Goal: Task Accomplishment & Management: Manage account settings

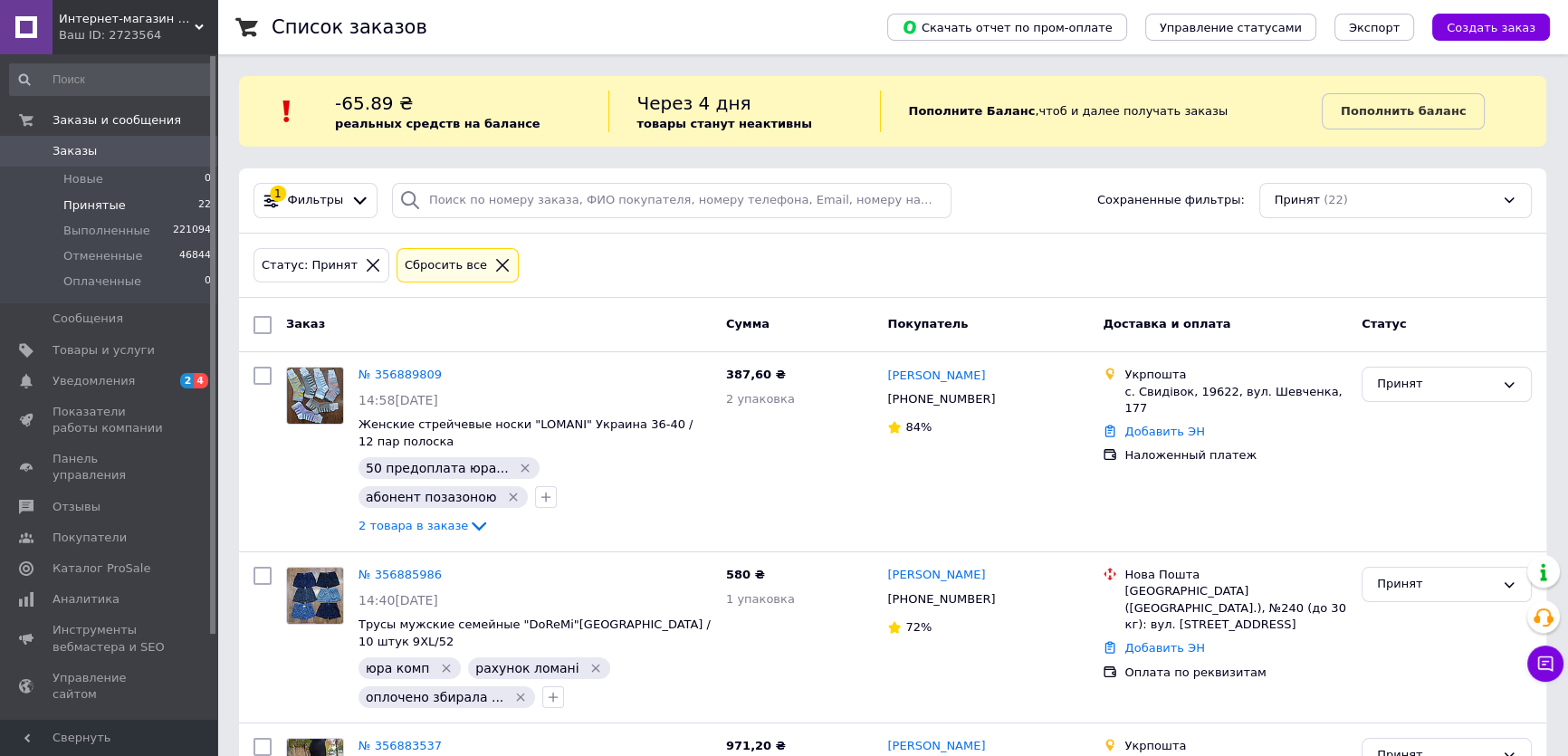
click at [88, 208] on span "Принятые" at bounding box center [94, 205] width 62 height 16
click at [111, 211] on span "Принятые" at bounding box center [94, 205] width 62 height 16
click at [149, 182] on li "Новые 1" at bounding box center [110, 179] width 222 height 26
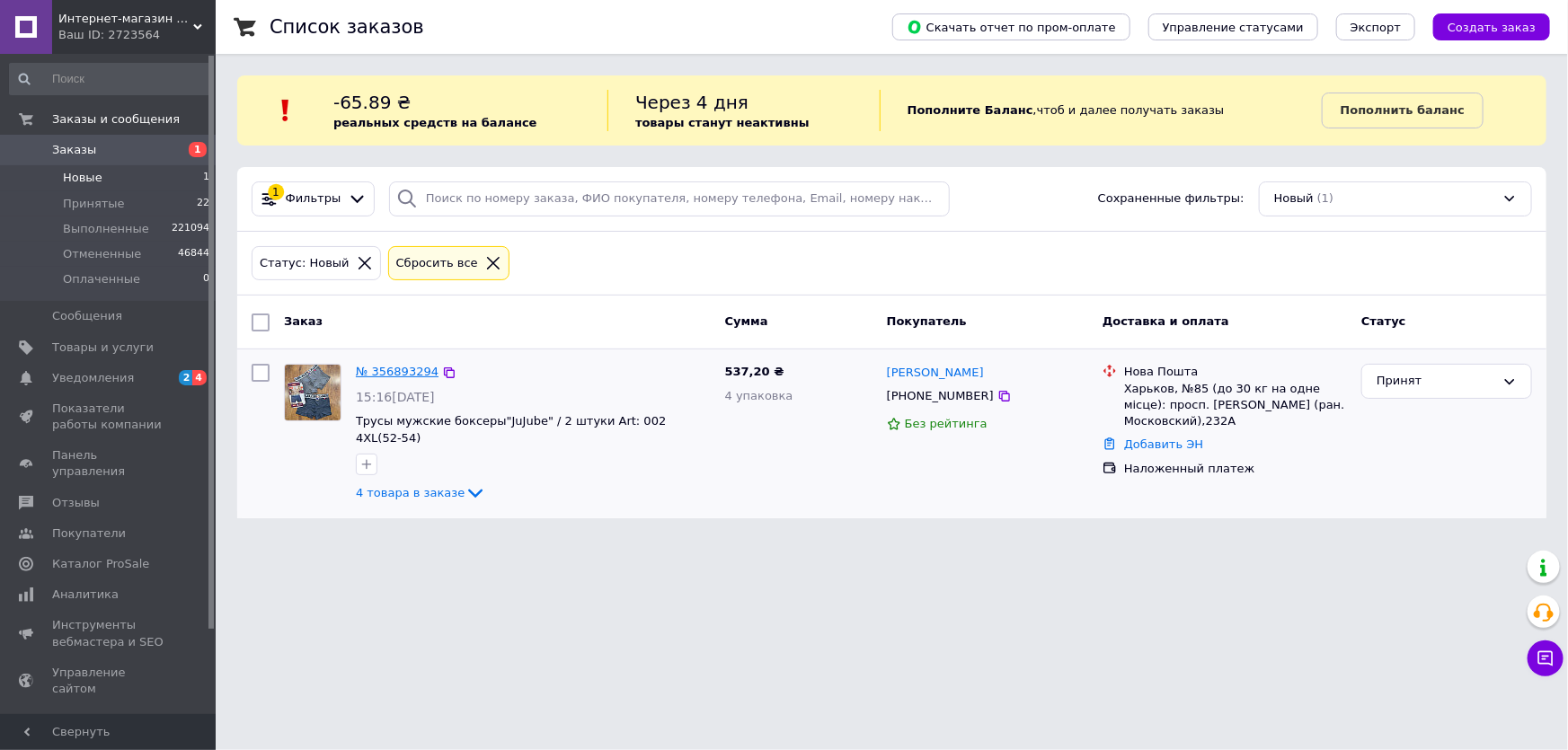
click at [398, 373] on link "№ 356893294" at bounding box center [397, 371] width 82 height 14
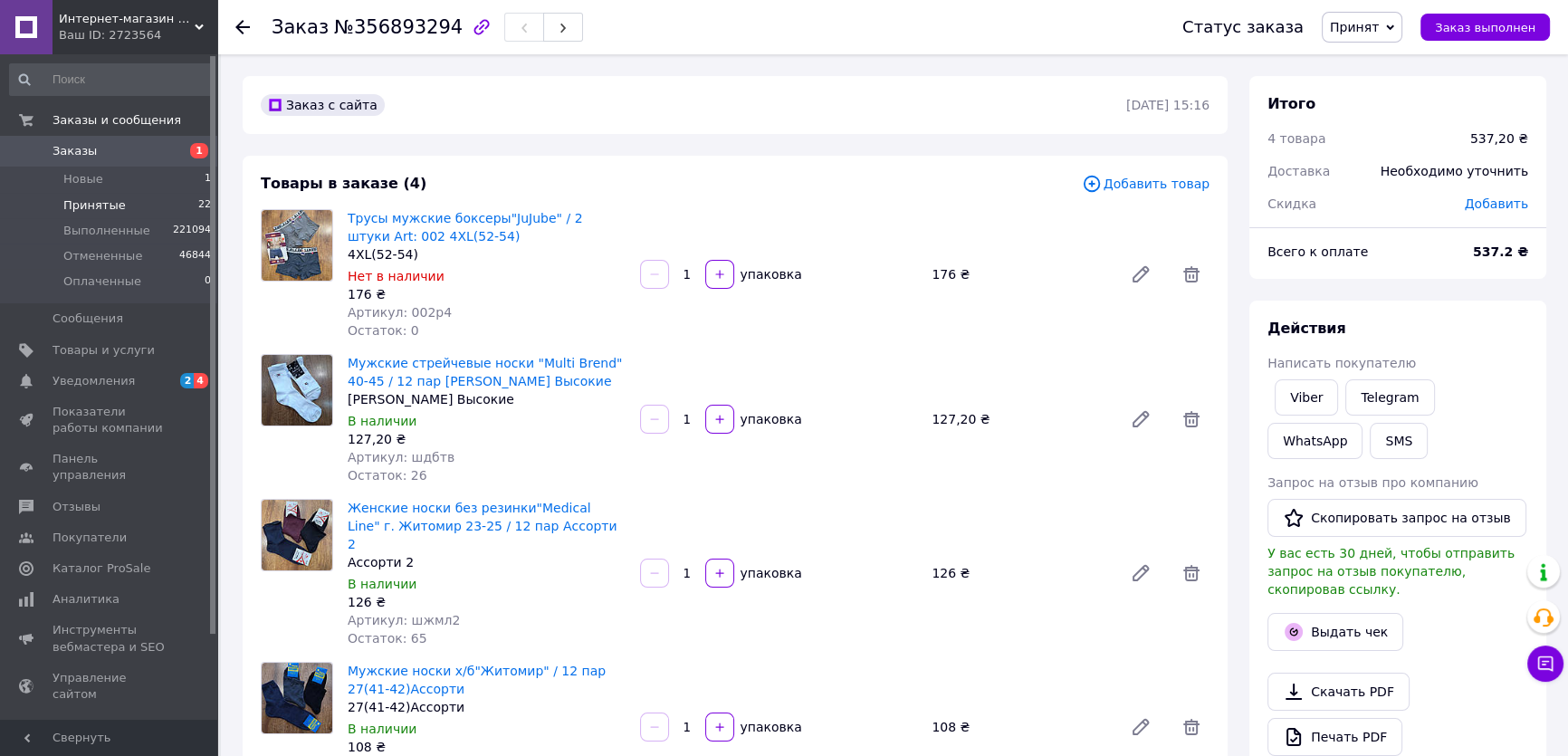
click at [80, 202] on span "Принятые" at bounding box center [94, 205] width 62 height 16
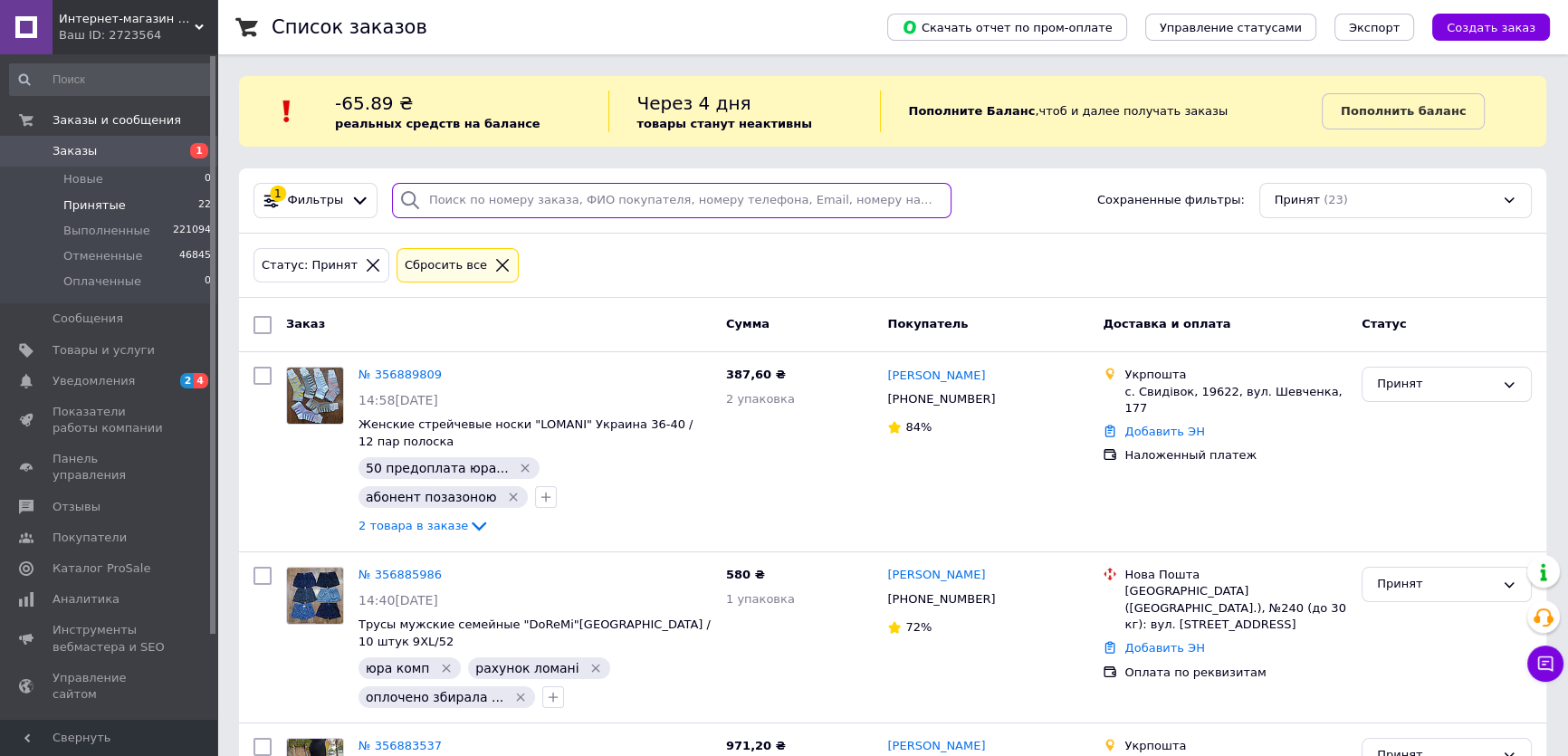
click at [466, 215] on input "search" at bounding box center [672, 200] width 561 height 36
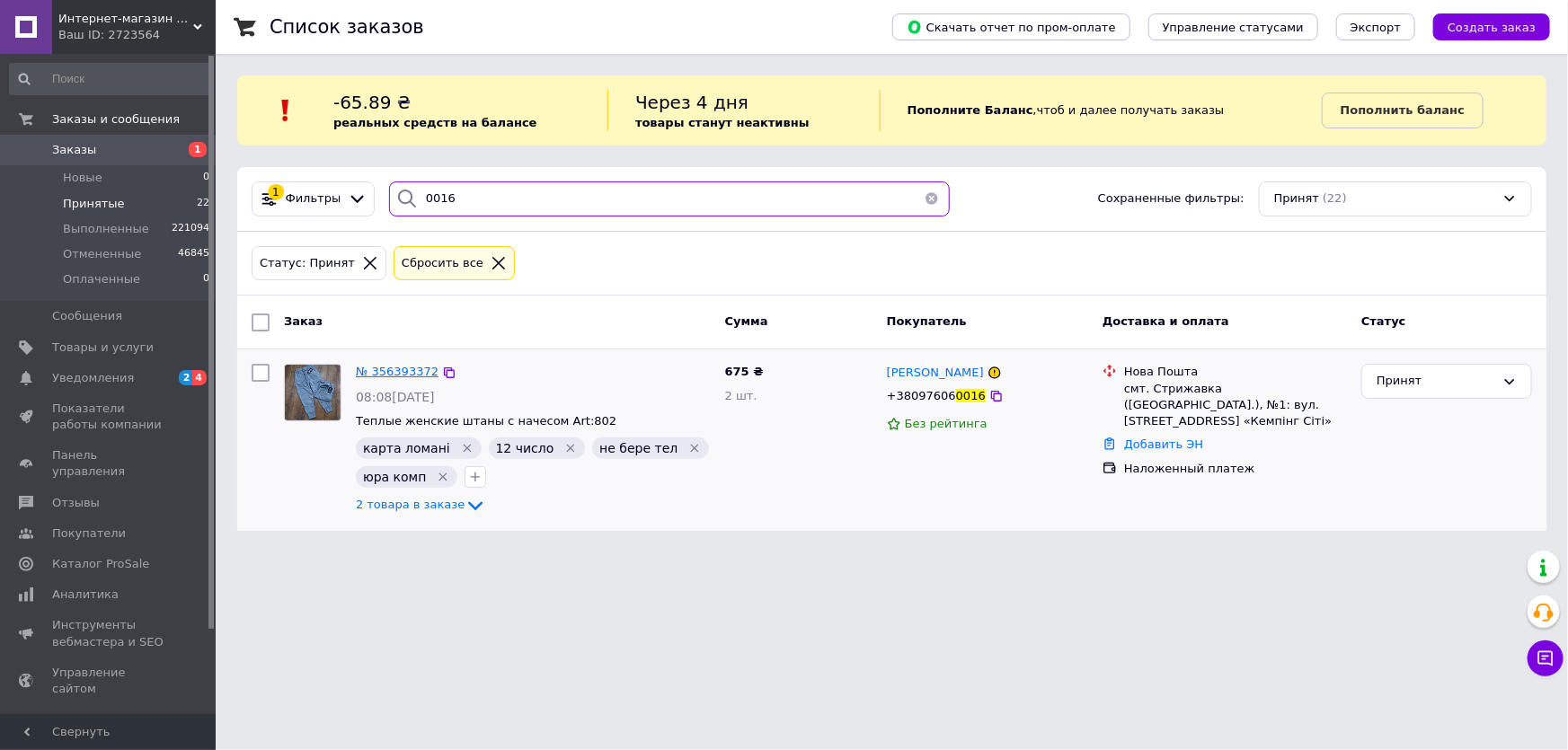
type input "0016"
click at [404, 370] on span "№ 356393372" at bounding box center [397, 371] width 82 height 14
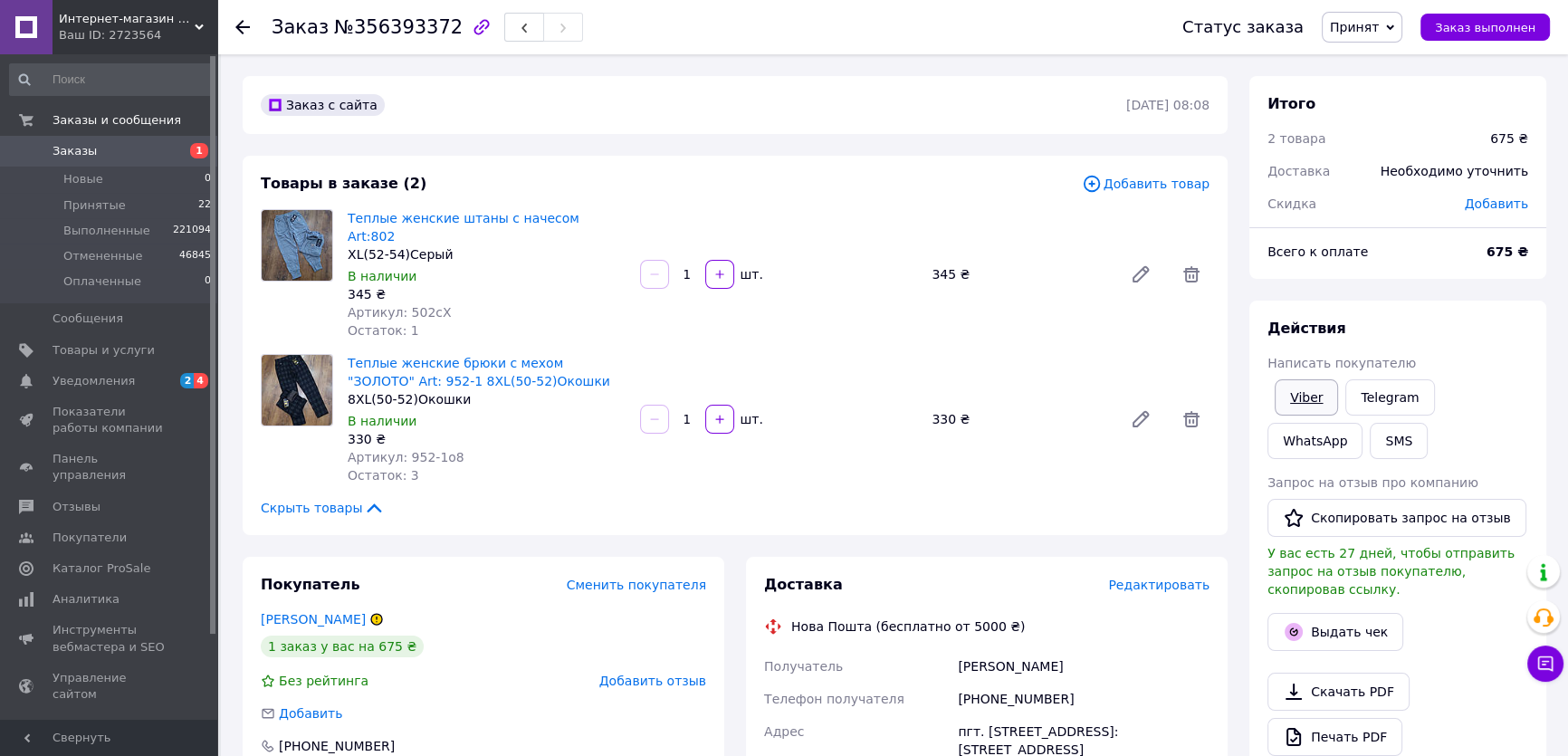
click at [1306, 398] on link "Viber" at bounding box center [1306, 397] width 63 height 37
click at [405, 514] on div "Товары в заказе (2) Добавить товар Теплые женские штаны с начесом Art:802 XL(52…" at bounding box center [735, 345] width 985 height 379
click at [1393, 22] on span "Принят" at bounding box center [1363, 27] width 80 height 31
click at [1376, 98] on li "Отменен" at bounding box center [1371, 90] width 96 height 27
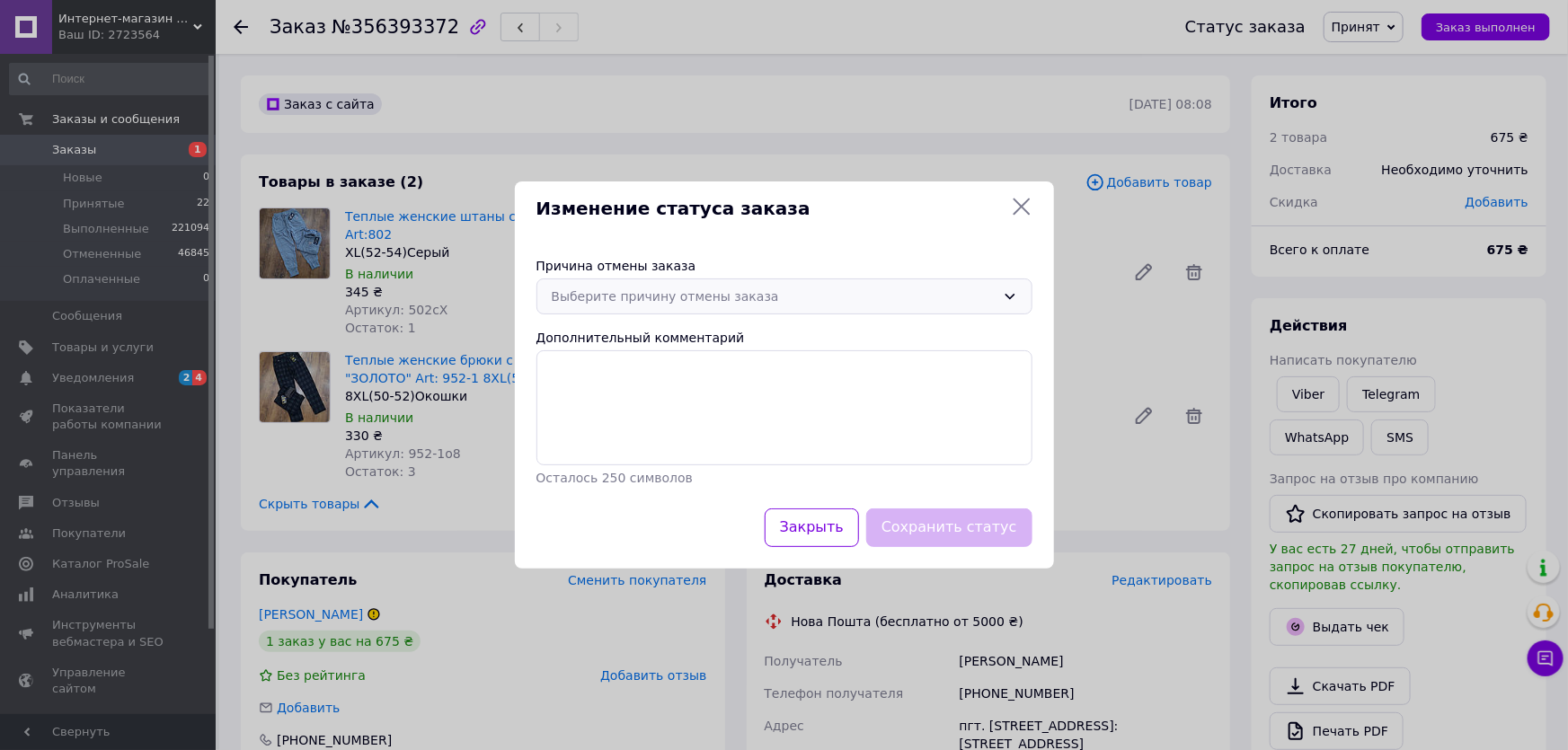
click at [728, 303] on div "Выберите причину отмены заказа" at bounding box center [774, 296] width 444 height 20
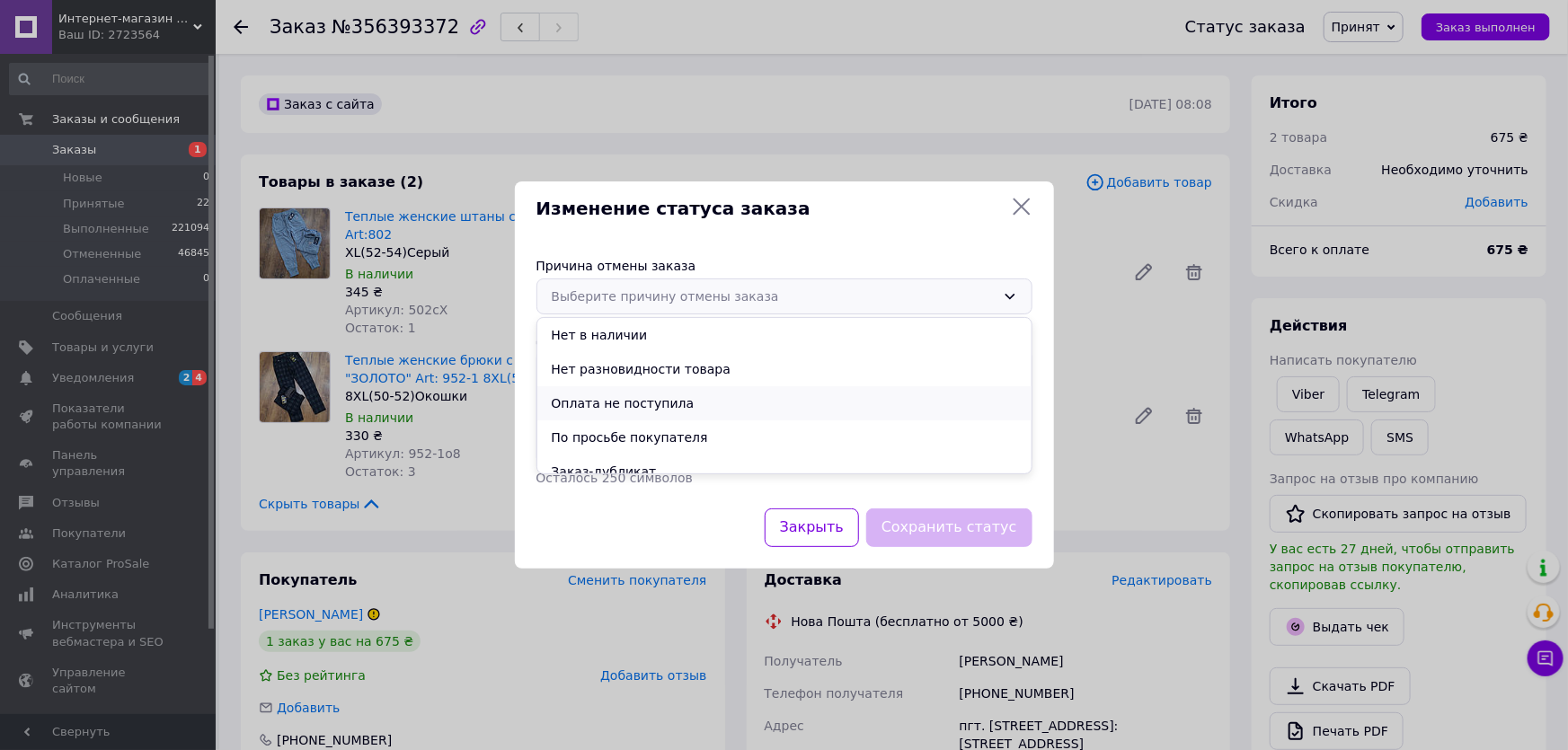
click at [658, 406] on li "Оплата не поступила" at bounding box center [784, 403] width 494 height 34
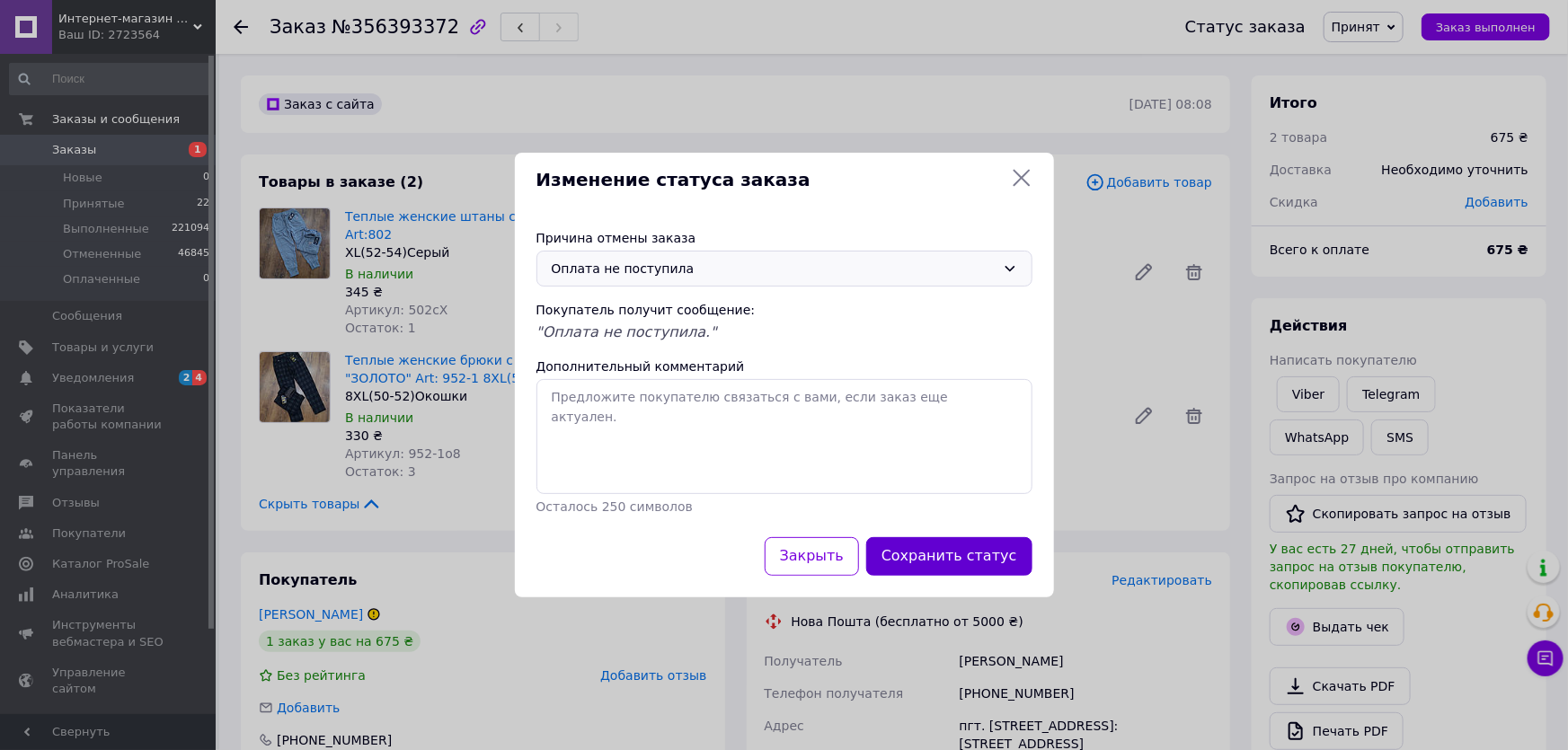
click at [996, 568] on button "Сохранить статус" at bounding box center [949, 556] width 166 height 39
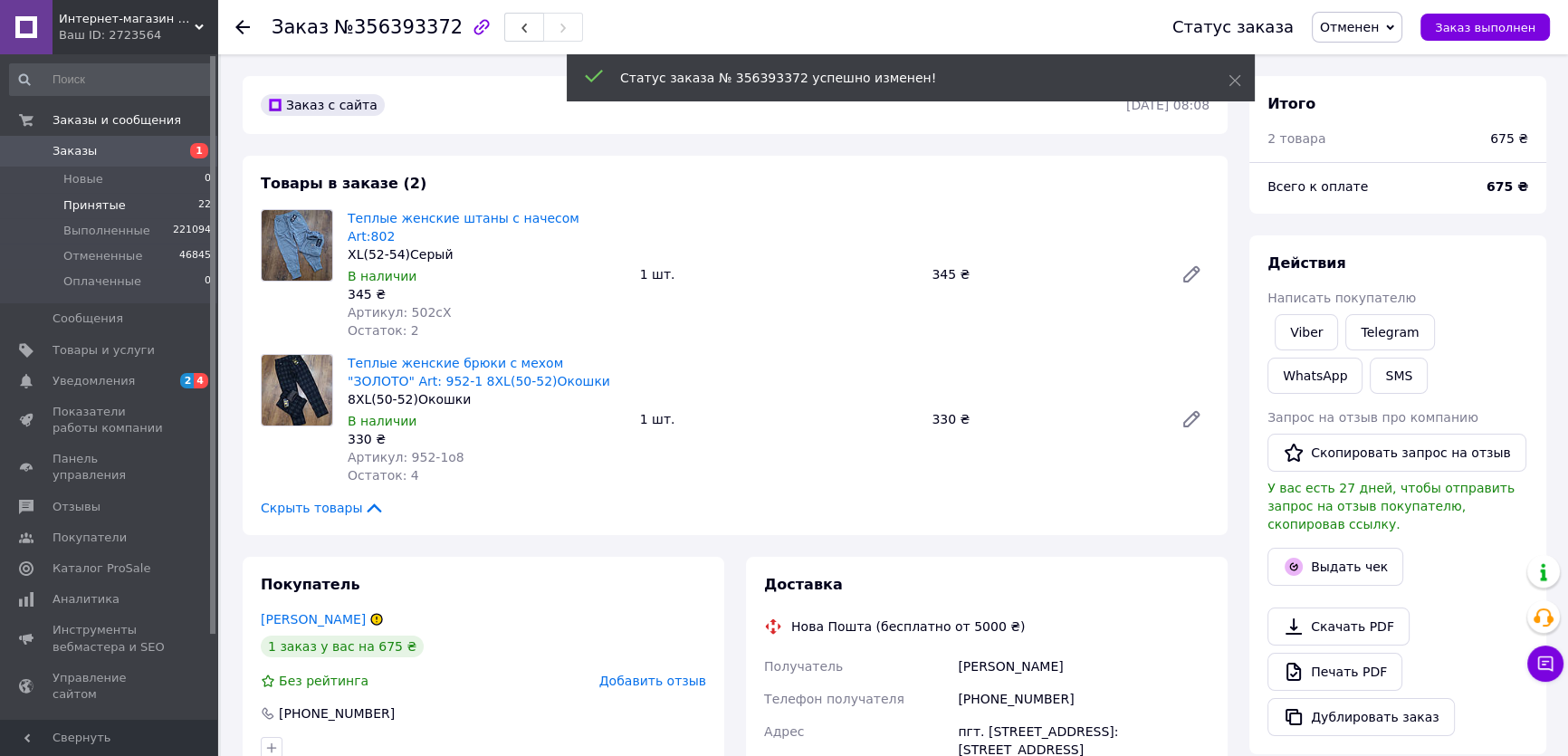
click at [116, 207] on span "Принятые" at bounding box center [94, 205] width 62 height 16
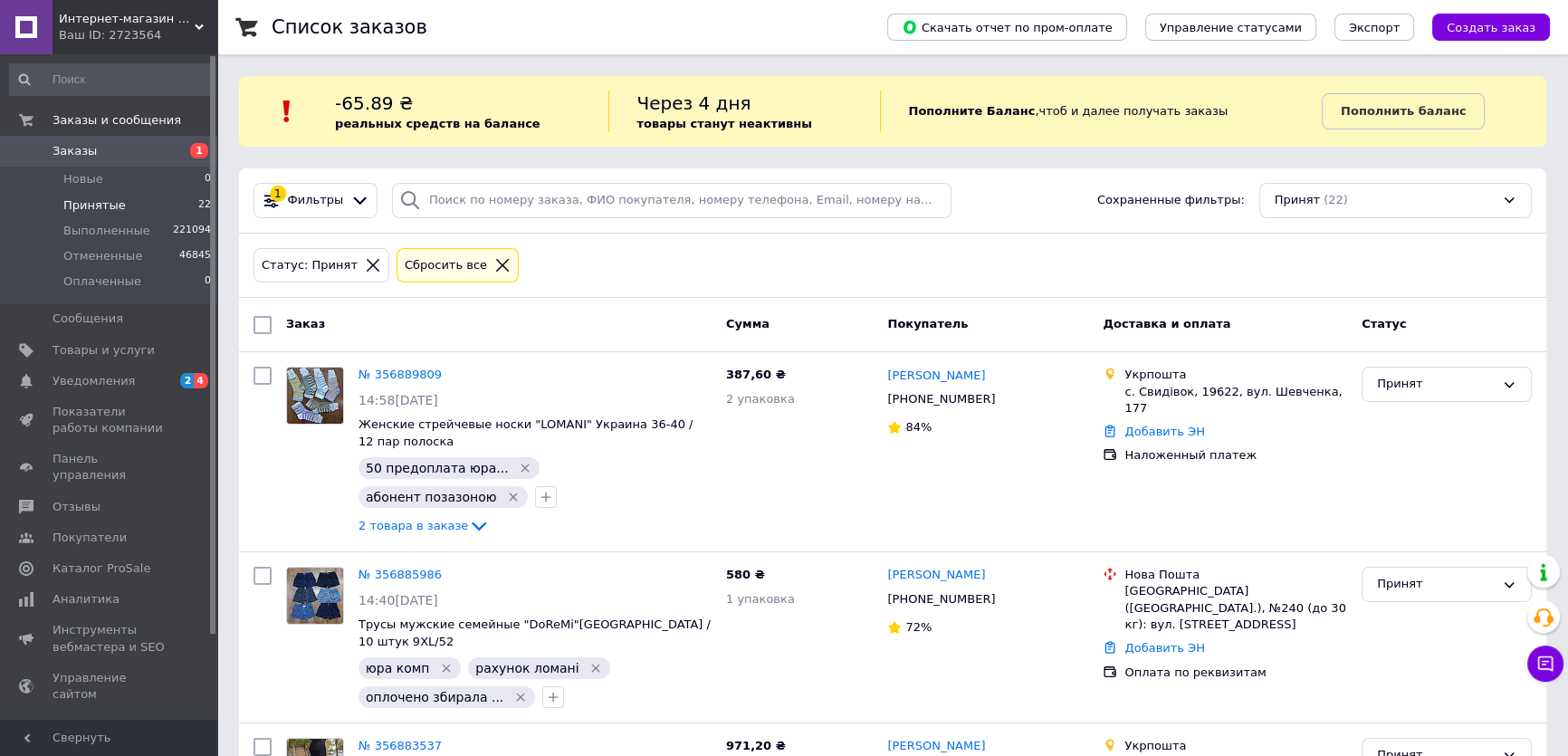
drag, startPoint x: 574, startPoint y: 385, endPoint x: 501, endPoint y: 324, distance: 95.1
click at [501, 324] on div "Заказ" at bounding box center [499, 325] width 440 height 33
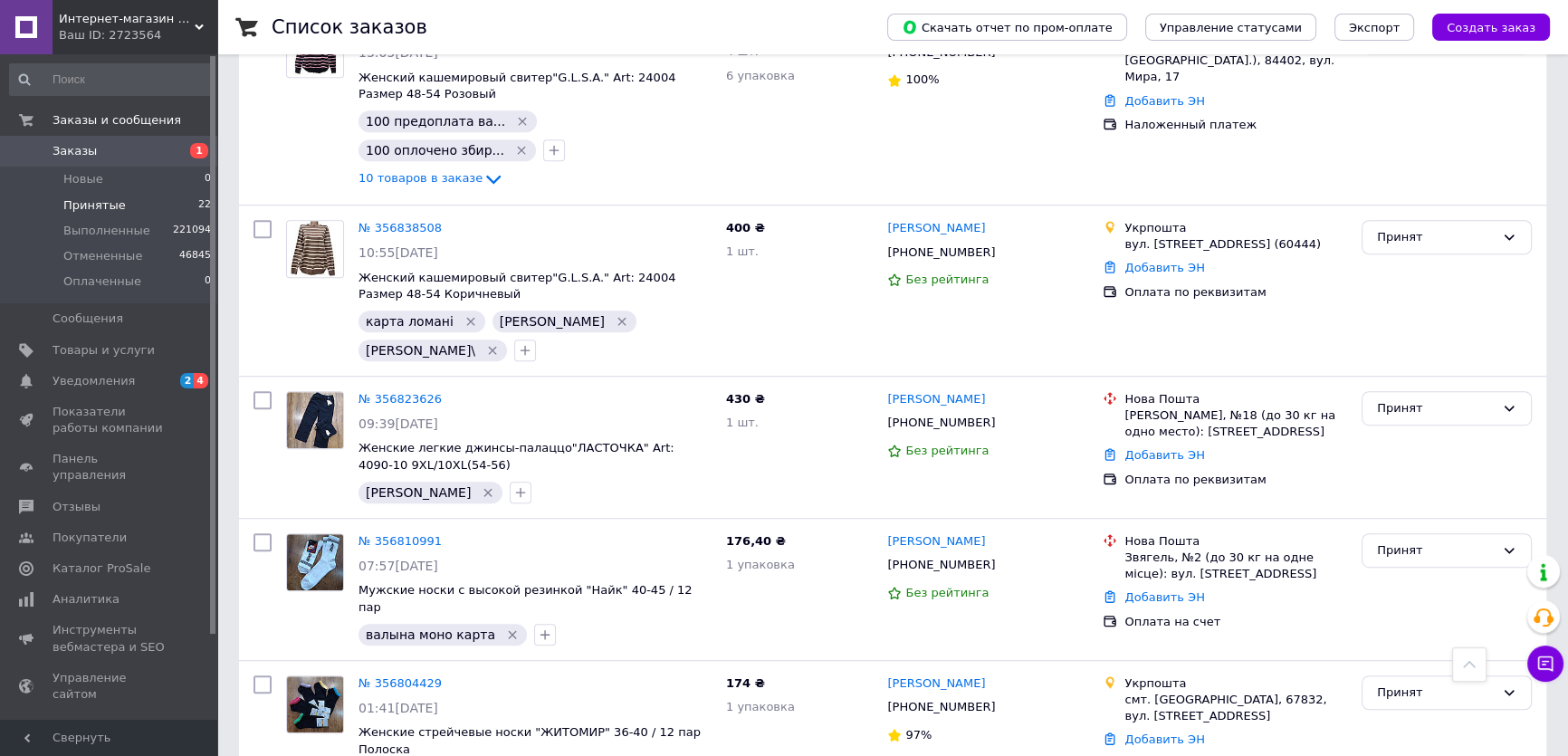
scroll to position [1646, 0]
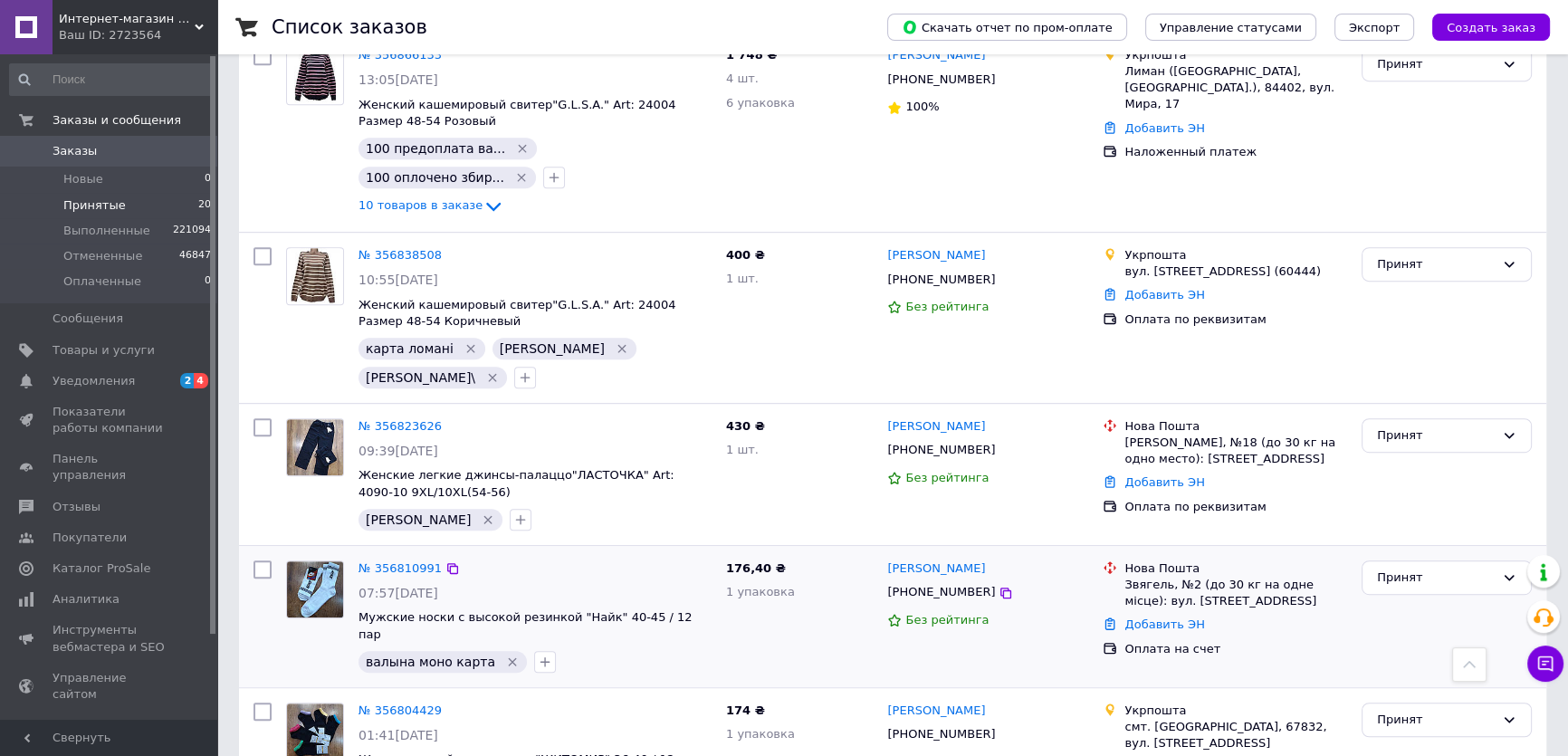
scroll to position [1481, 0]
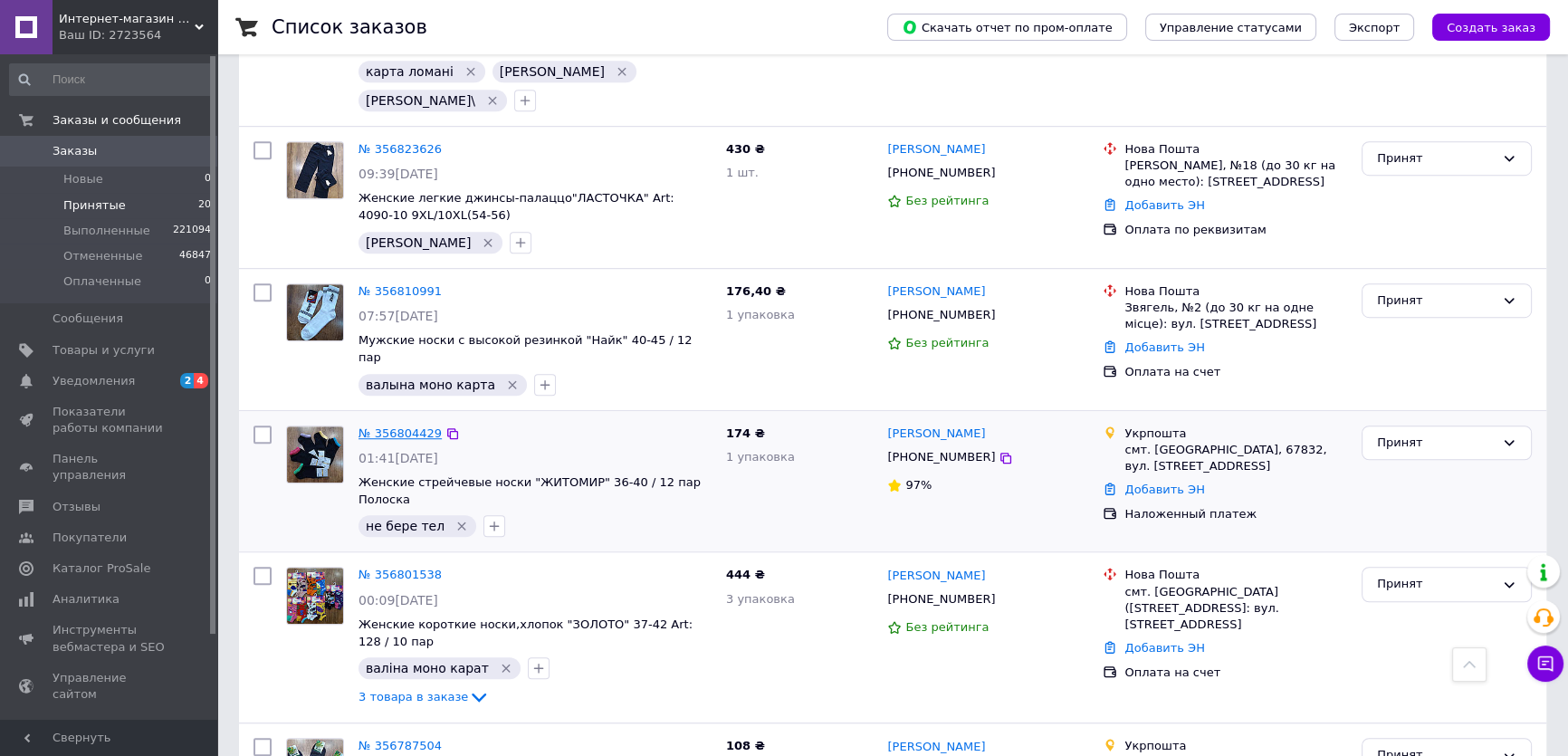
click at [410, 426] on link "№ 356804429" at bounding box center [400, 433] width 83 height 14
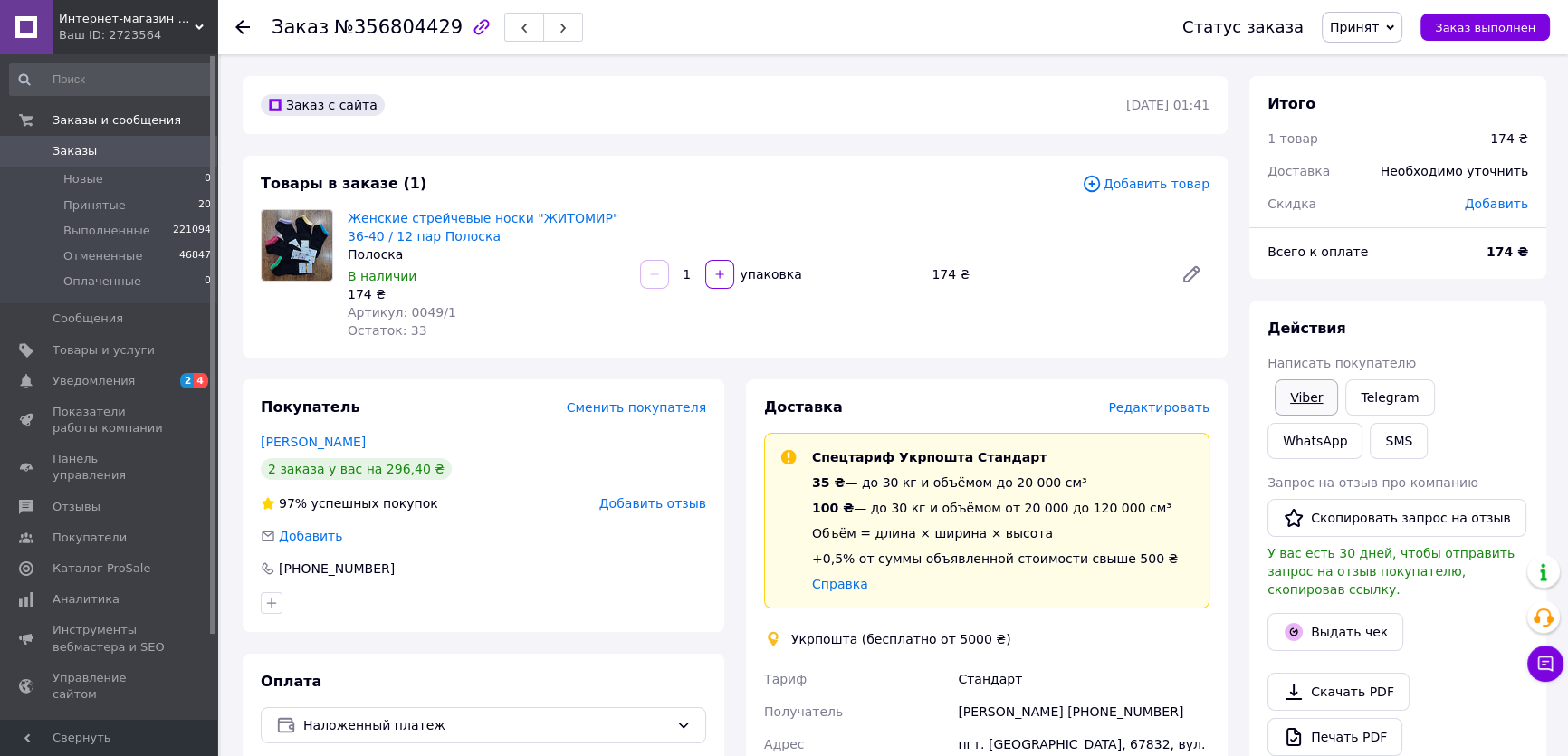
click at [1300, 397] on link "Viber" at bounding box center [1306, 397] width 63 height 37
click at [1288, 400] on link "Viber" at bounding box center [1306, 397] width 63 height 37
click at [137, 205] on li "Принятые 20" at bounding box center [110, 205] width 222 height 26
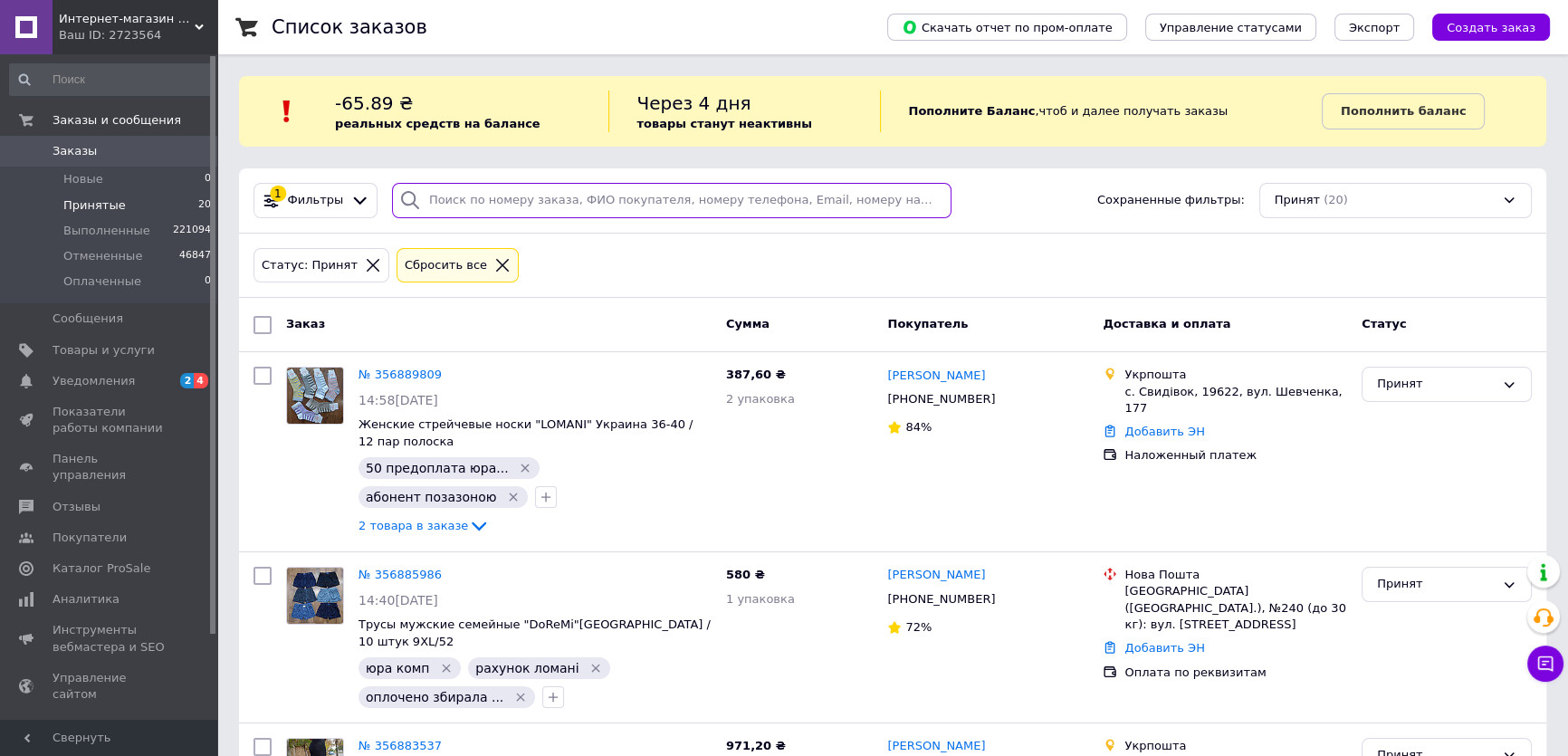
click at [555, 203] on input "search" at bounding box center [672, 200] width 561 height 36
paste input "[PHONE_NUMBER]"
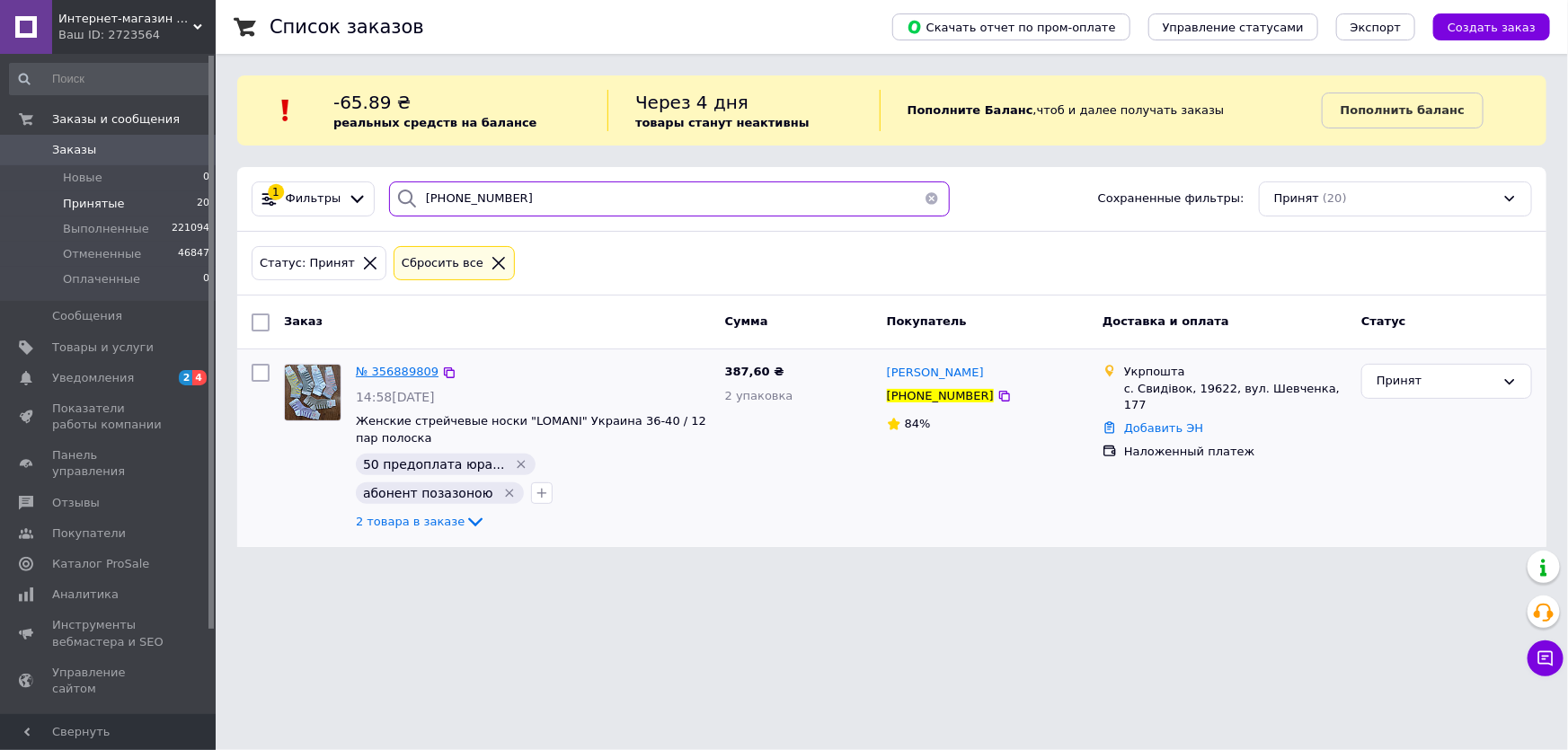
type input "[PHONE_NUMBER]"
click at [405, 373] on span "№ 356889809" at bounding box center [397, 371] width 82 height 14
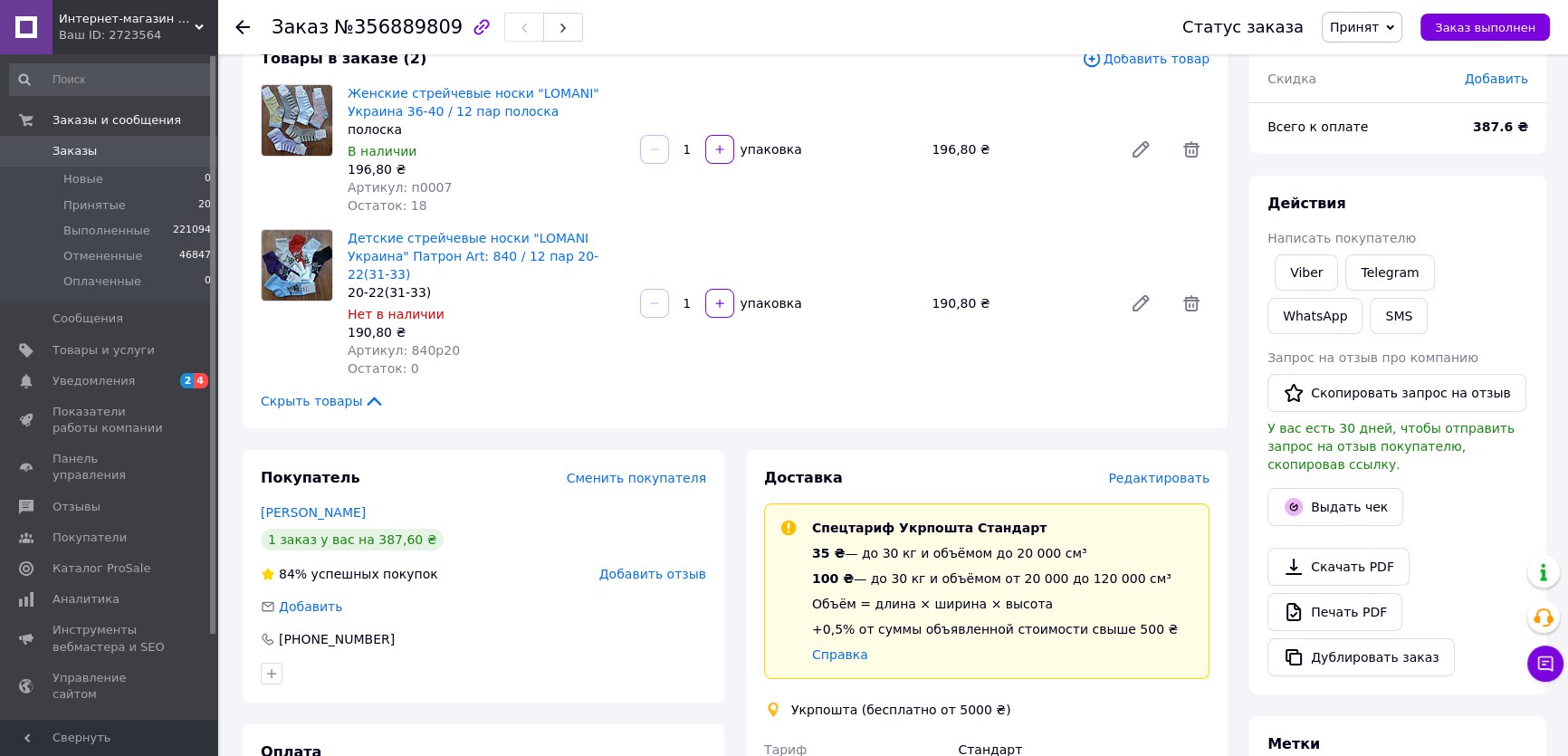
scroll to position [163, 0]
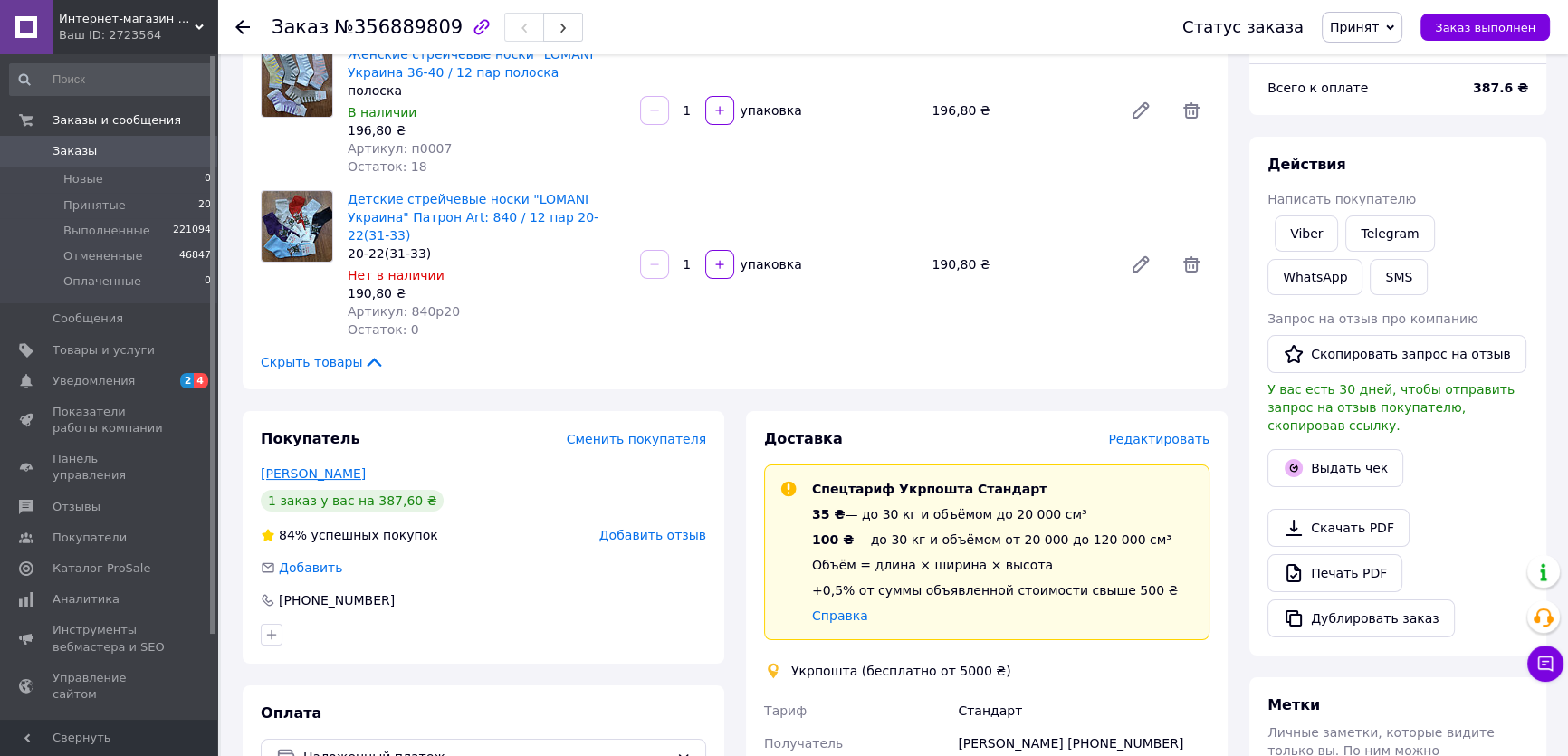
click at [341, 467] on link "Головінова Наталія" at bounding box center [313, 474] width 105 height 15
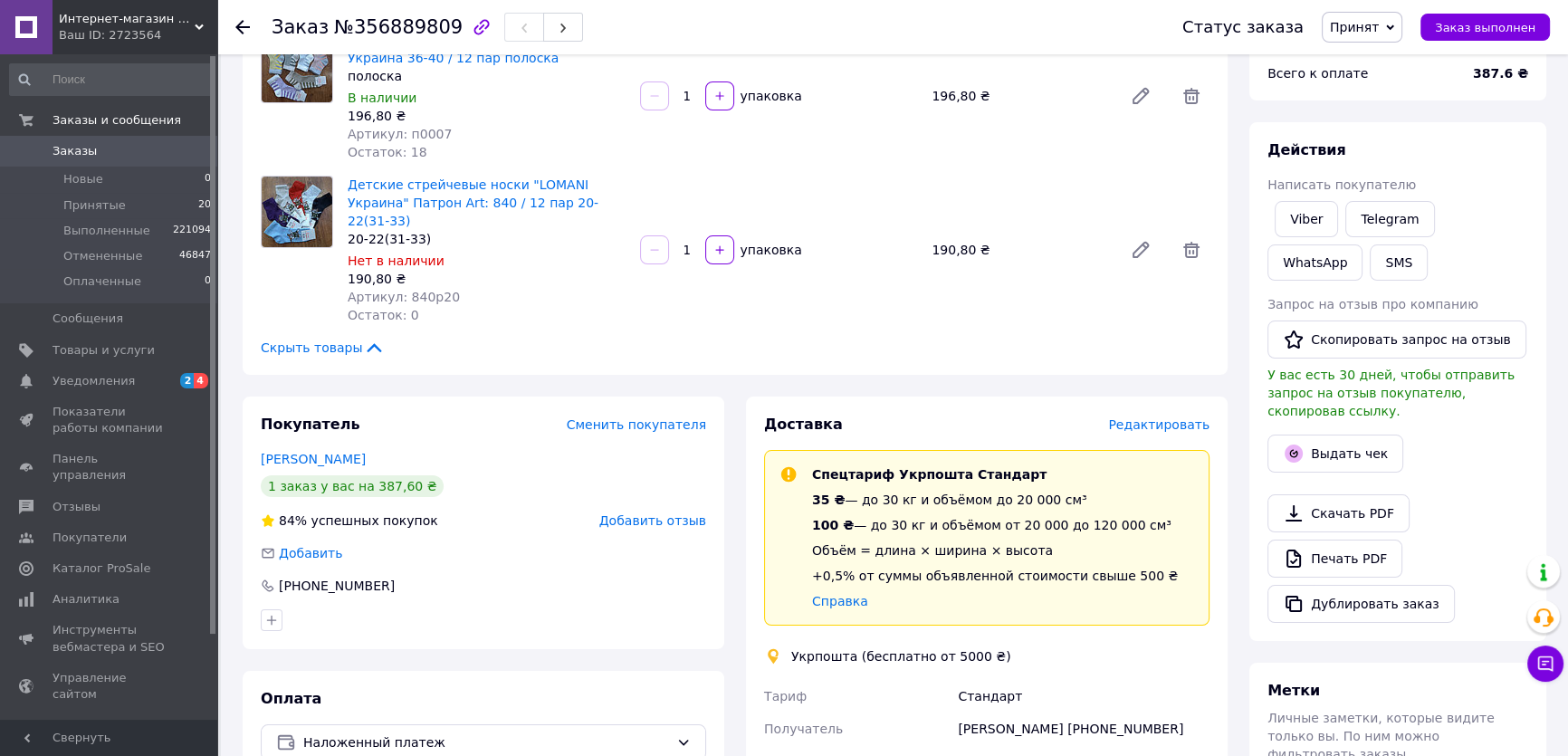
scroll to position [236, 0]
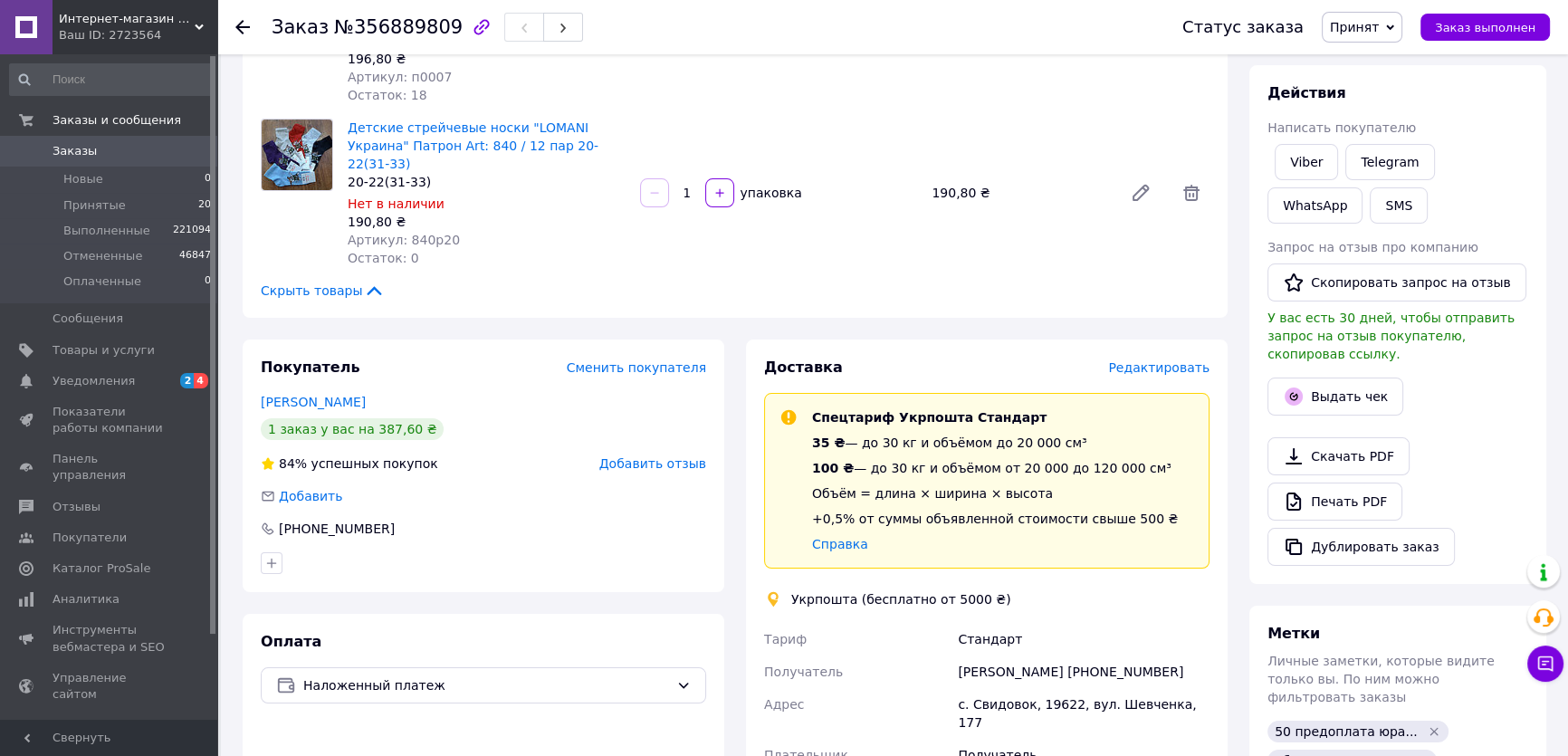
click at [273, 556] on icon "button" at bounding box center [272, 563] width 15 height 15
type input "пообіц"
click at [352, 669] on label "пообіцяла забрати" at bounding box center [348, 676] width 116 height 14
checkbox input "true"
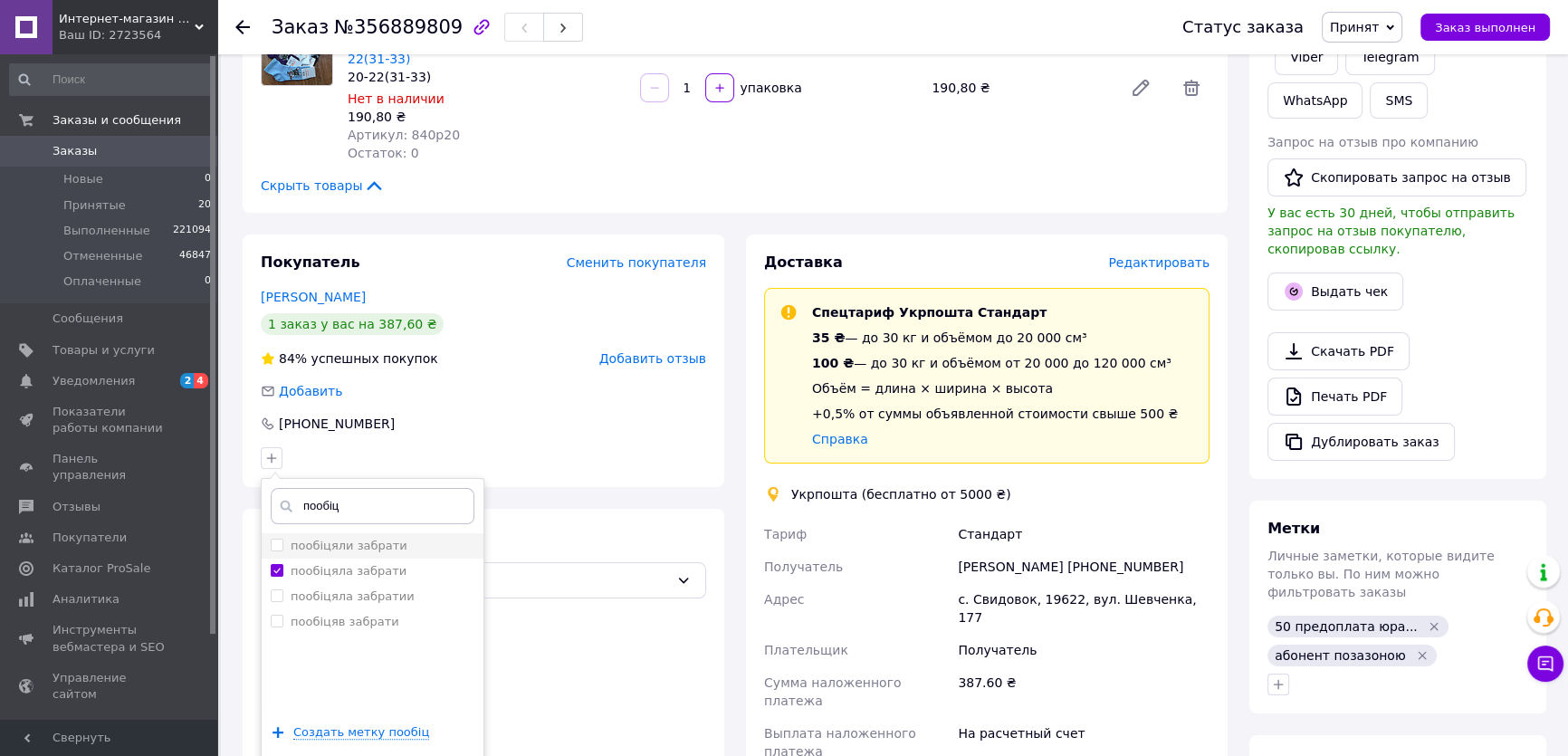
scroll to position [399, 0]
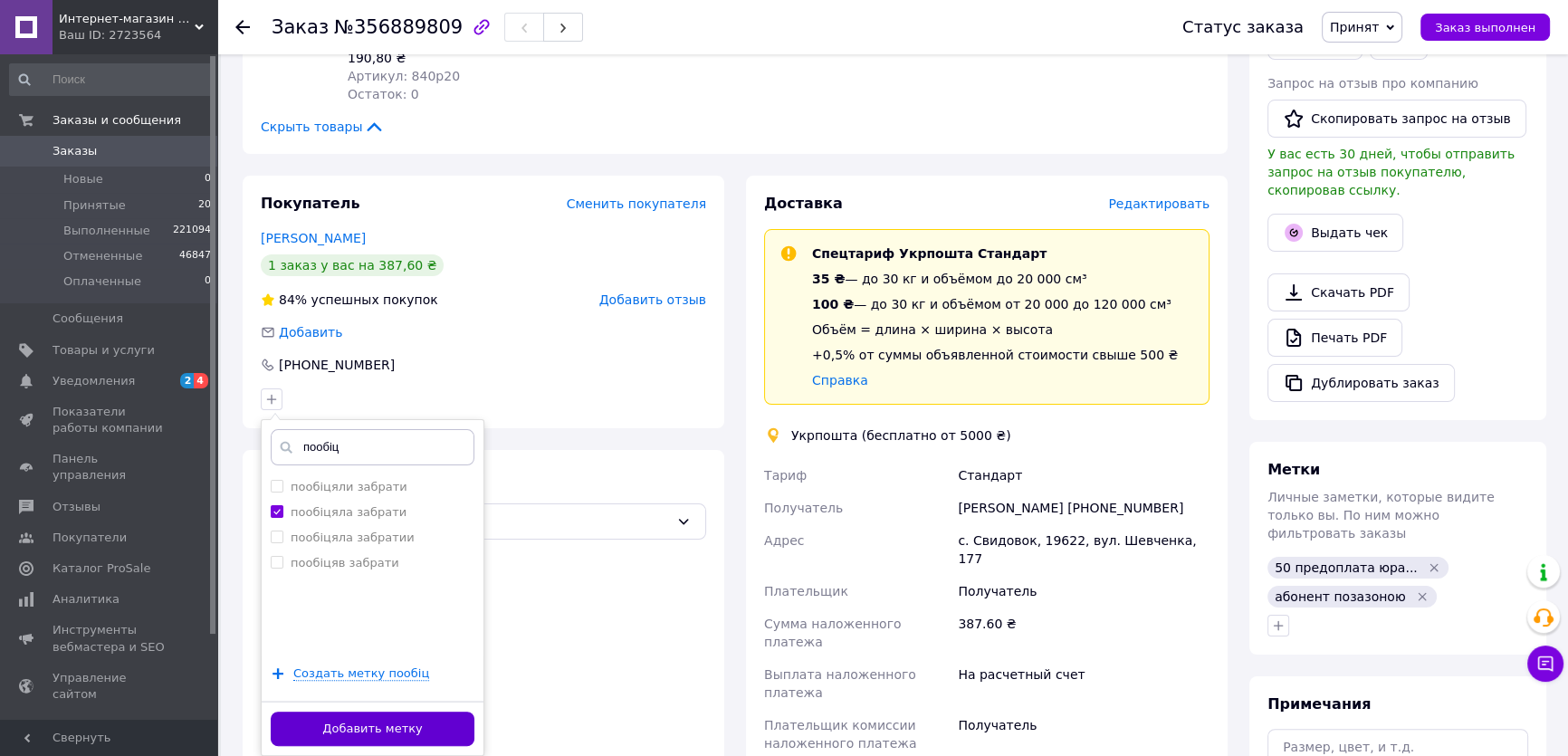
click at [397, 711] on button "Добавить метку" at bounding box center [372, 729] width 204 height 36
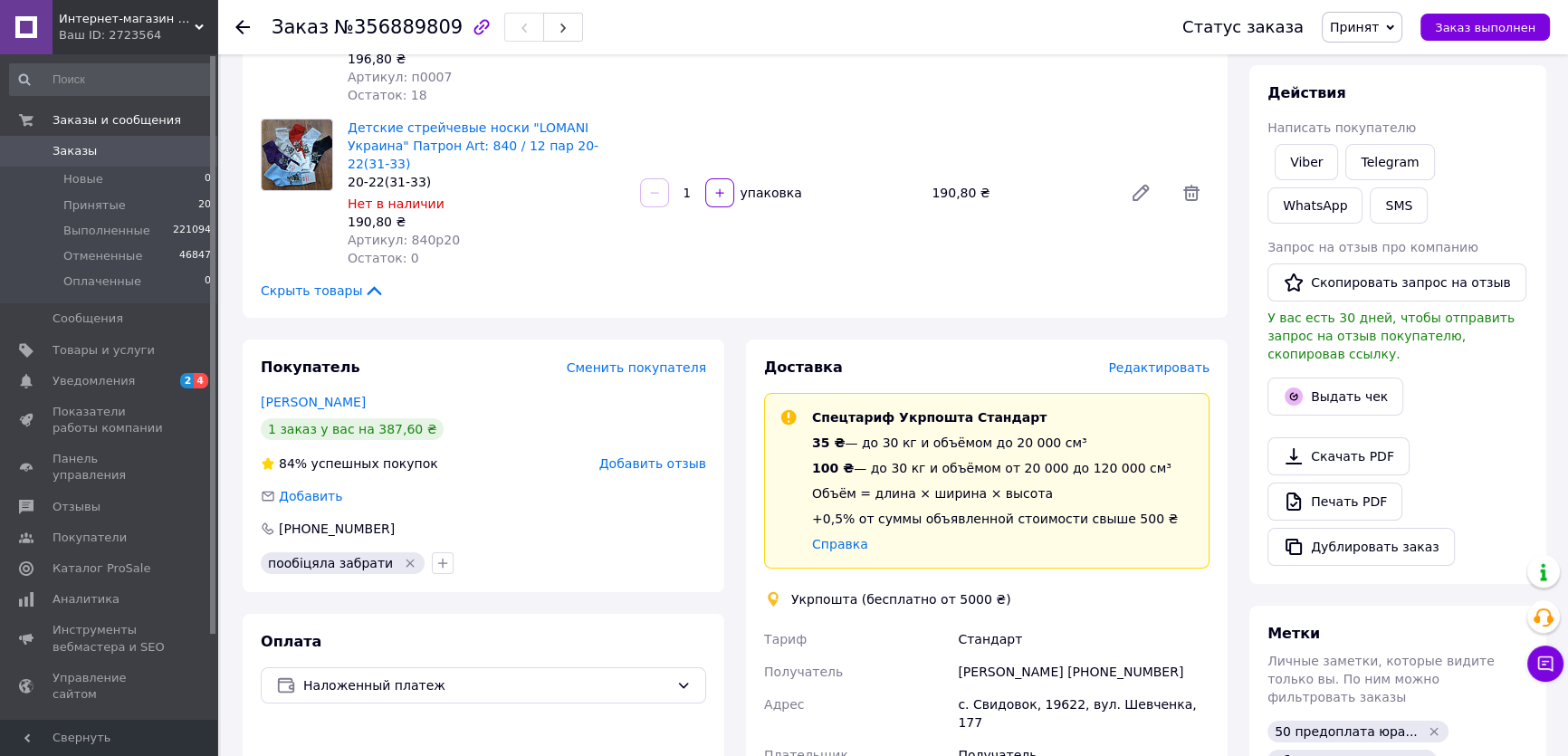
scroll to position [329, 0]
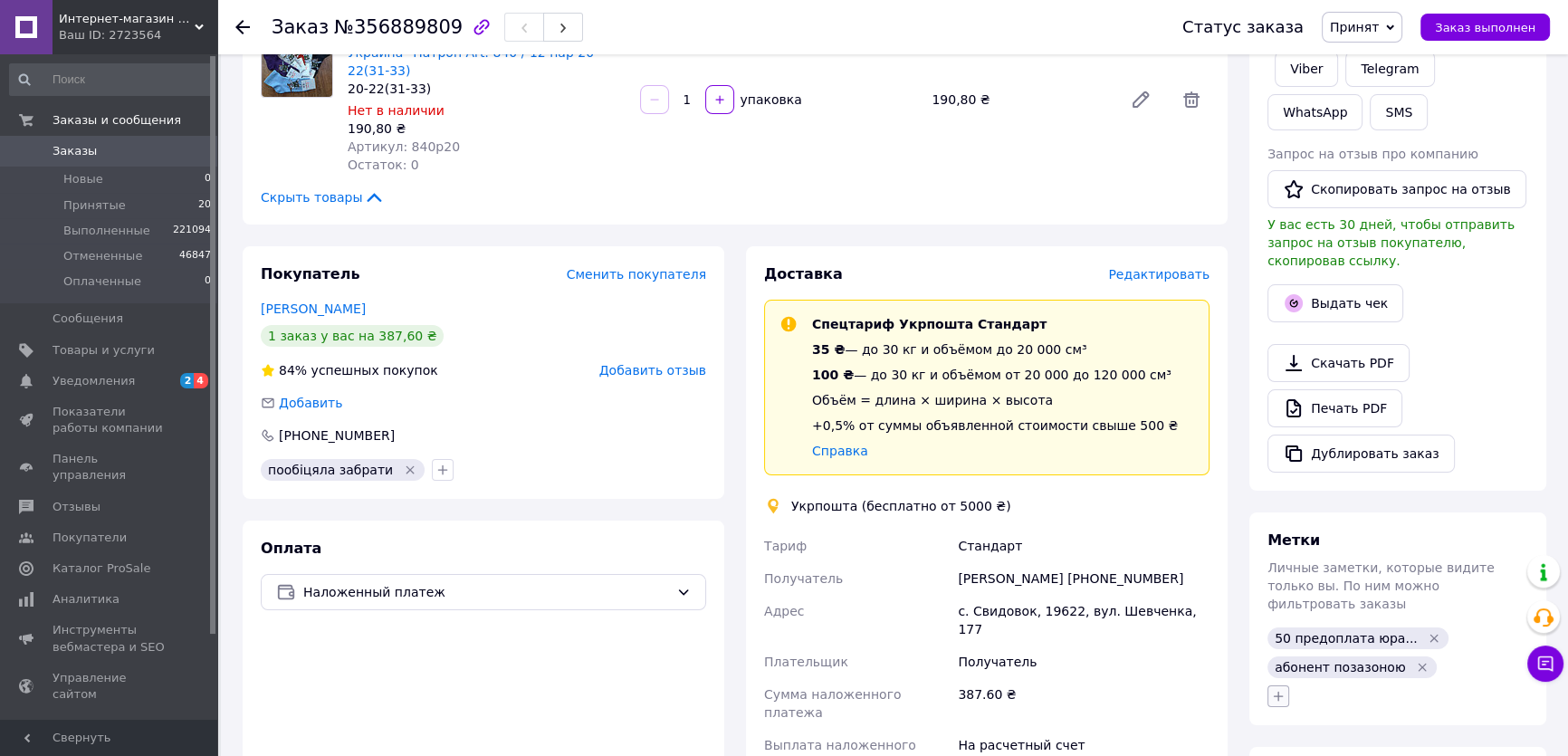
click at [1280, 689] on icon "button" at bounding box center [1279, 697] width 15 height 15
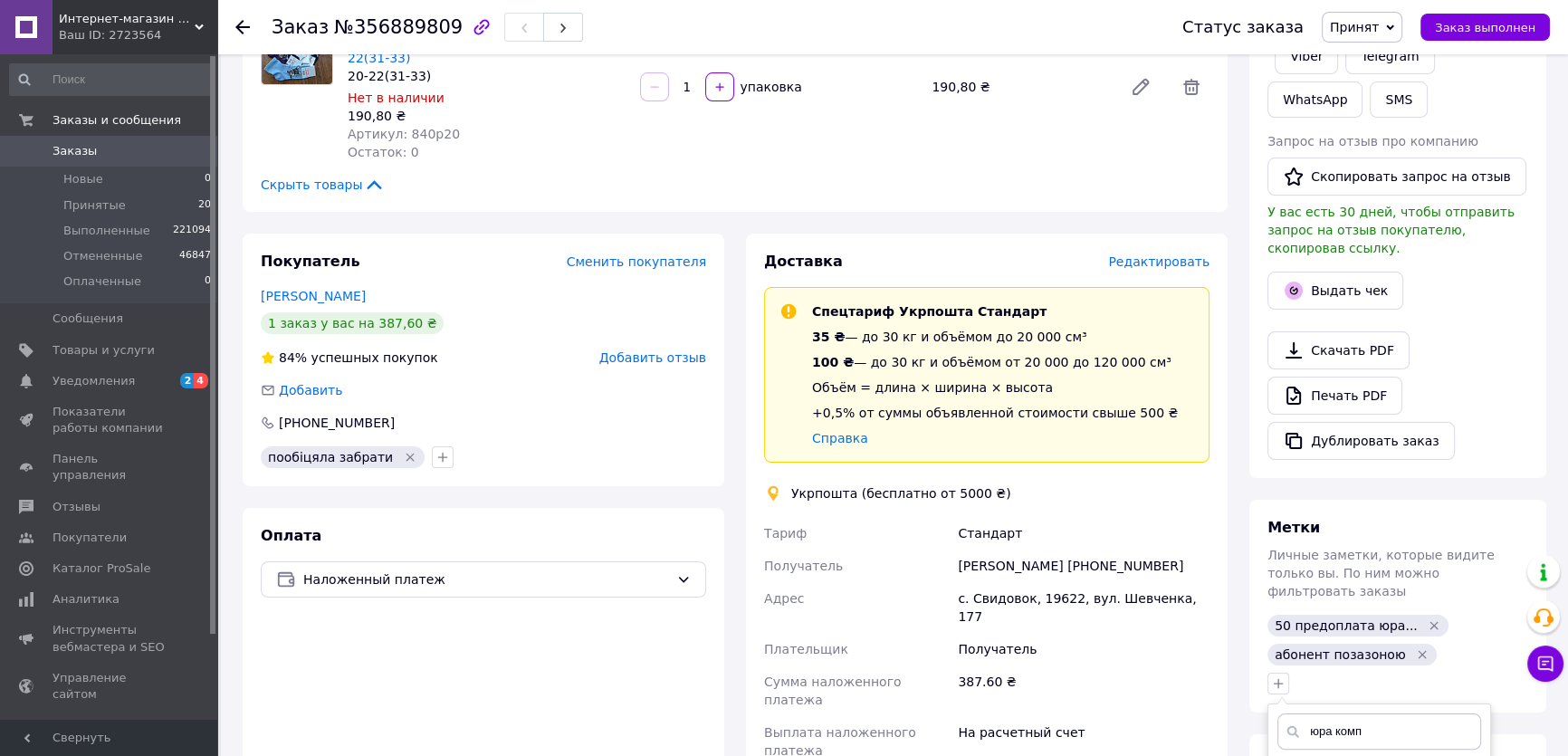
scroll to position [658, 0]
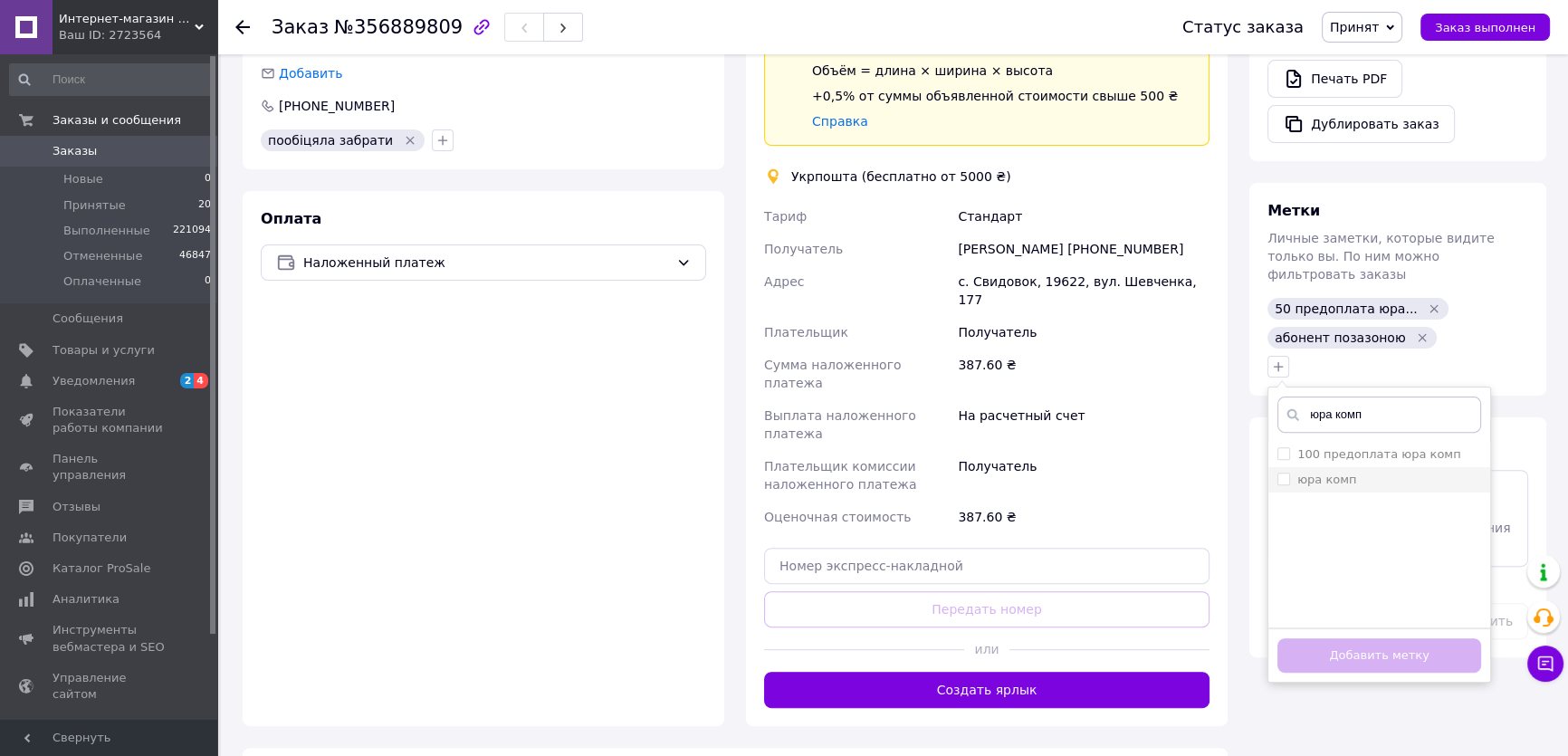
type input "юра комп"
click at [1326, 472] on div "юра комп" at bounding box center [1327, 480] width 58 height 16
click at [1289, 473] on input "юра комп" at bounding box center [1283, 478] width 12 height 12
drag, startPoint x: 1321, startPoint y: 447, endPoint x: 1332, endPoint y: 410, distance: 38.6
click at [1321, 473] on label "юра комп" at bounding box center [1327, 479] width 58 height 14
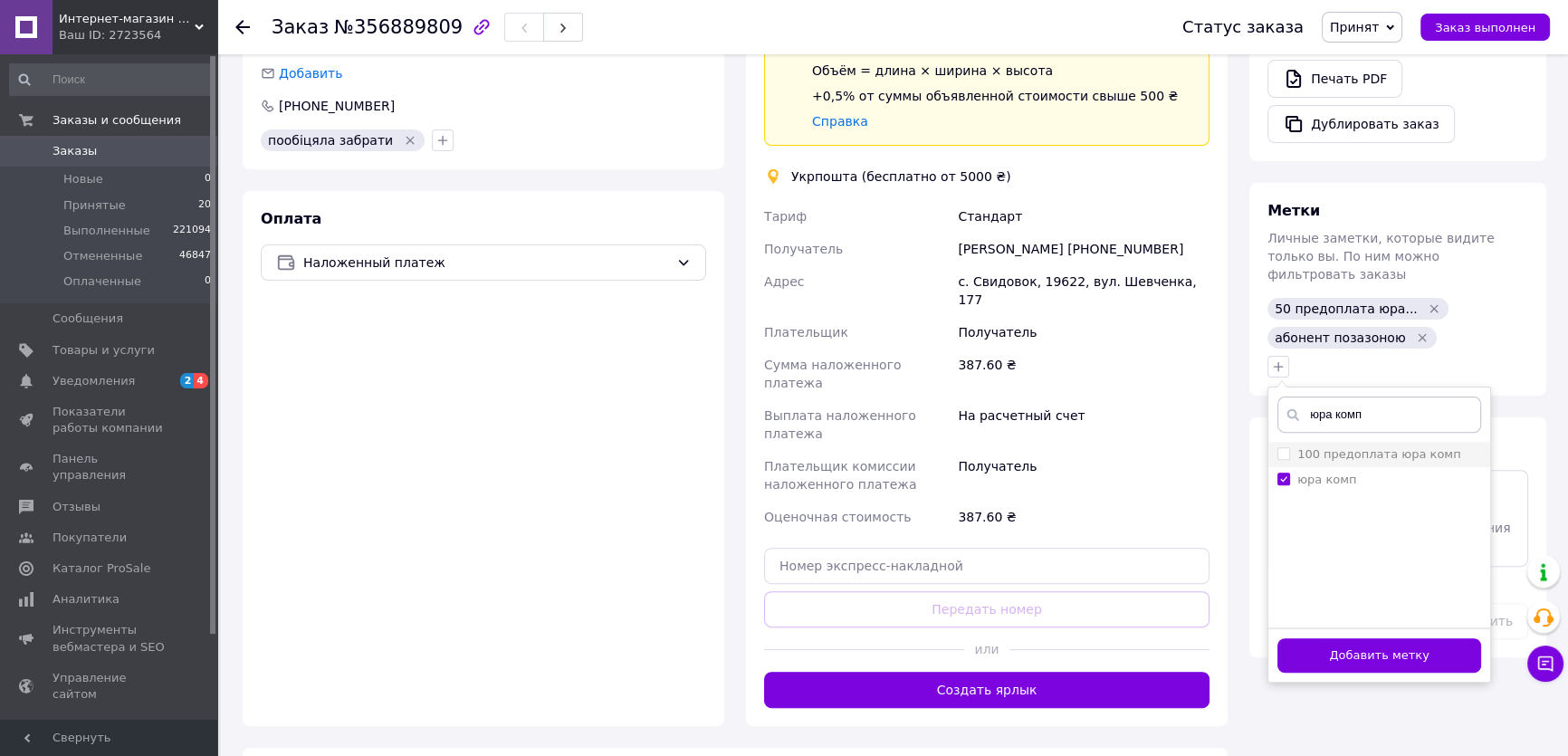
checkbox input "true"
click at [1342, 396] on input "юра комп" at bounding box center [1379, 415] width 204 height 37
type input "роздруковано анжеліка"
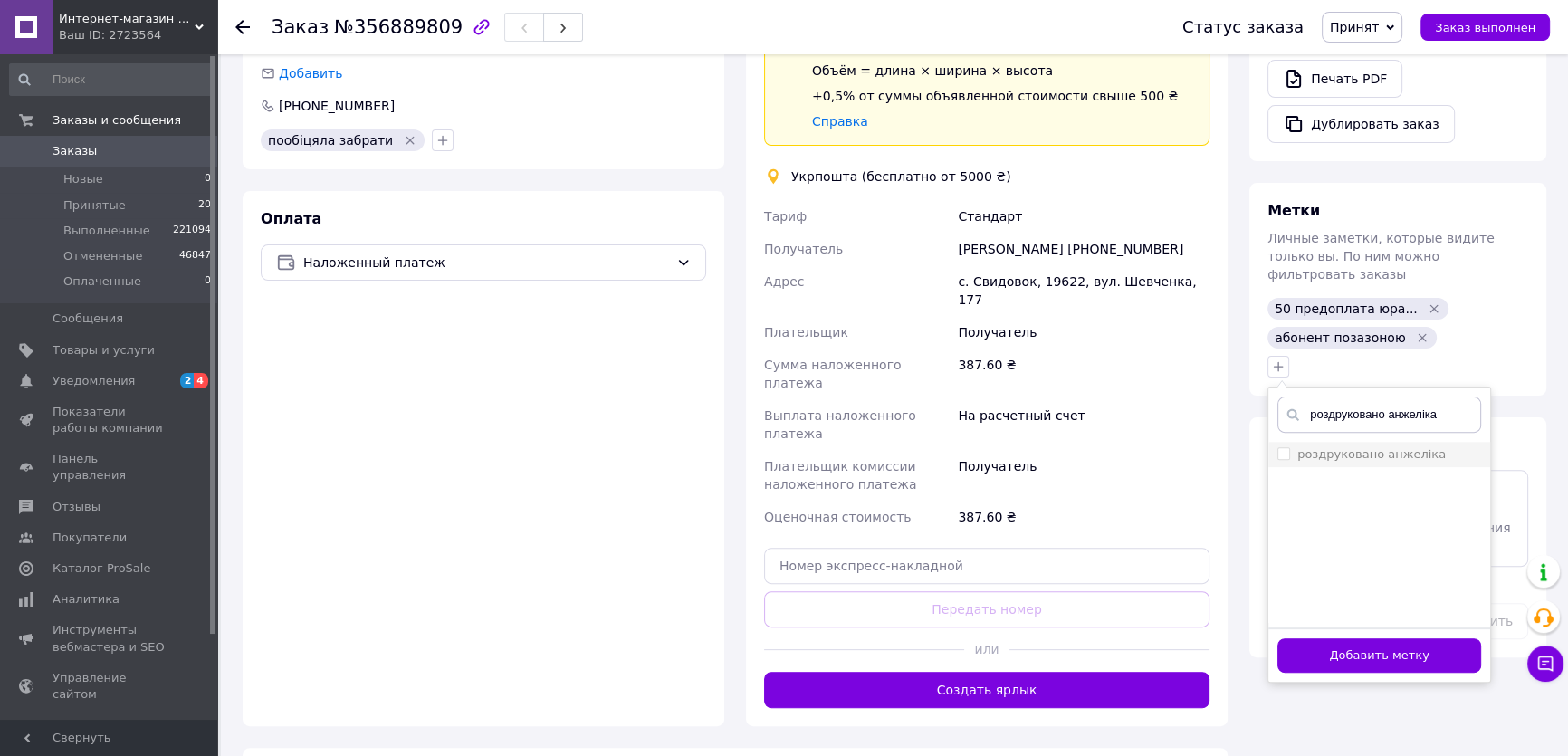
click at [1352, 447] on label "роздруковано анжеліка" at bounding box center [1372, 454] width 149 height 14
checkbox input "true"
click at [1368, 638] on button "Добавить метку" at bounding box center [1379, 656] width 204 height 36
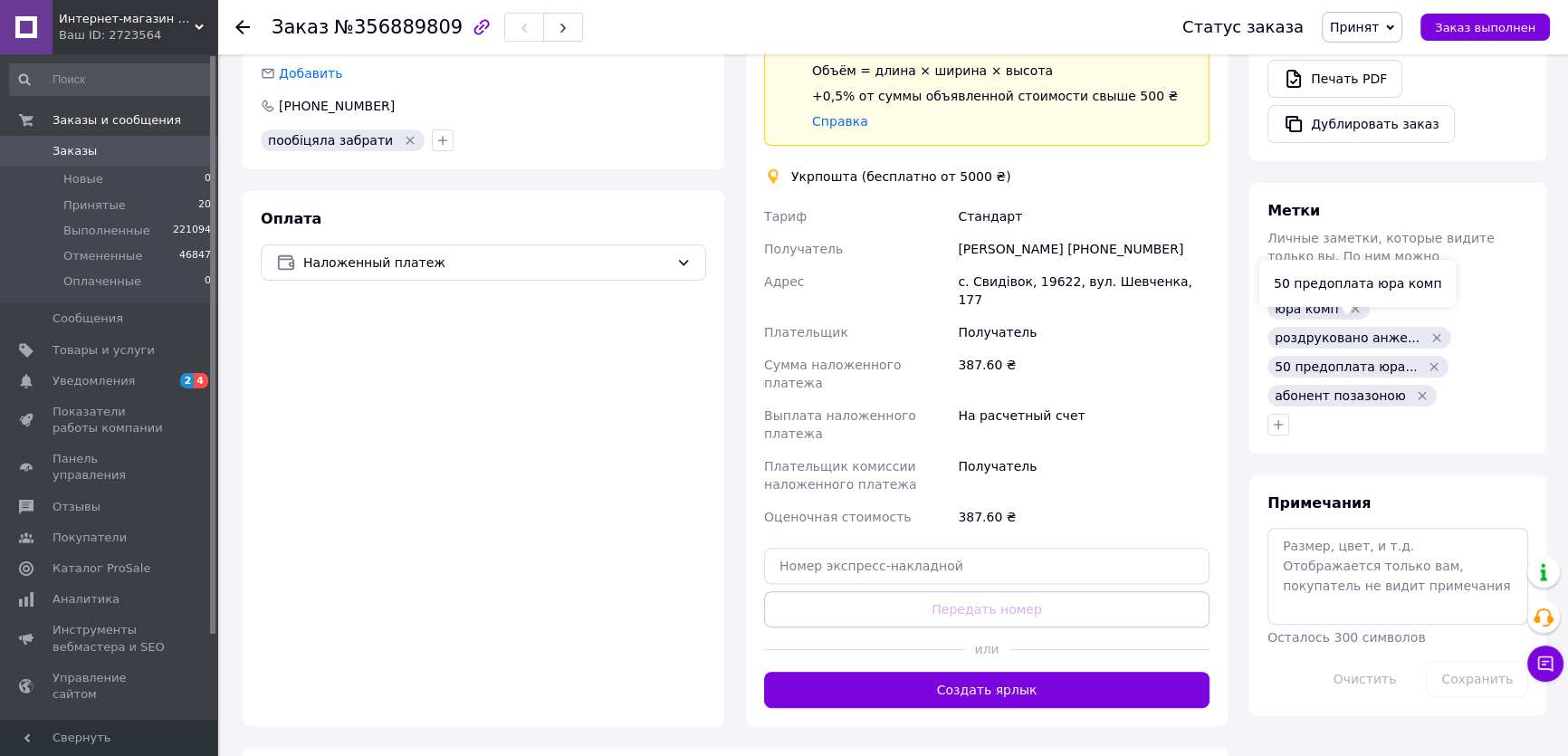
click at [1431, 362] on icon "Удалить метку" at bounding box center [1435, 366] width 8 height 8
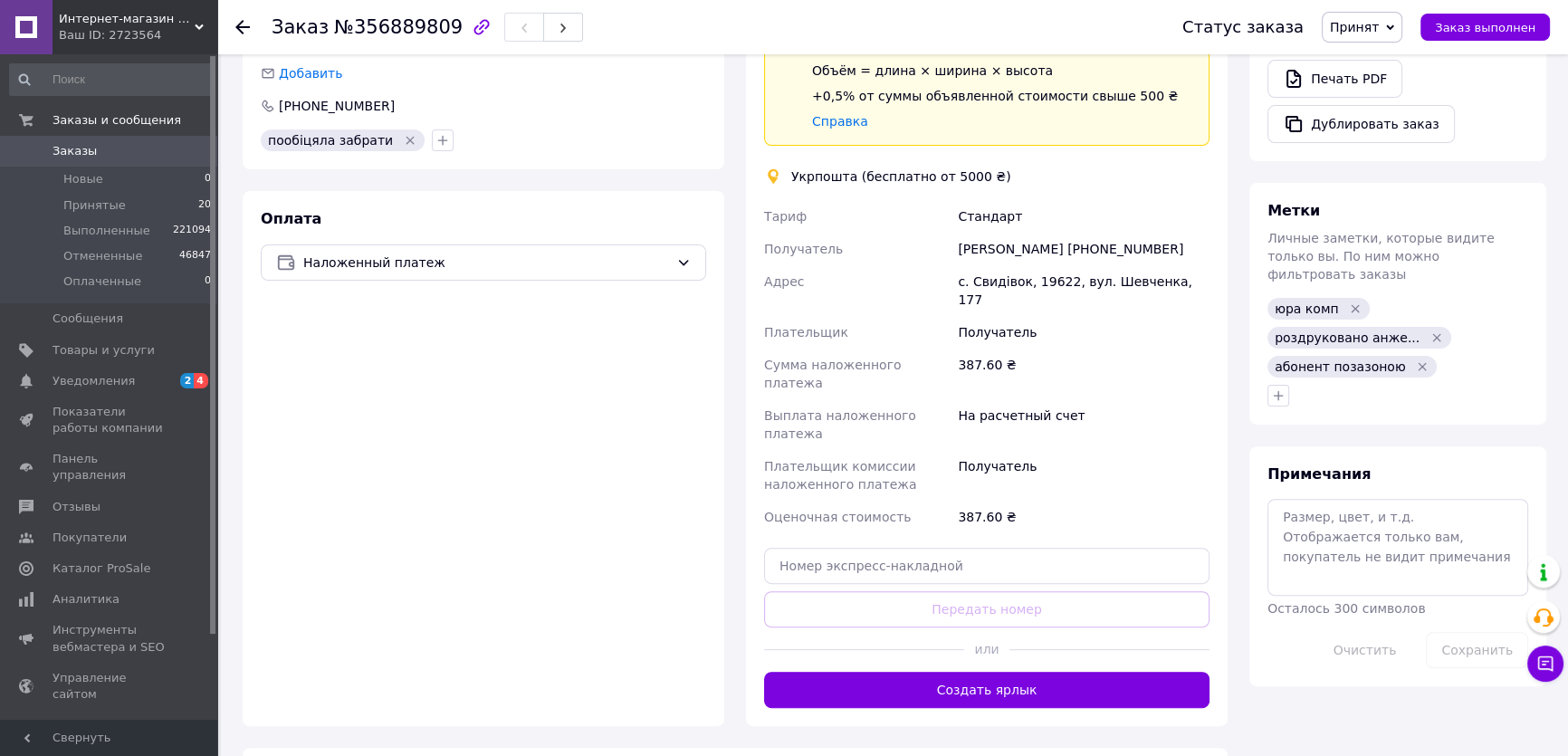
scroll to position [493, 0]
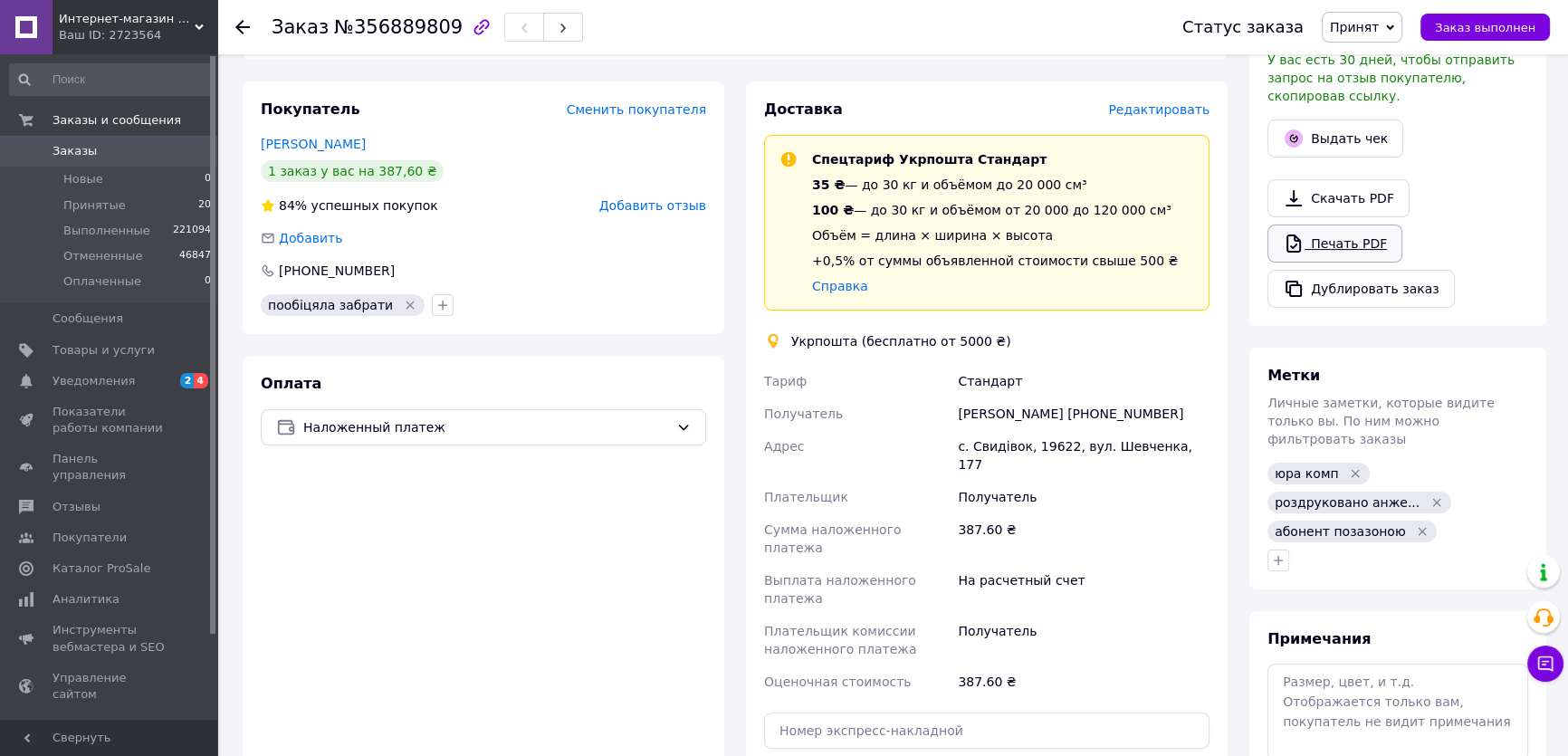
click at [1321, 225] on link "Печать PDF" at bounding box center [1335, 244] width 135 height 38
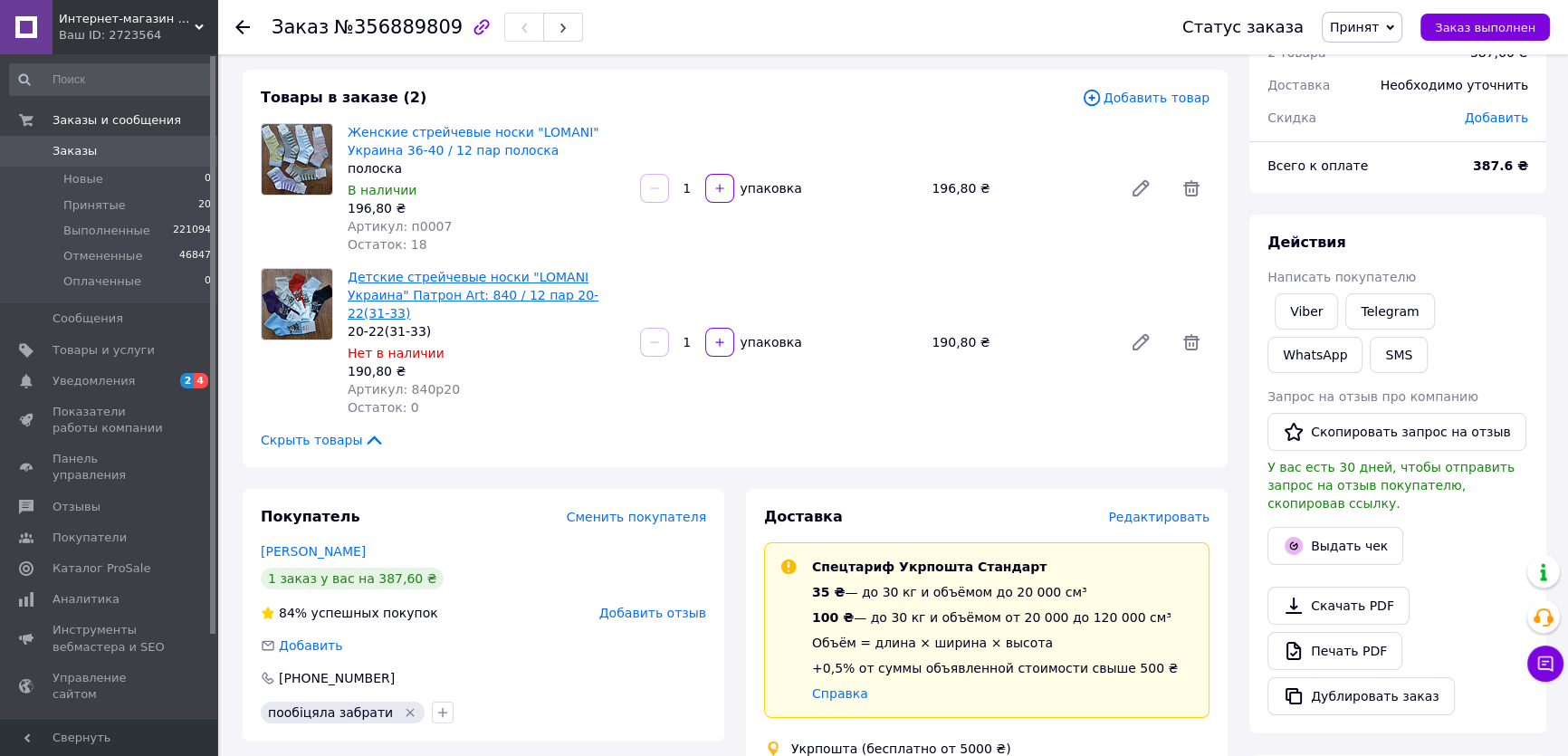
scroll to position [0, 0]
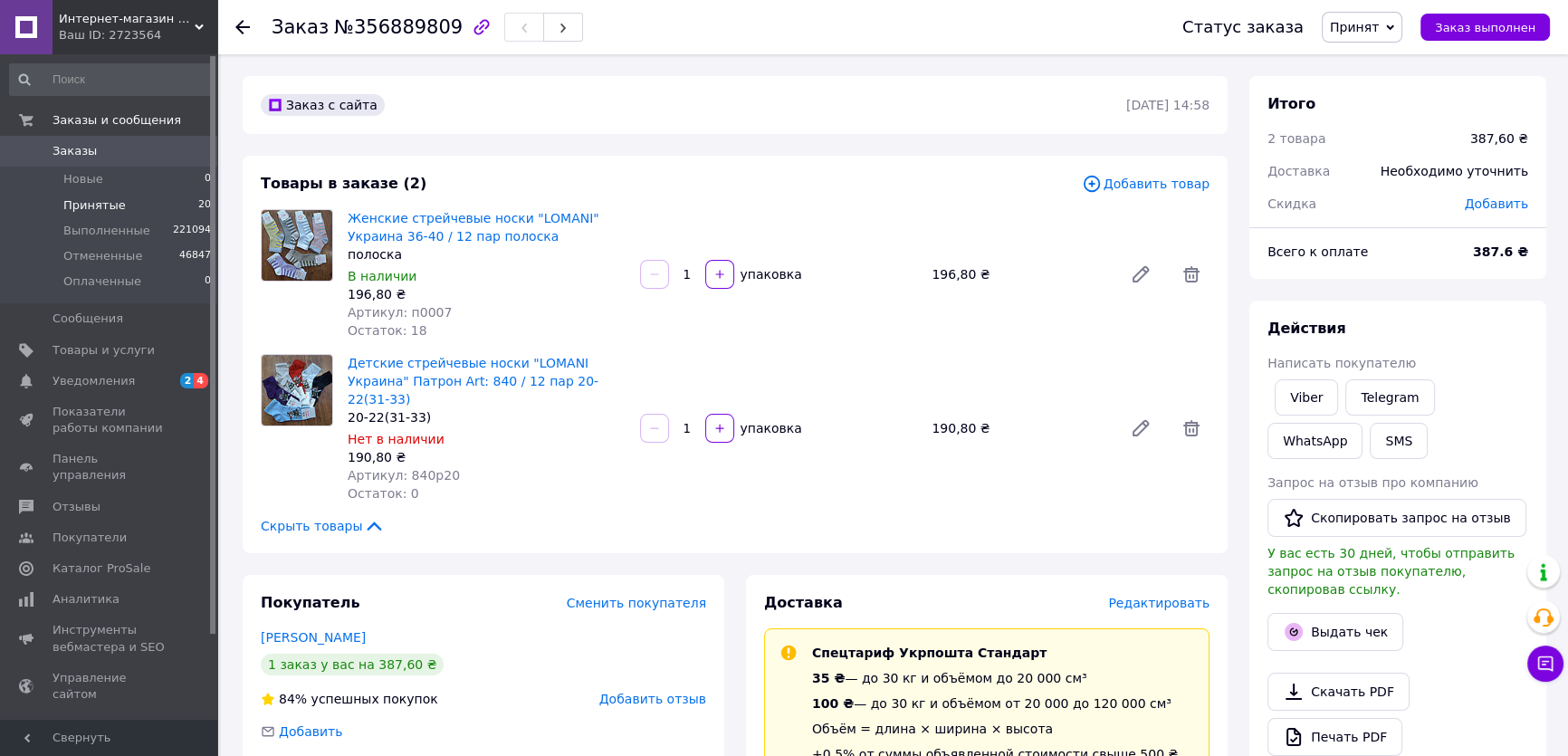
click at [134, 205] on li "Принятые 20" at bounding box center [110, 205] width 222 height 26
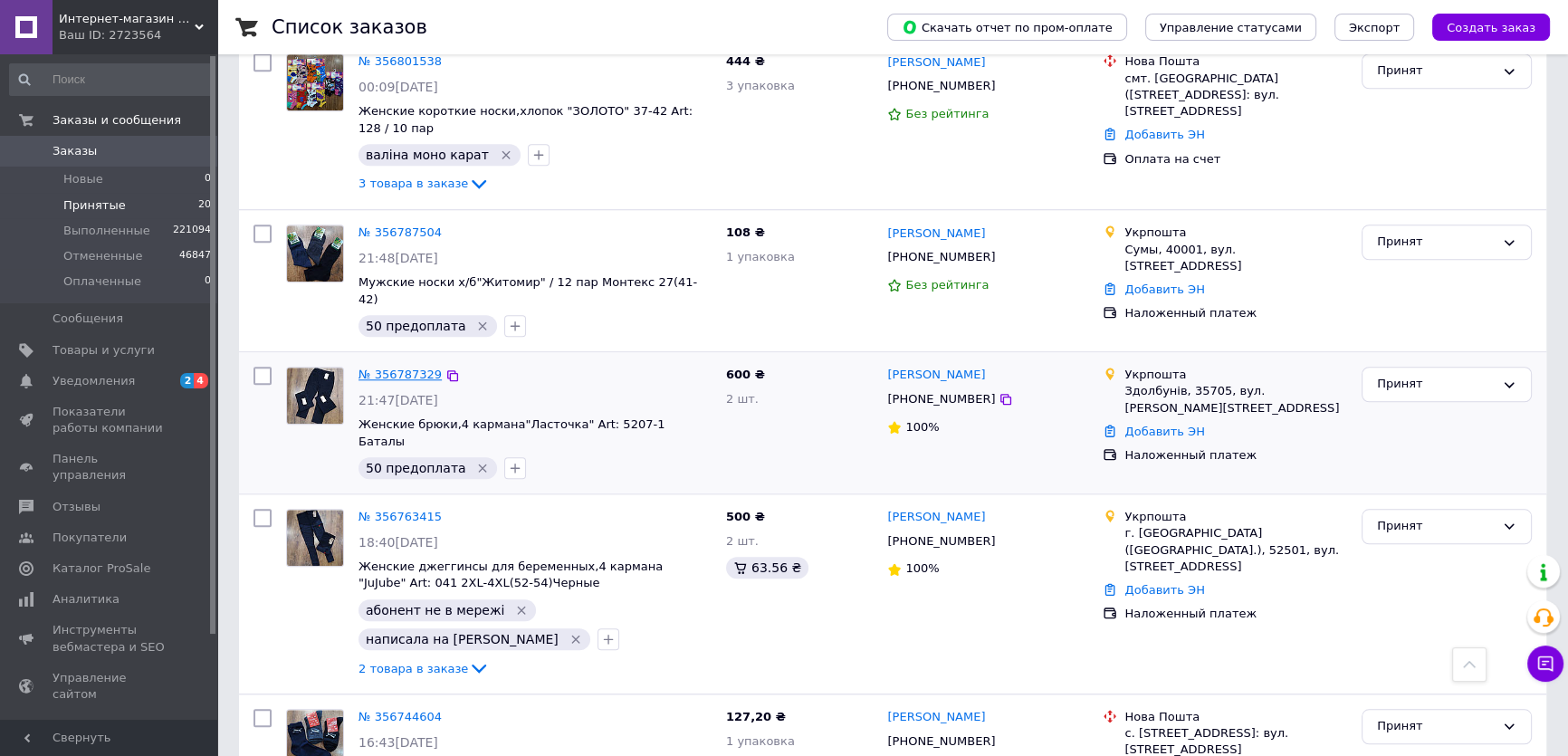
scroll to position [1975, 0]
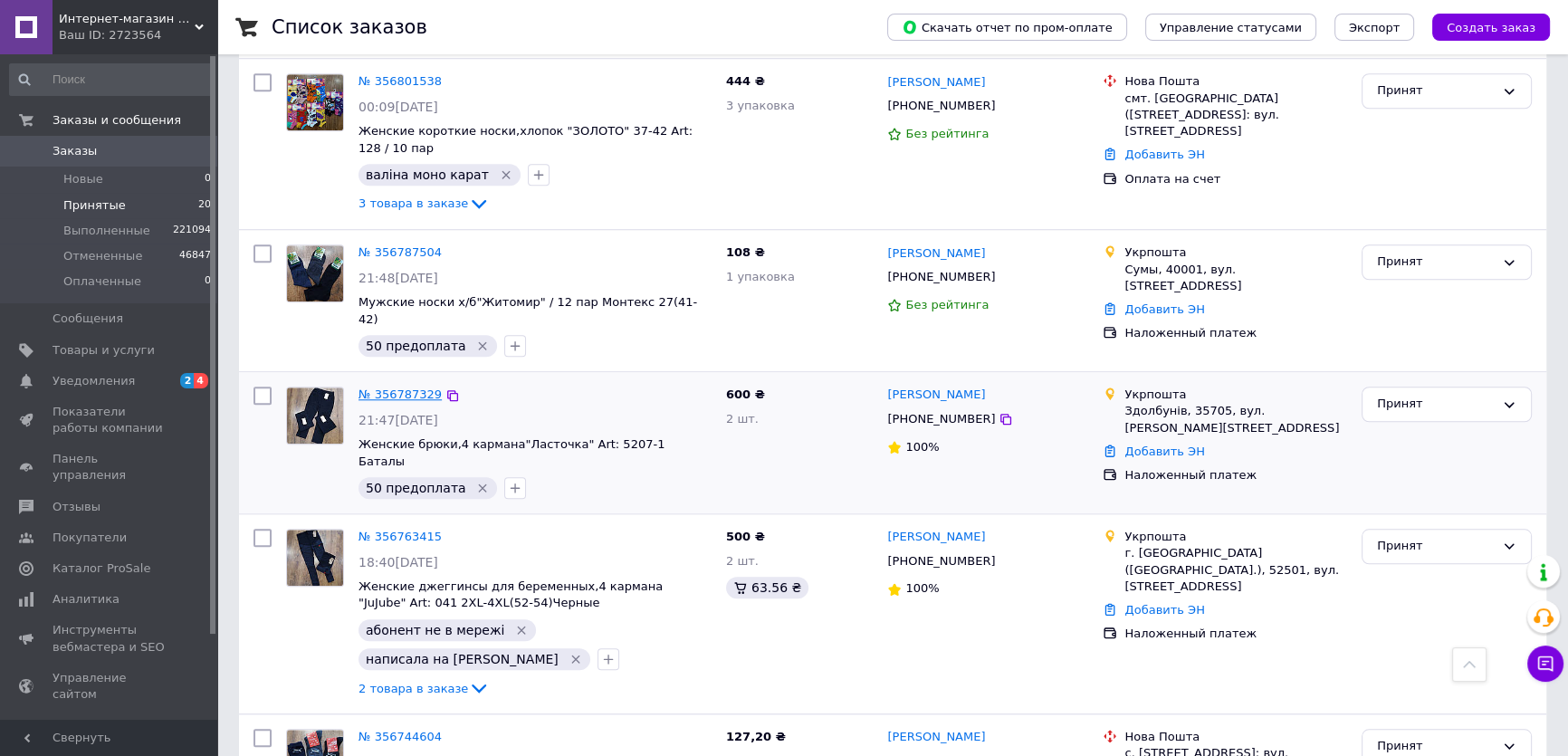
click at [405, 387] on link "№ 356787329" at bounding box center [400, 394] width 83 height 14
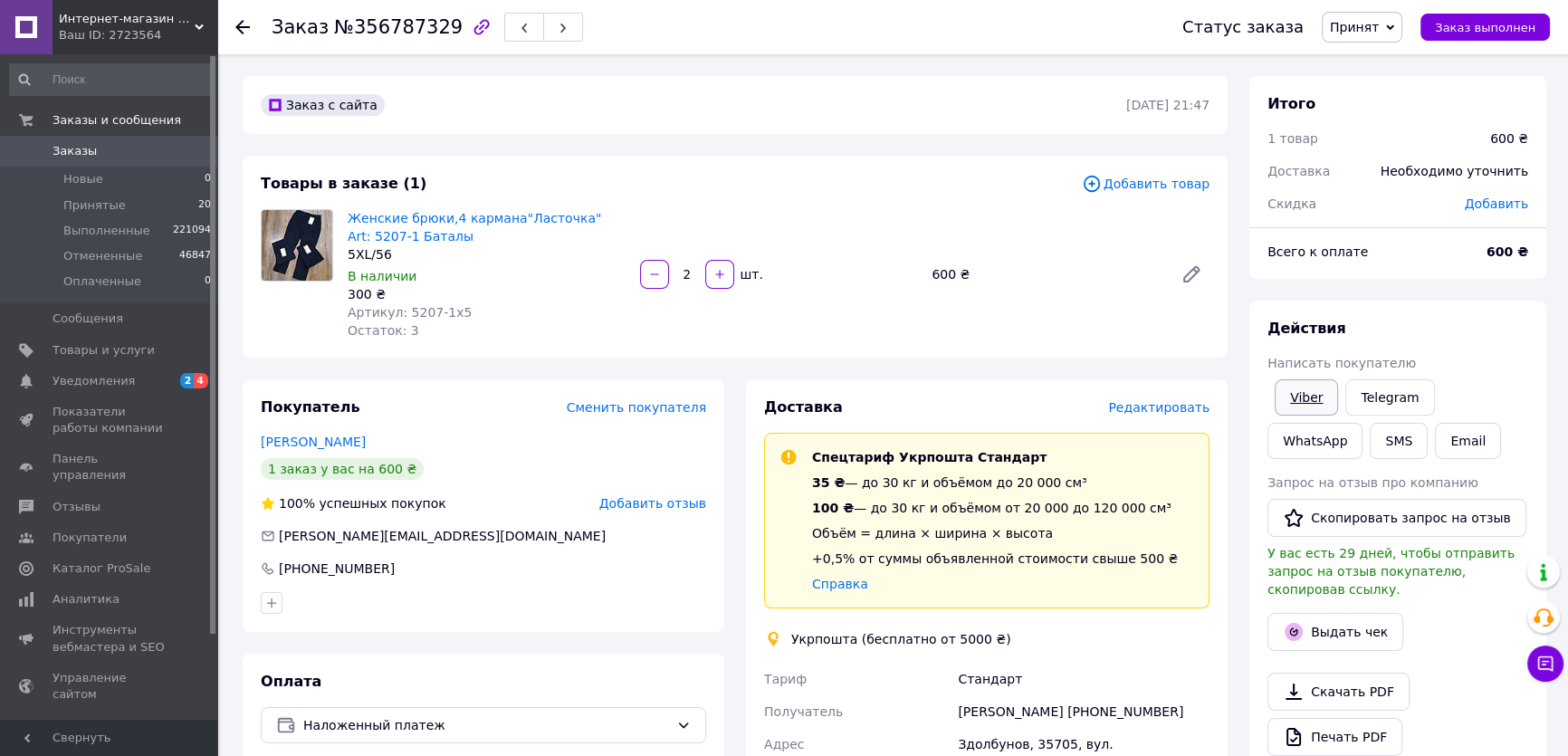
click at [1295, 403] on link "Viber" at bounding box center [1306, 397] width 63 height 37
click at [424, 381] on div "Покупатель Сменить покупателя Ничепорук Людмила 1 заказ у вас на 600 ₴ 100% усп…" at bounding box center [484, 505] width 482 height 253
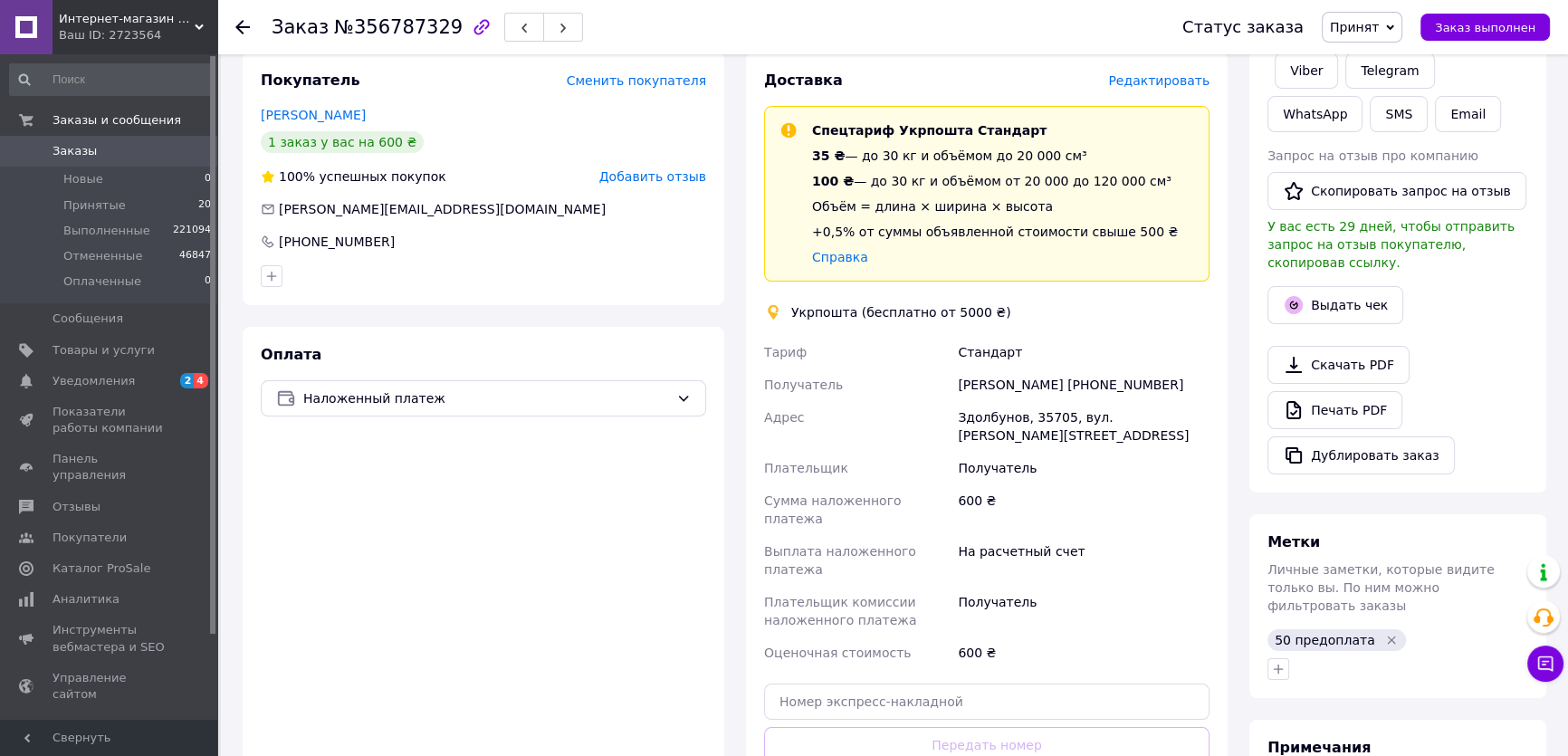
scroll to position [329, 0]
click at [1275, 660] on icon "button" at bounding box center [1279, 667] width 15 height 15
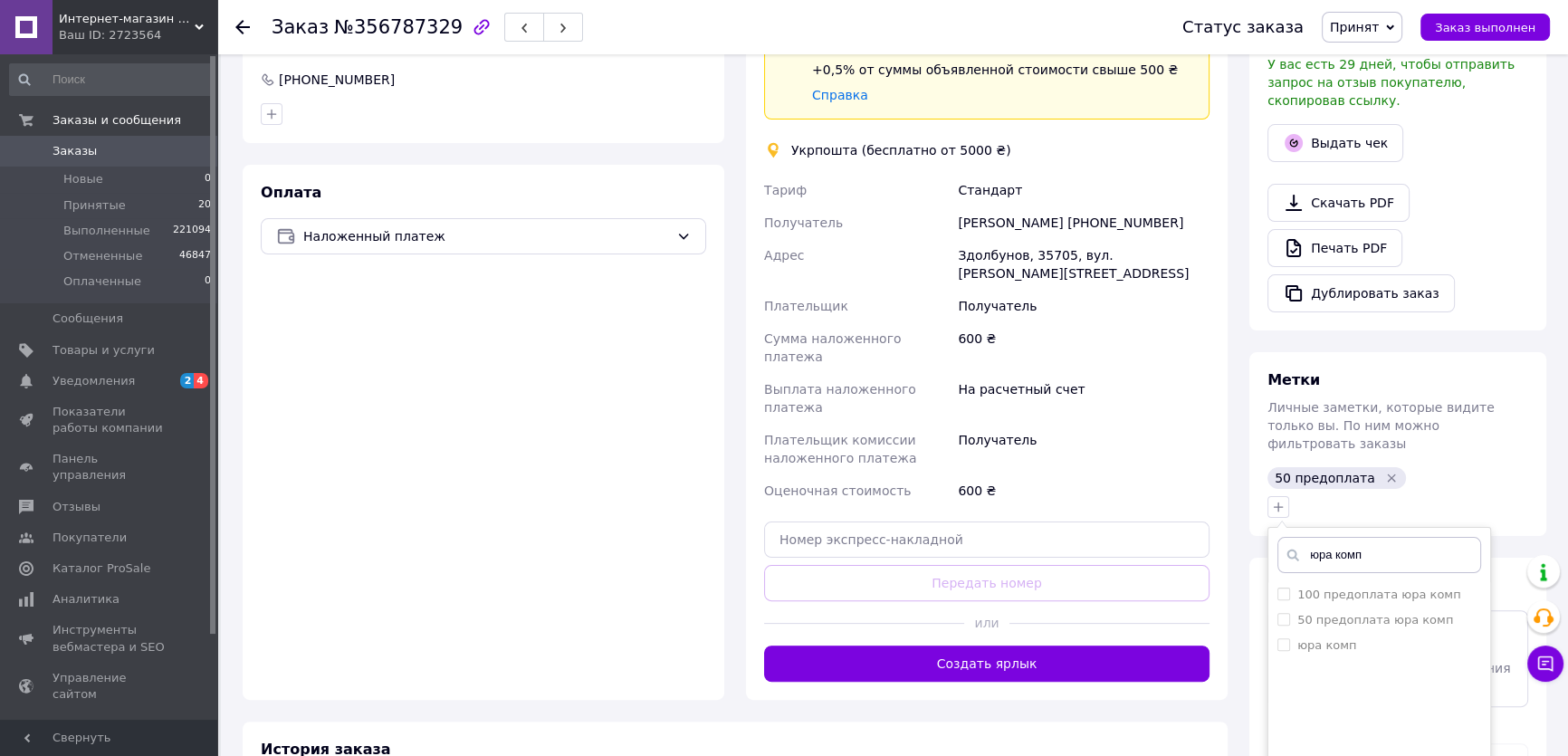
scroll to position [614, 0]
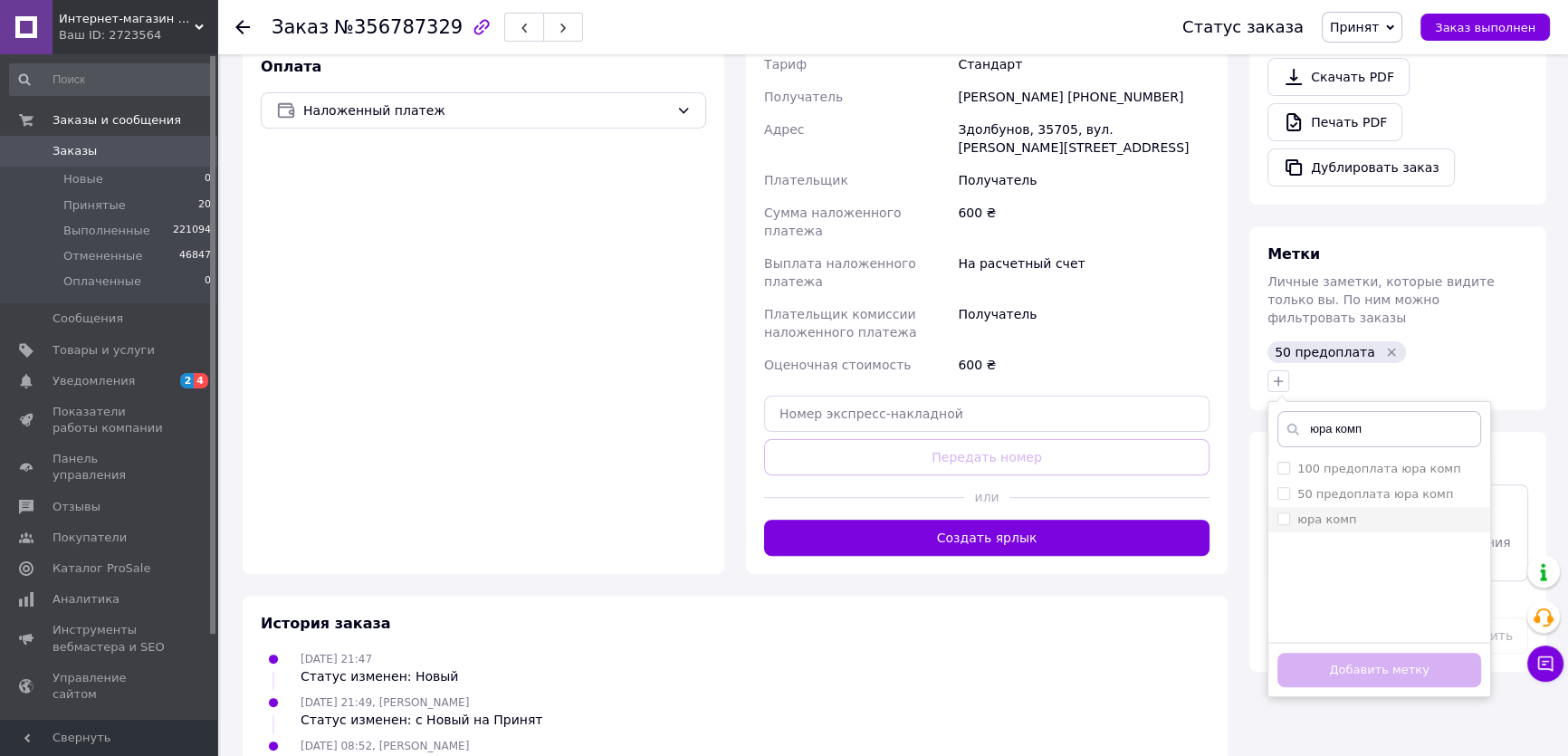
type input "юра комп"
click at [1311, 507] on li "юра комп" at bounding box center [1379, 520] width 222 height 26
checkbox input "true"
click at [1359, 653] on button "Добавить метку" at bounding box center [1379, 670] width 204 height 36
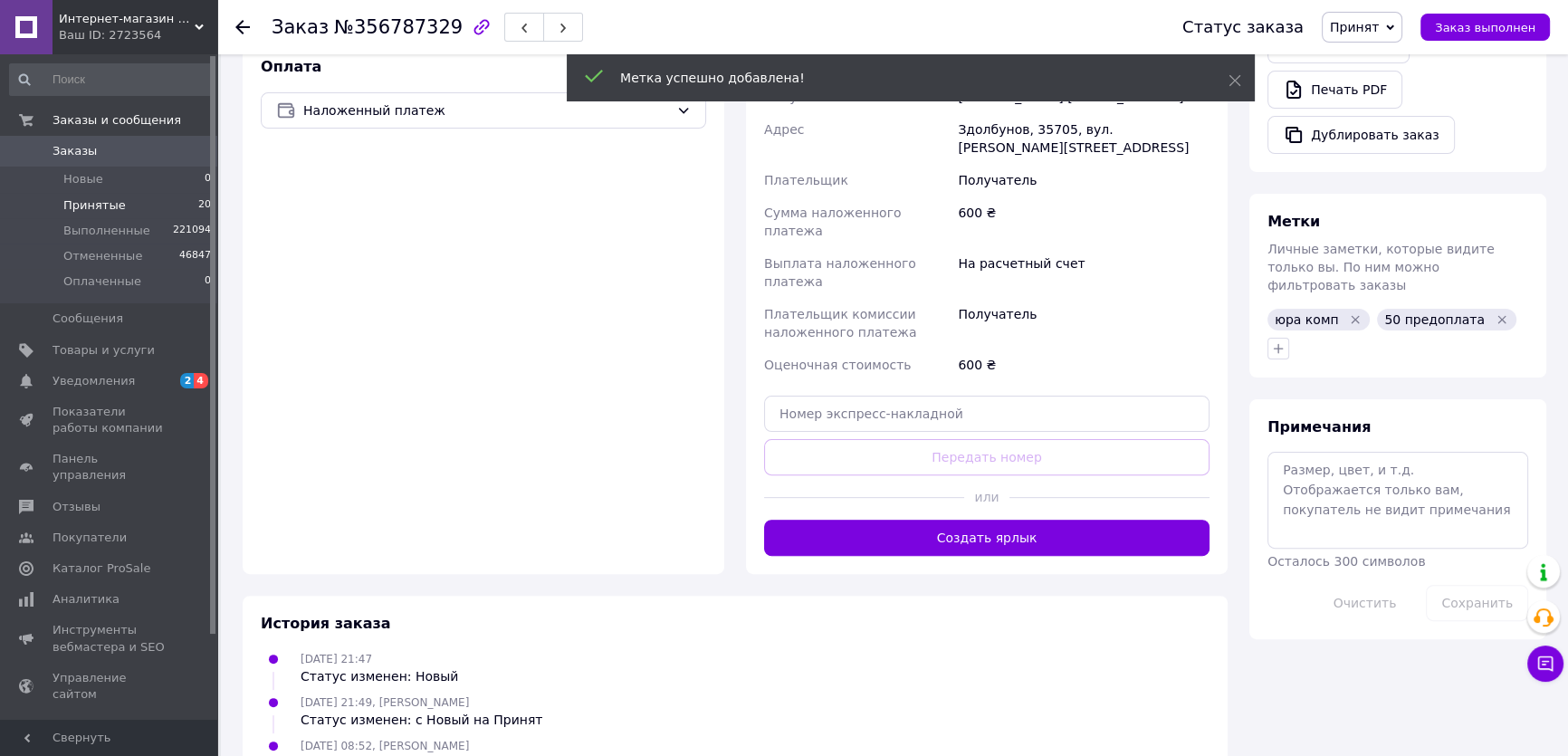
click at [114, 205] on span "Принятые" at bounding box center [94, 205] width 62 height 16
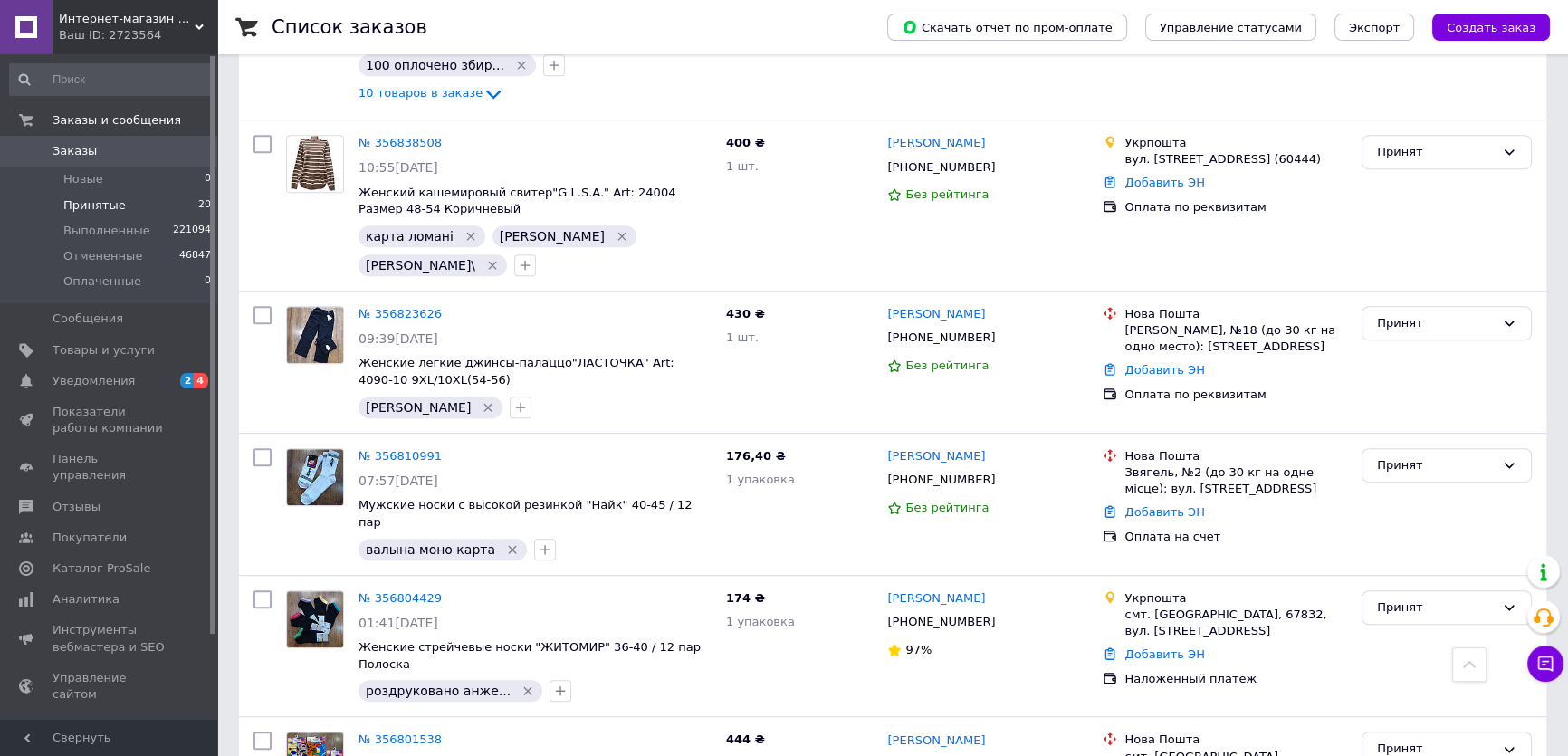
scroll to position [1481, 0]
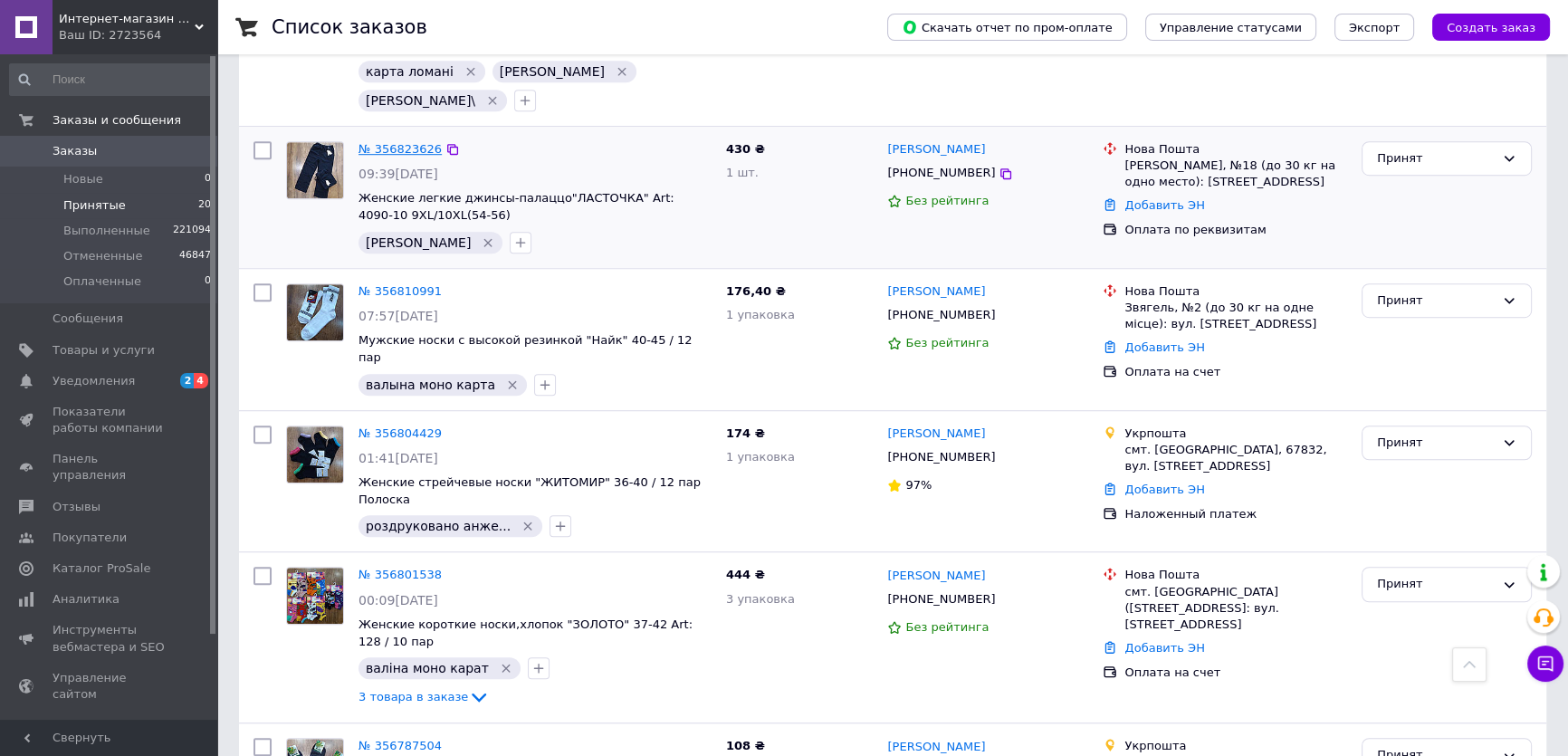
click at [414, 142] on link "№ 356823626" at bounding box center [400, 149] width 83 height 14
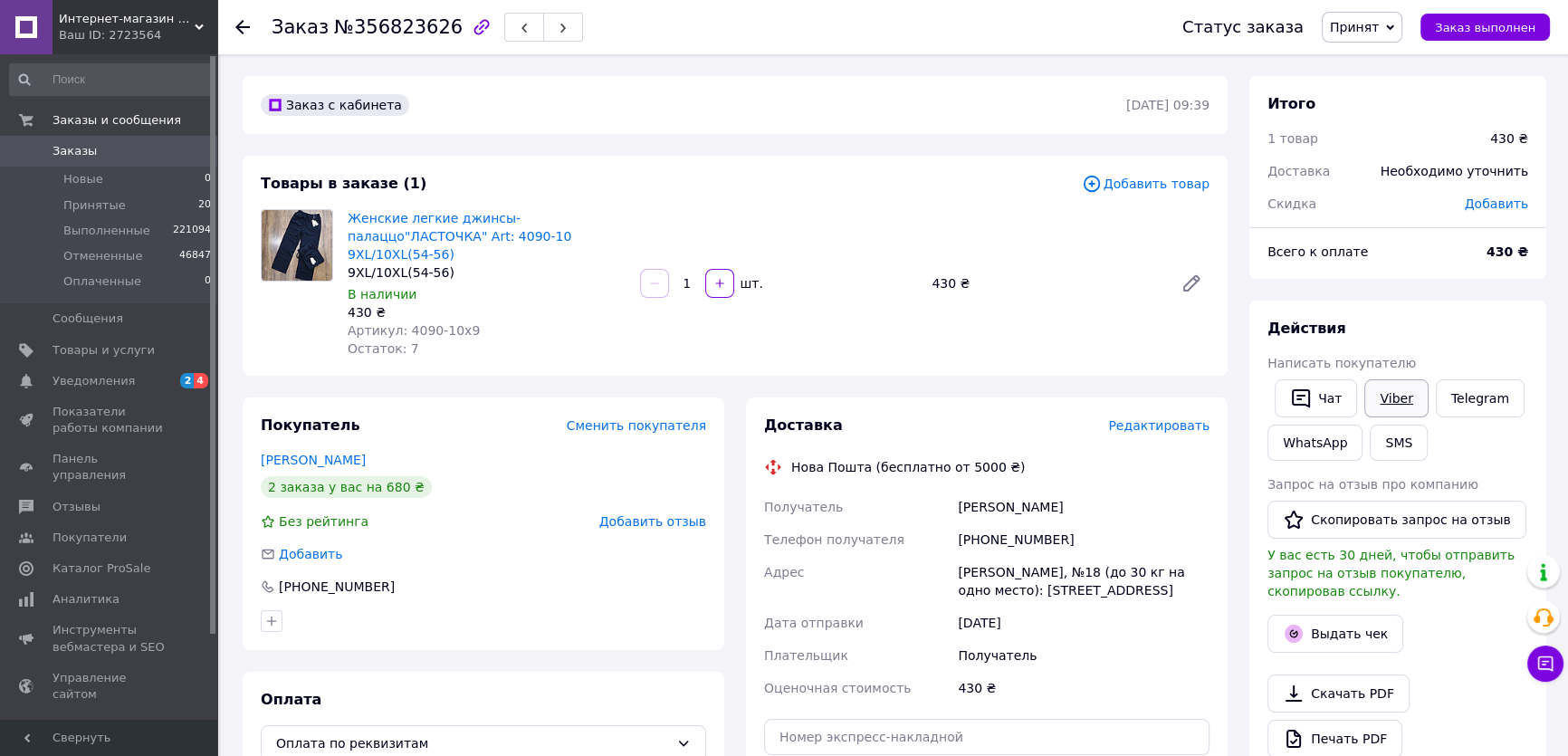
click at [1404, 394] on link "Viber" at bounding box center [1395, 398] width 63 height 38
click at [128, 208] on li "Принятые 20" at bounding box center [110, 205] width 222 height 26
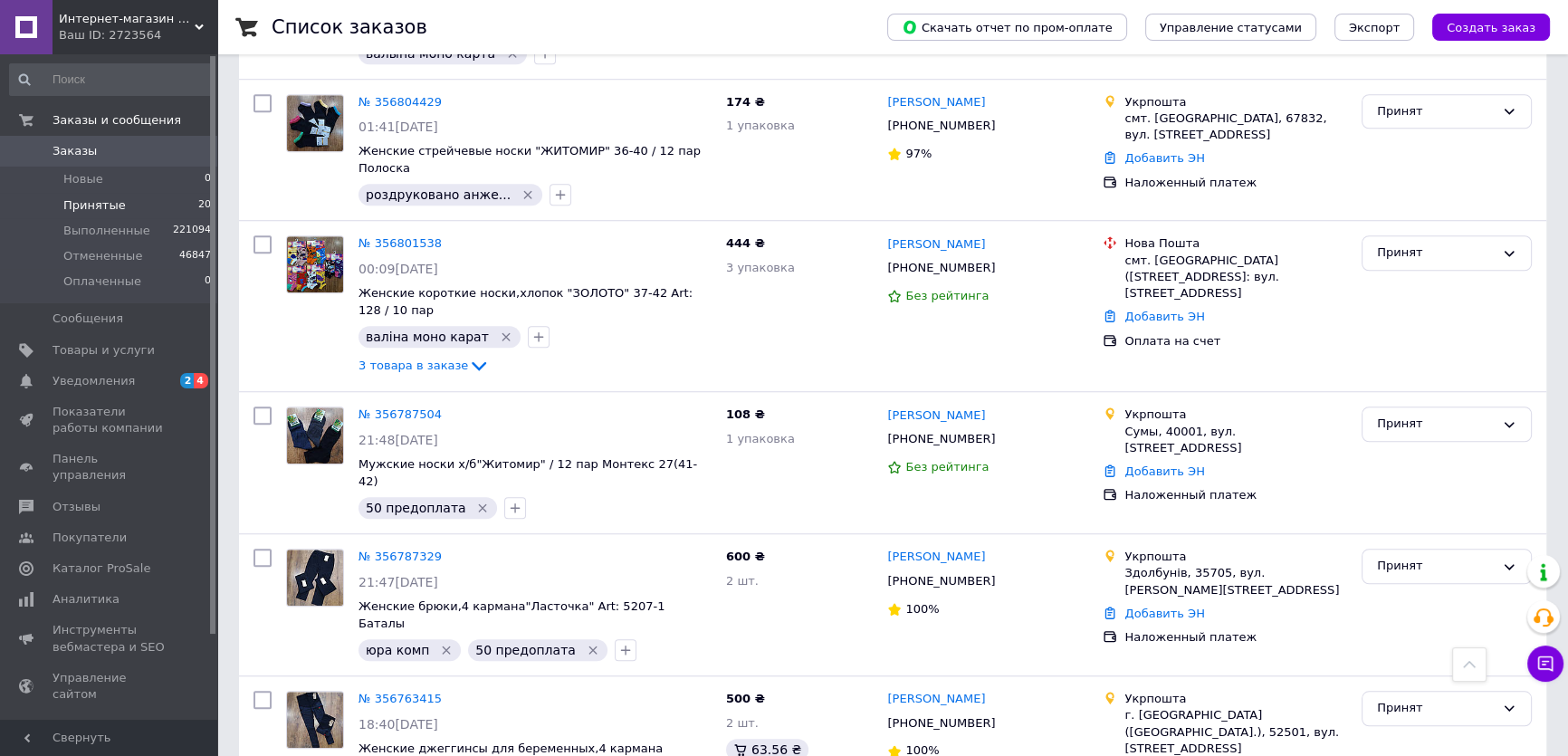
scroll to position [1975, 0]
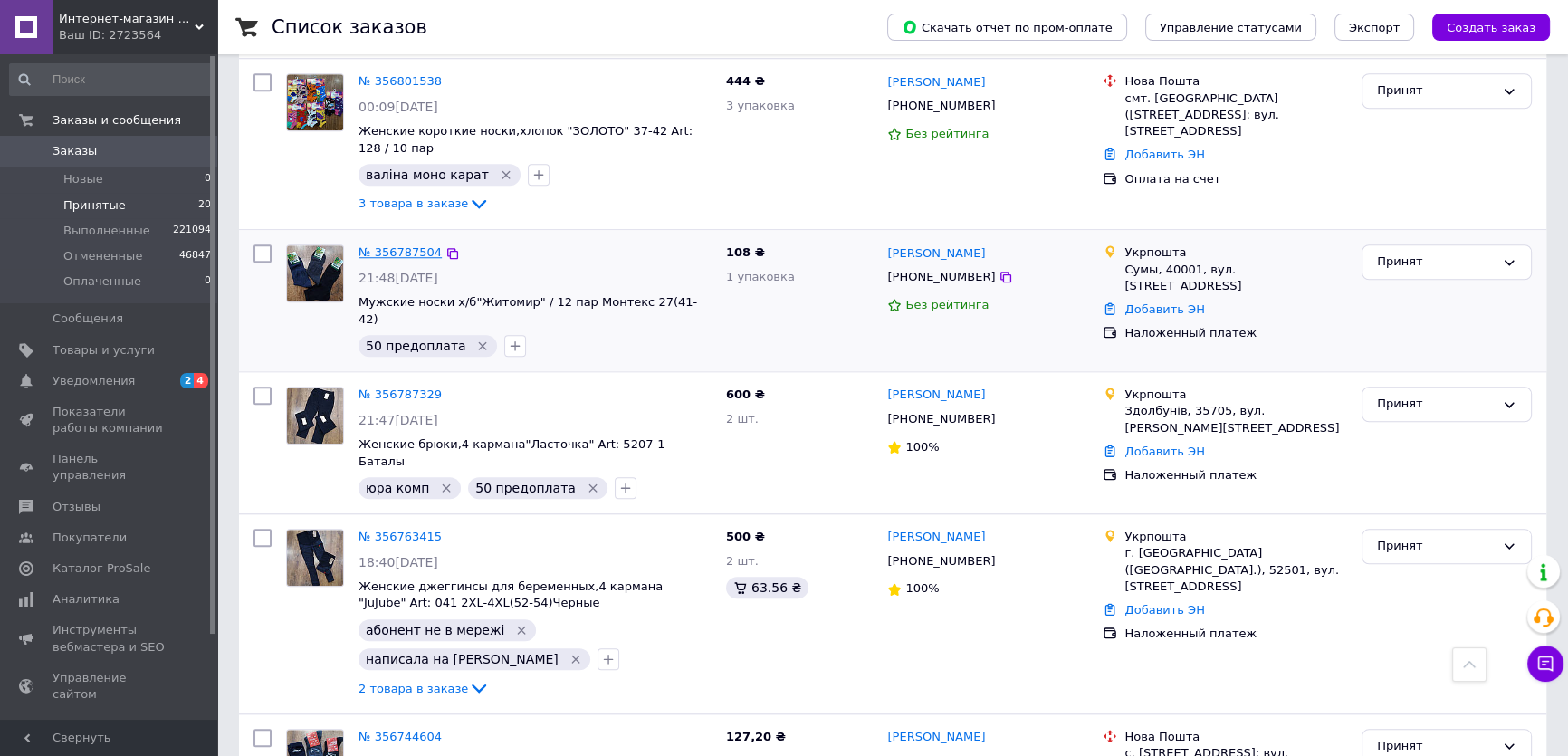
click at [397, 246] on link "№ 356787504" at bounding box center [400, 252] width 83 height 14
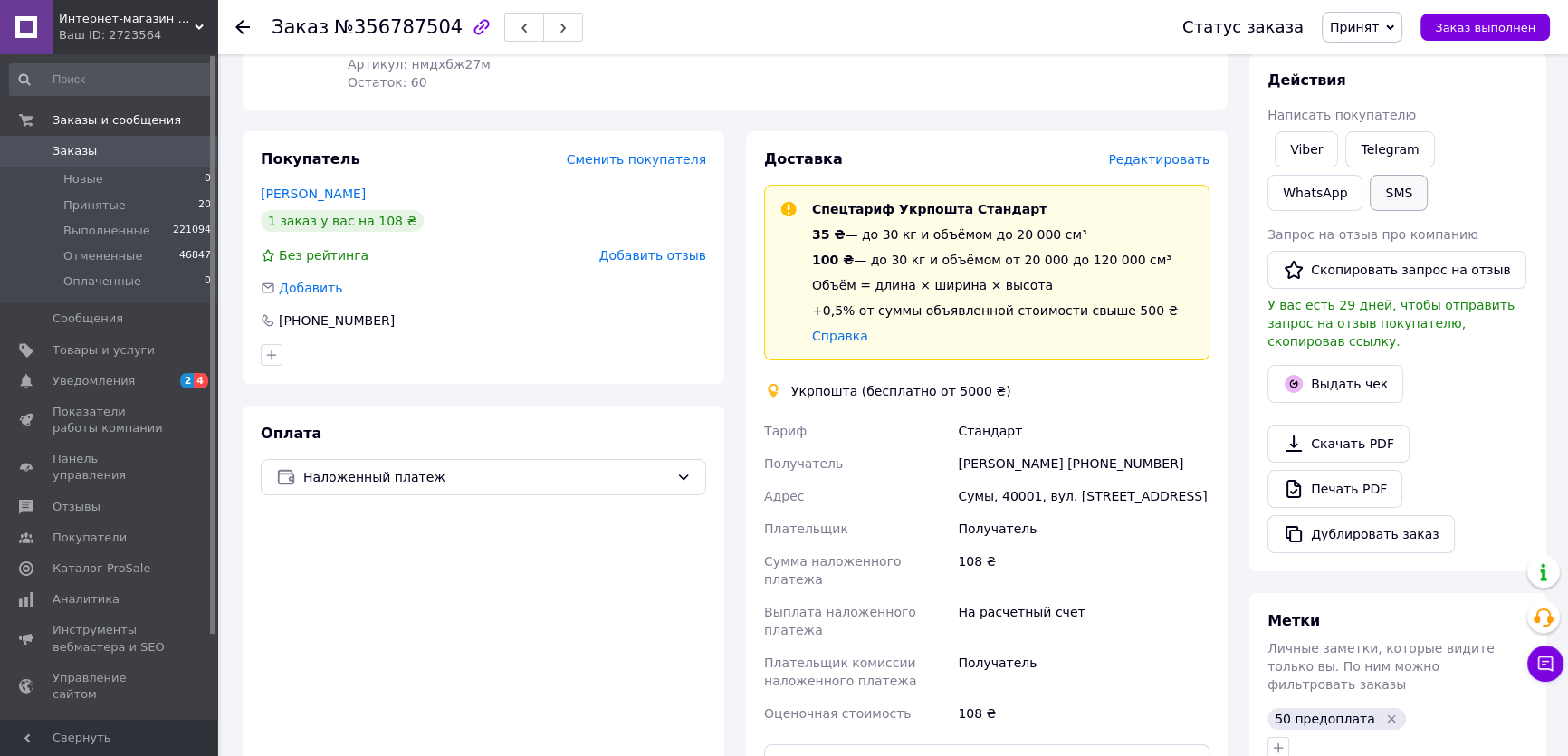
scroll to position [163, 0]
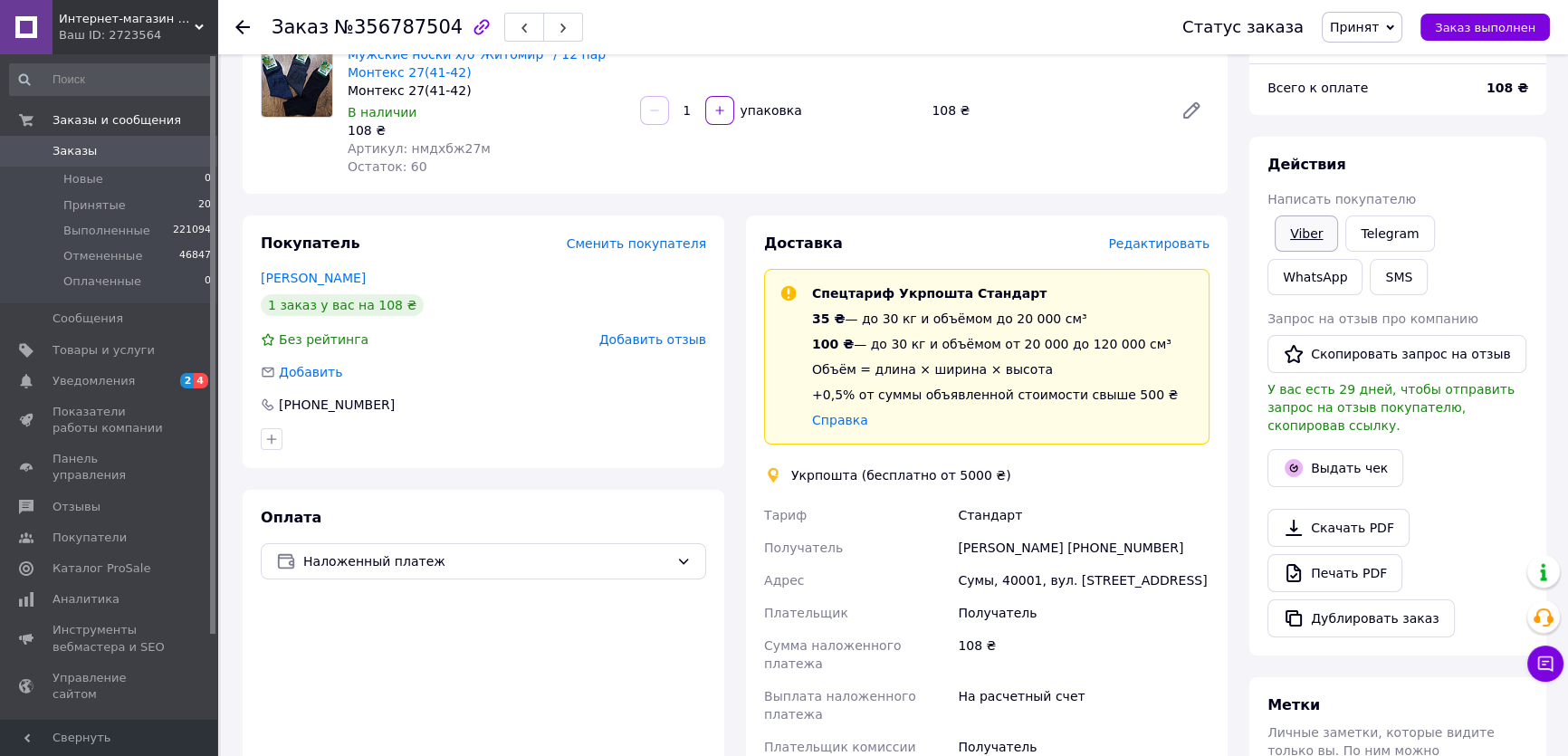
click at [1308, 237] on link "Viber" at bounding box center [1306, 234] width 63 height 37
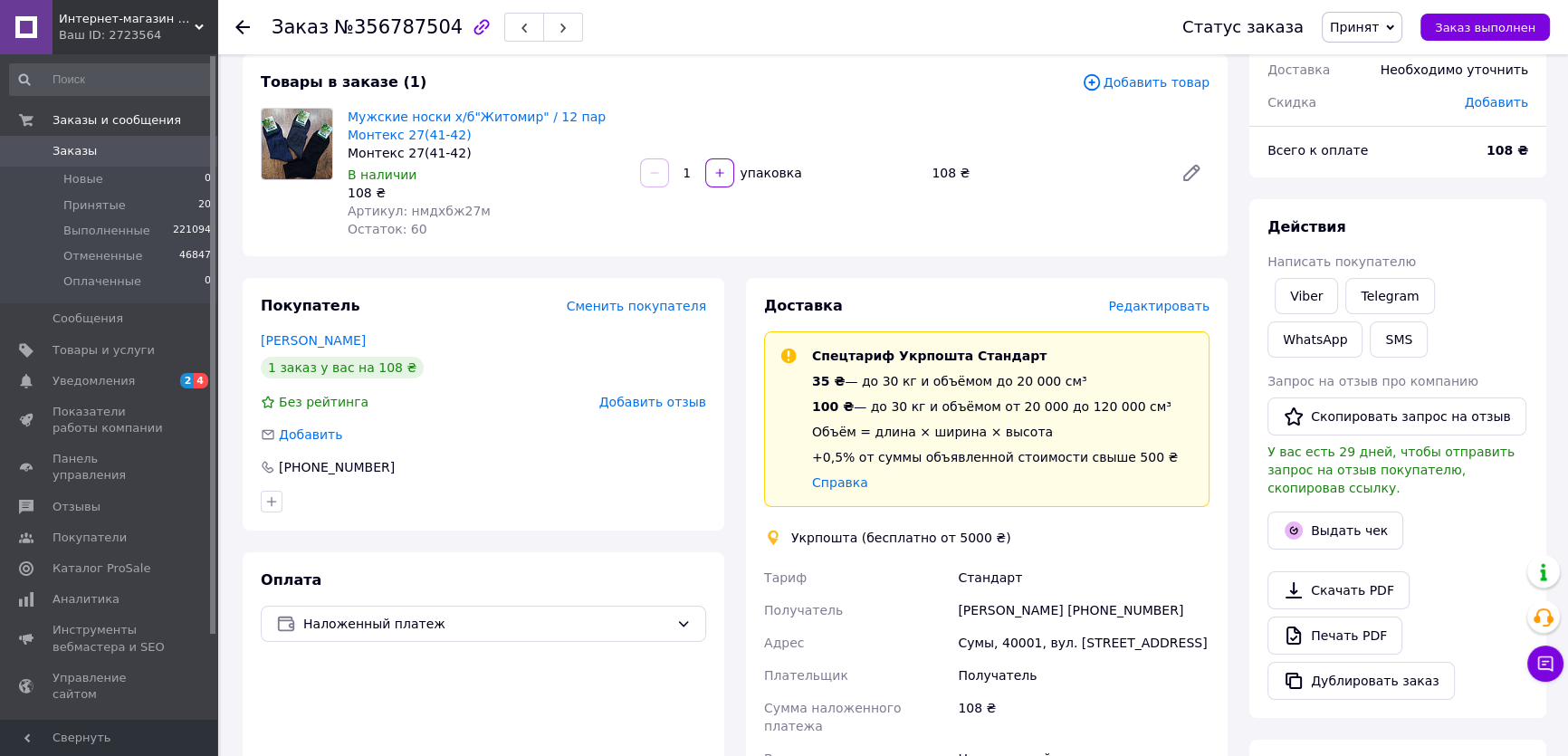
scroll to position [0, 0]
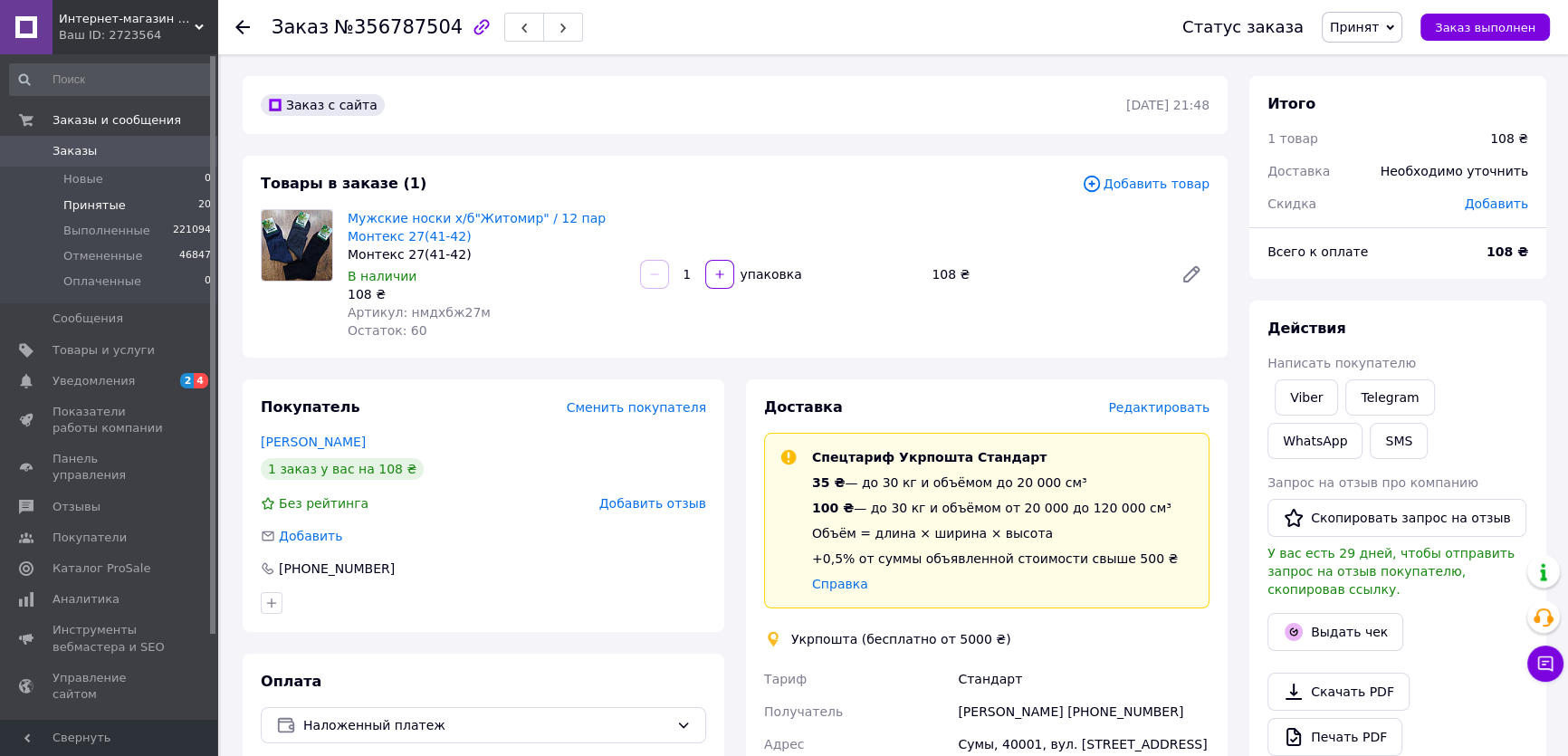
click at [134, 209] on li "Принятые 20" at bounding box center [110, 205] width 222 height 26
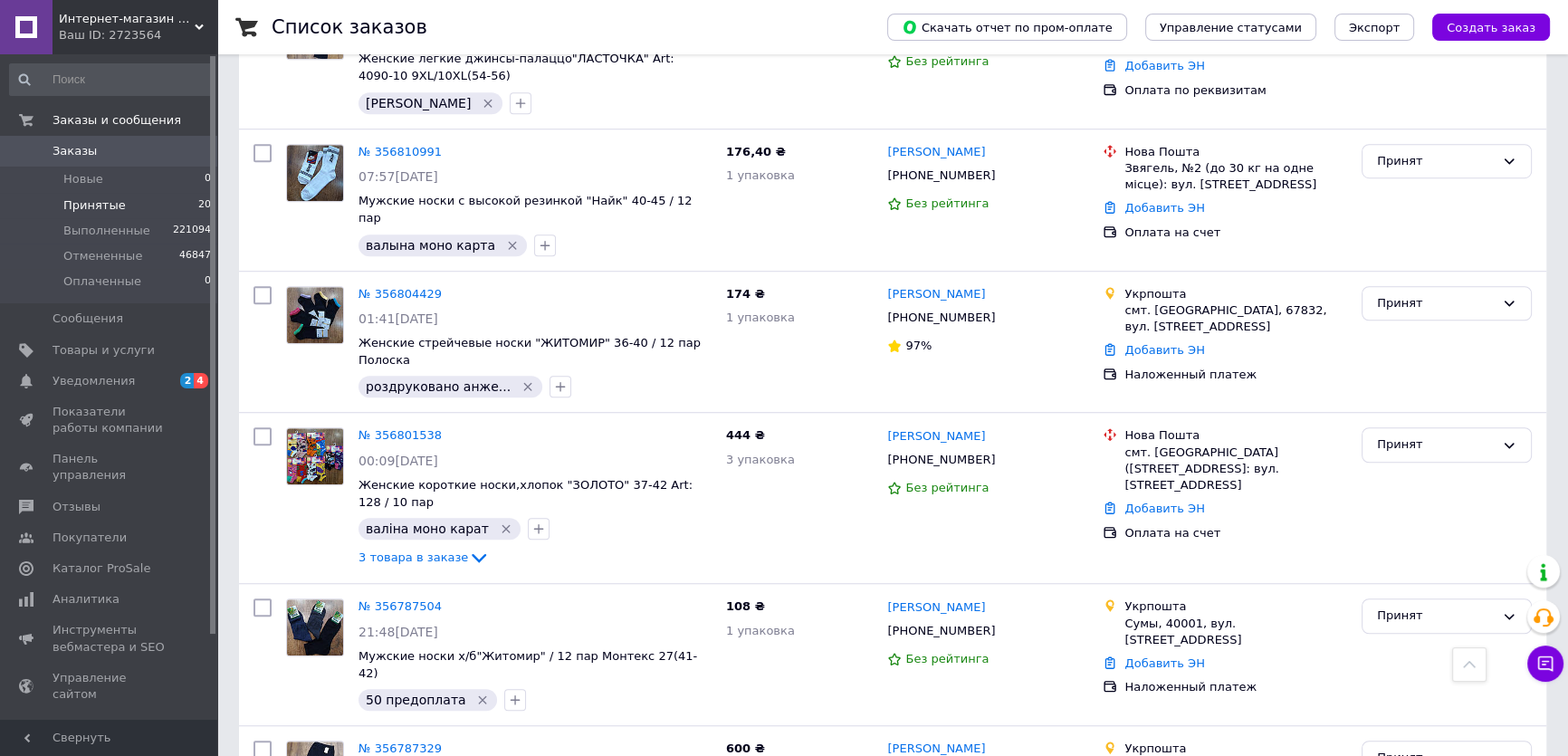
scroll to position [1811, 0]
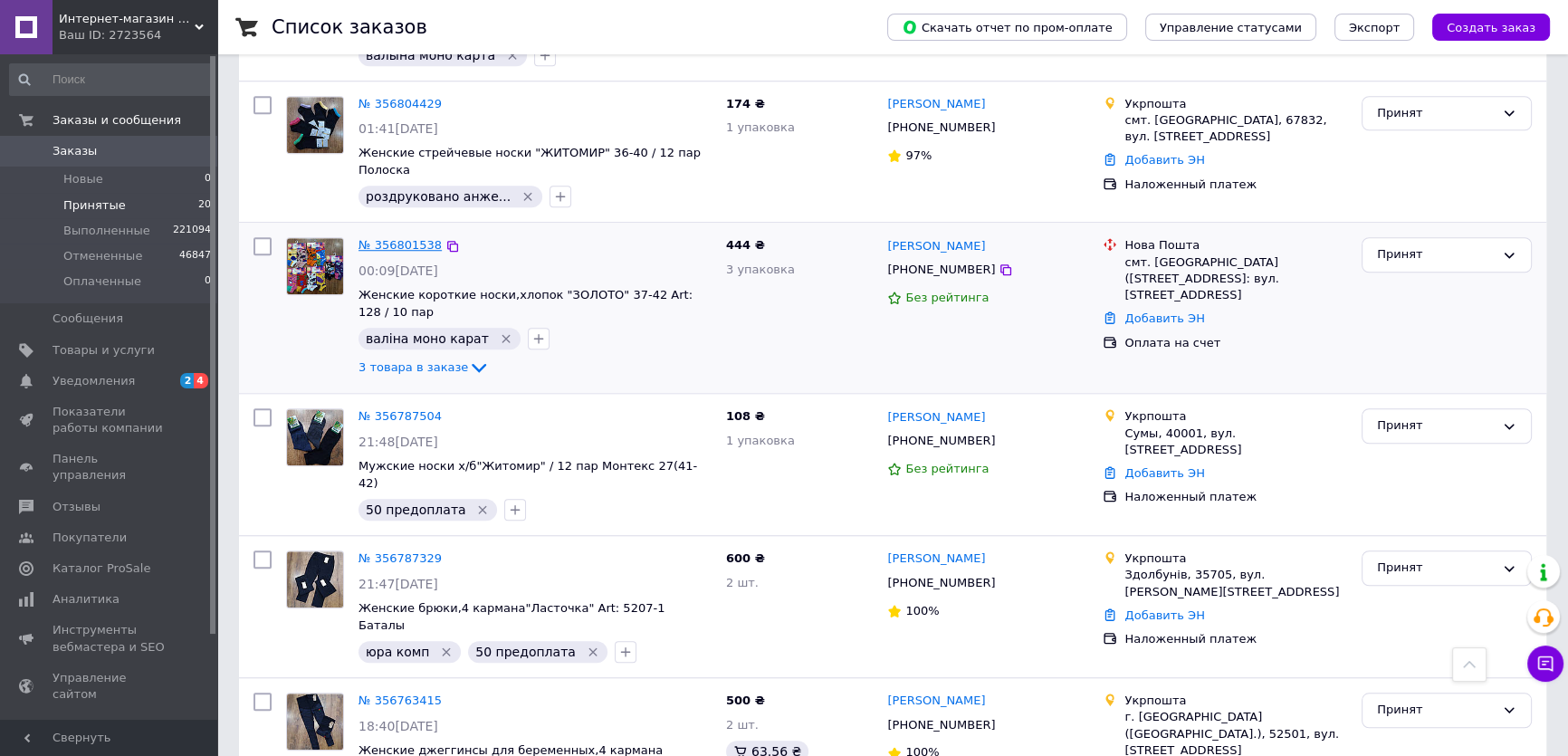
click at [406, 238] on link "№ 356801538" at bounding box center [400, 245] width 83 height 14
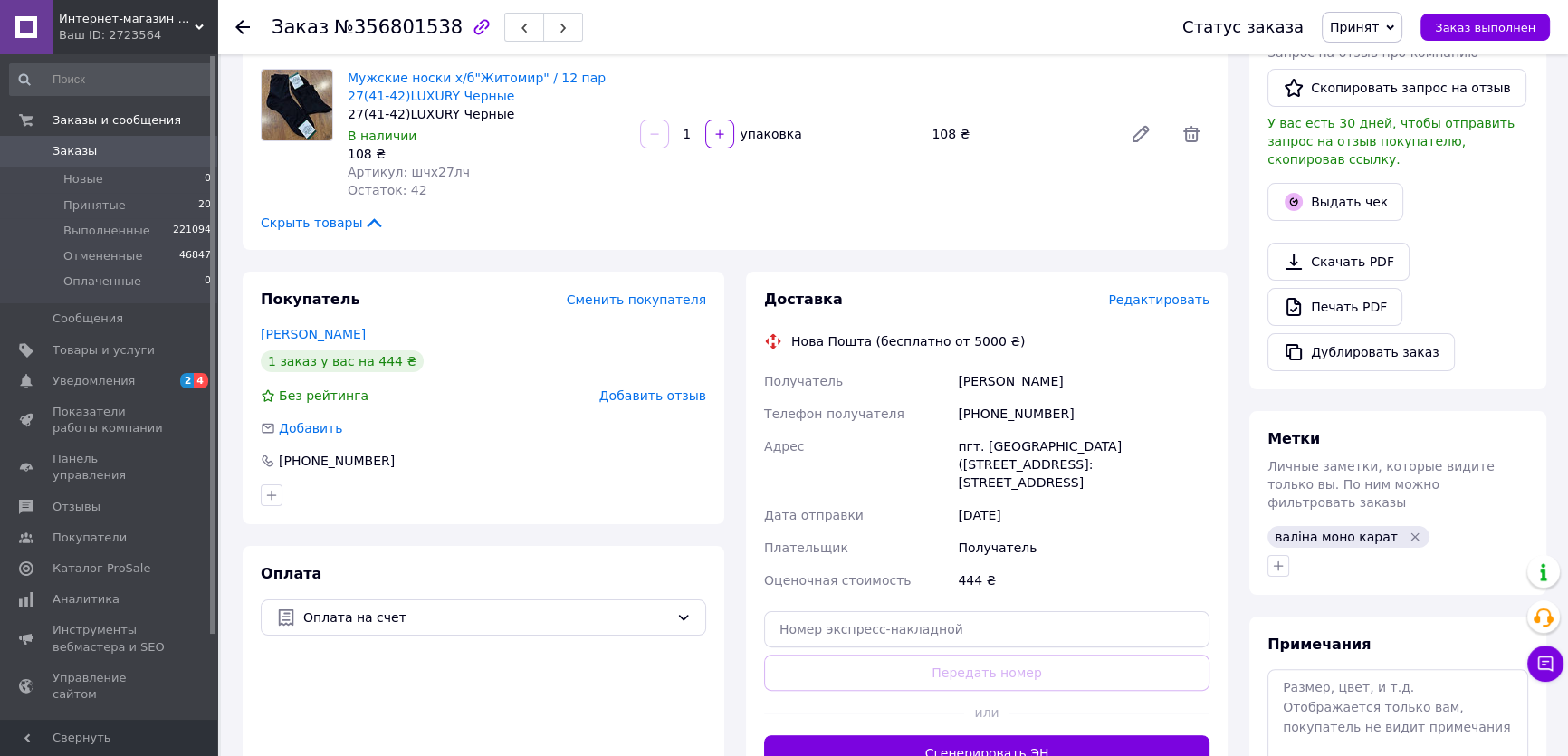
scroll to position [100, 0]
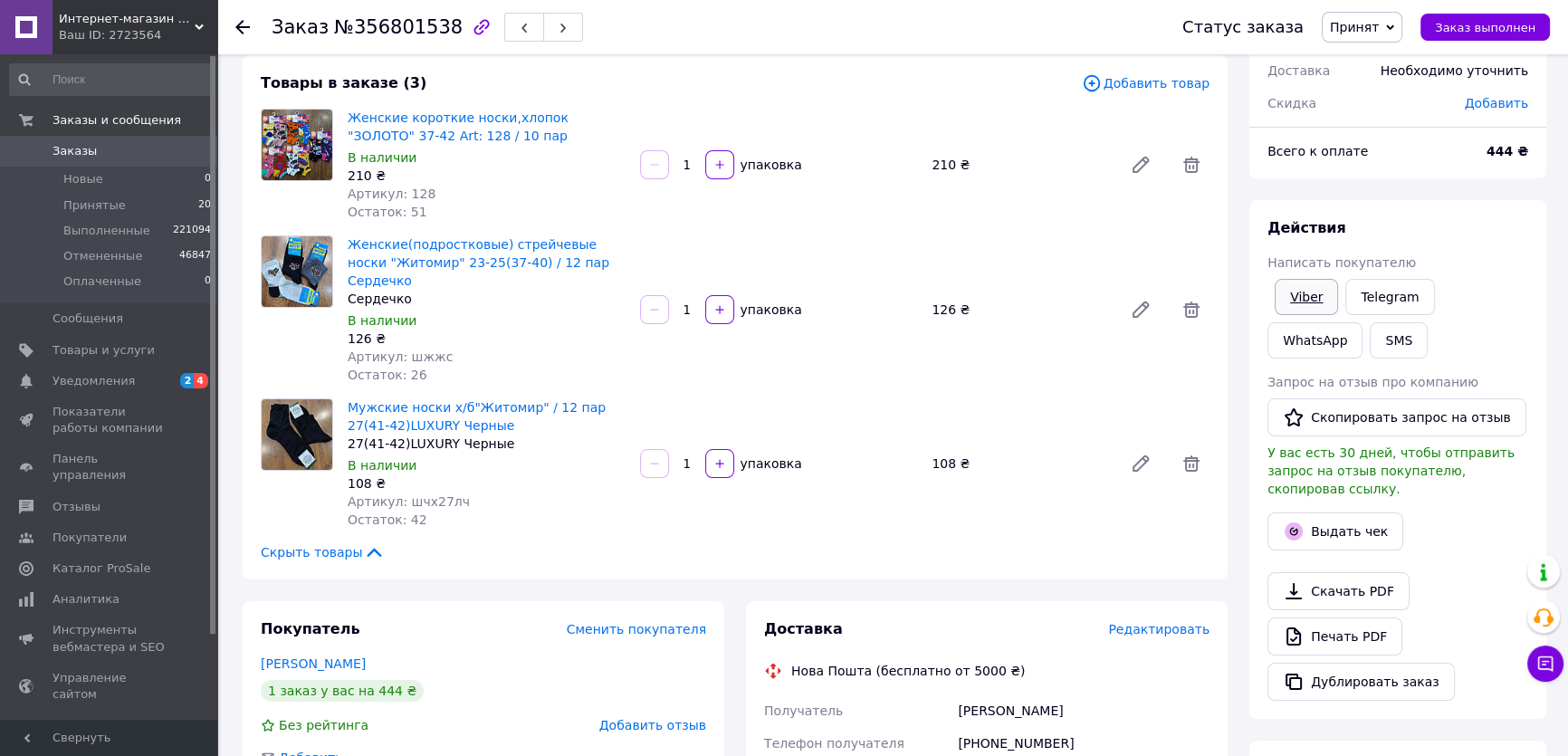
click at [1308, 287] on link "Viber" at bounding box center [1306, 297] width 63 height 37
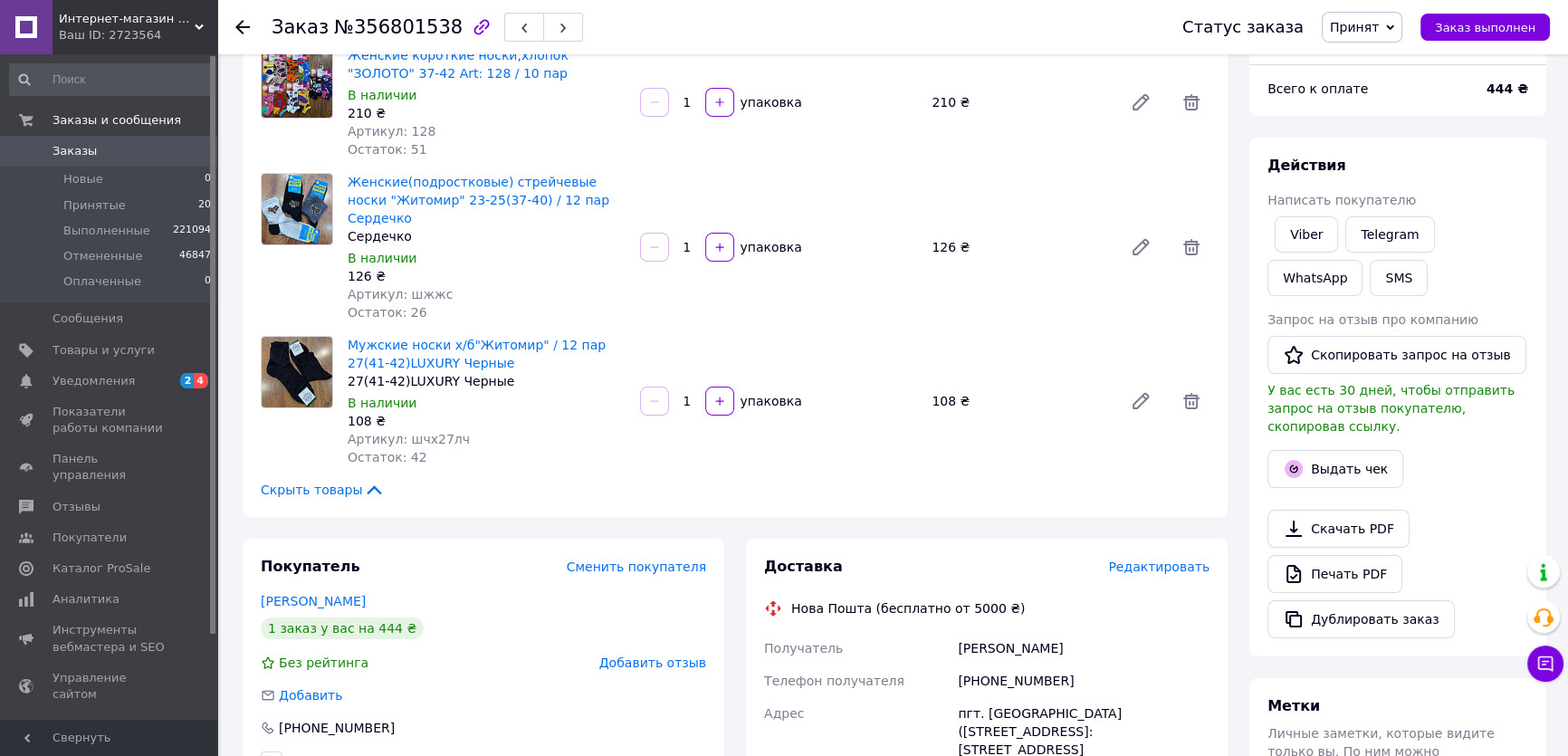
scroll to position [0, 0]
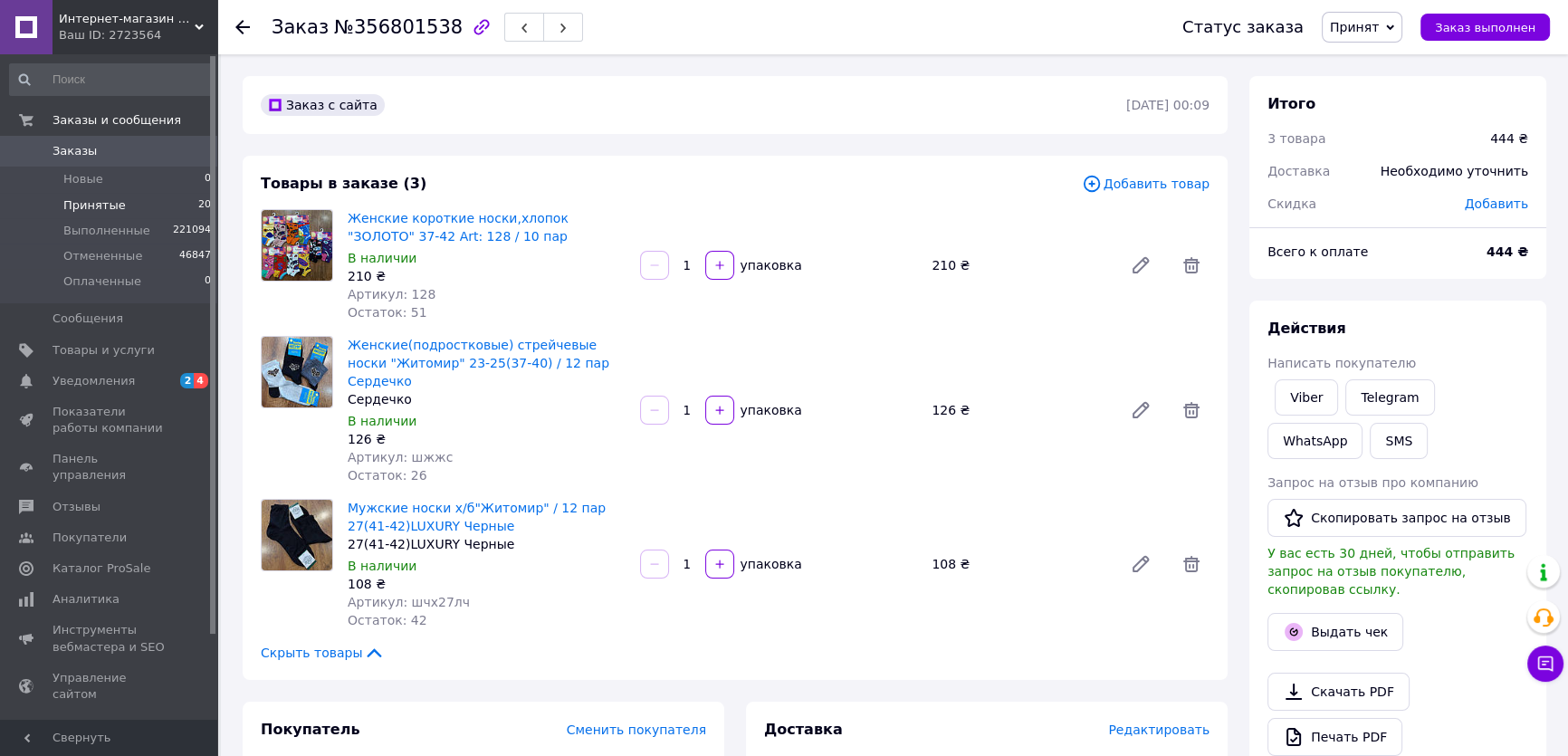
click at [134, 215] on li "Принятые 20" at bounding box center [110, 205] width 222 height 26
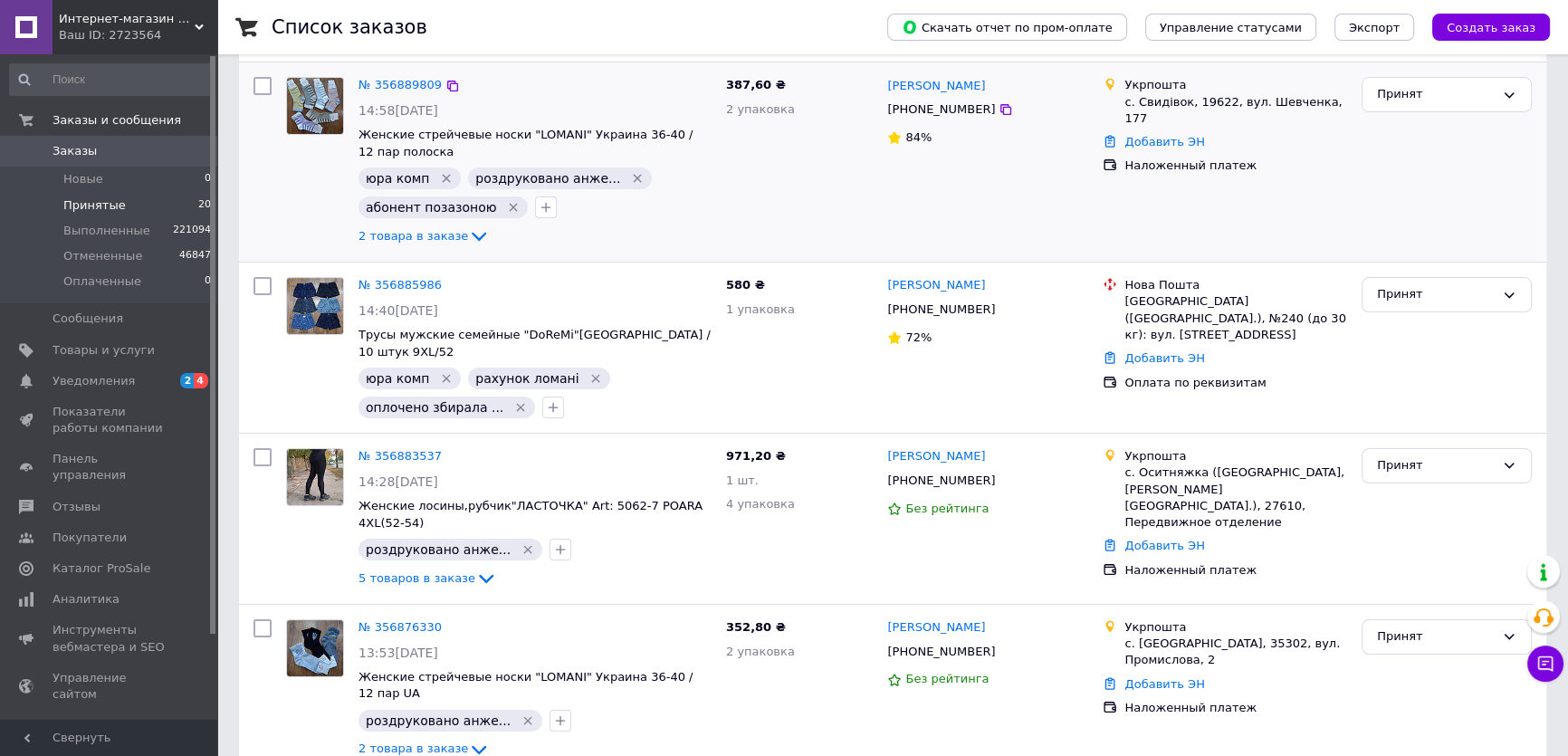
scroll to position [329, 0]
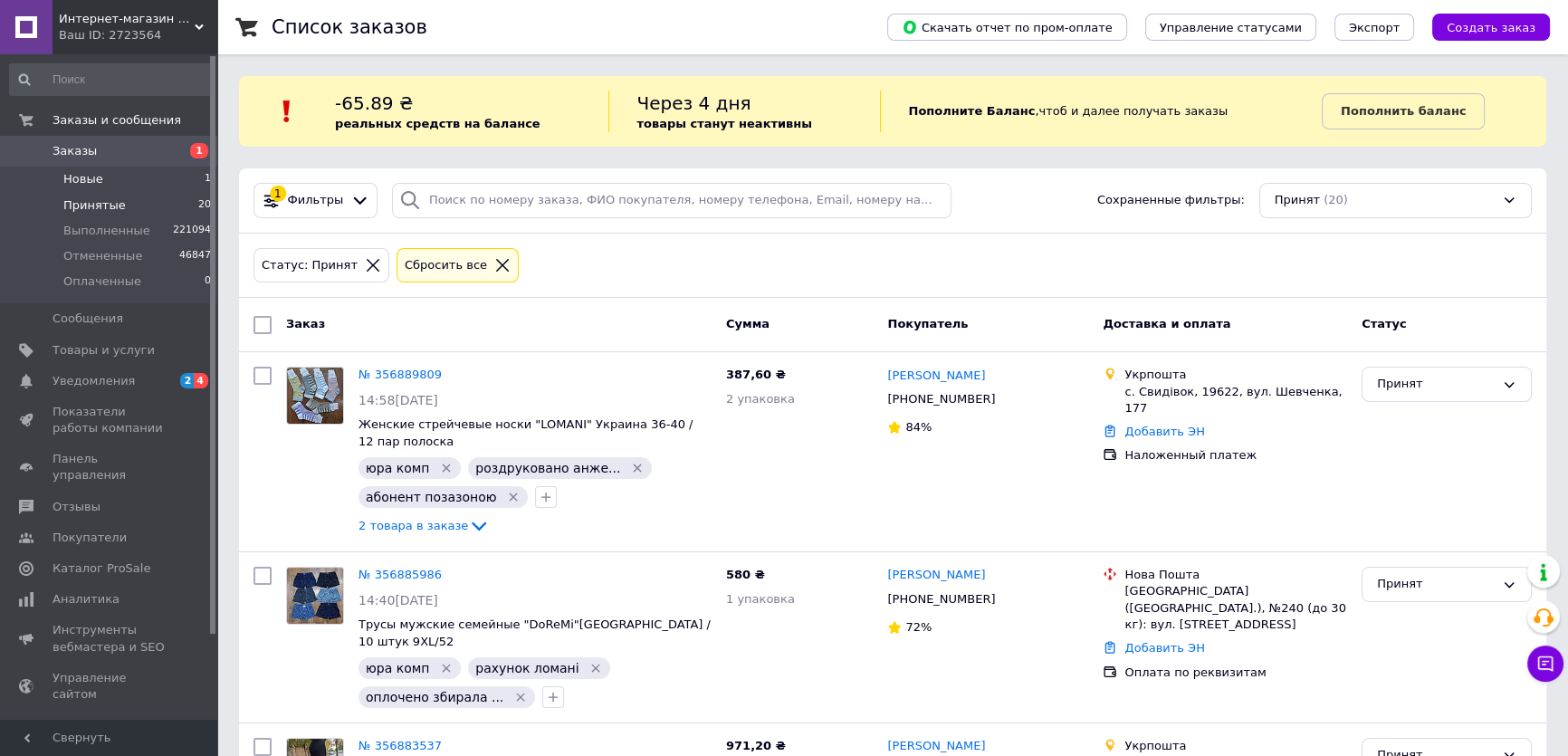
click at [131, 184] on li "Новые 1" at bounding box center [110, 179] width 222 height 26
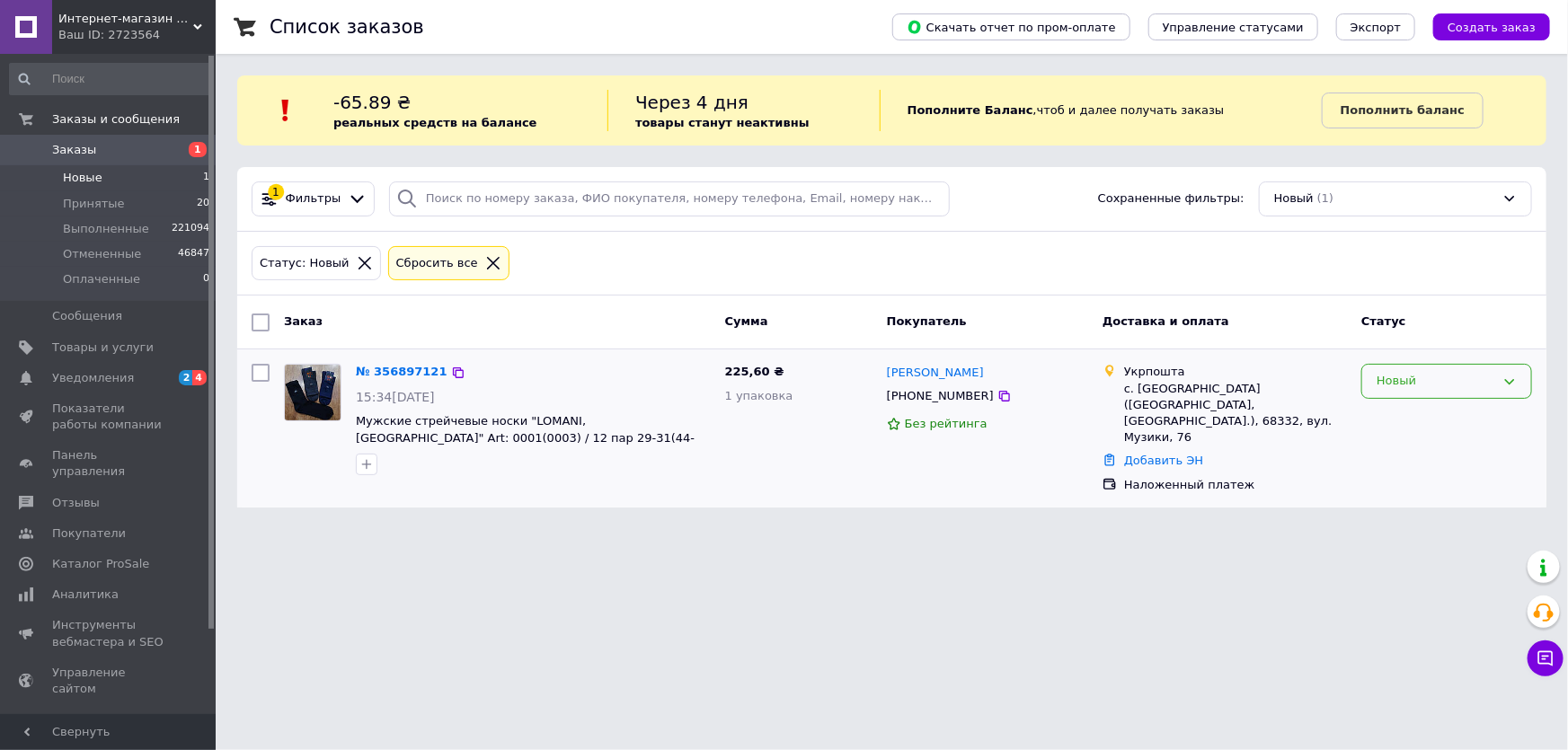
click at [1447, 384] on div "Новый" at bounding box center [1436, 381] width 119 height 19
click at [1424, 410] on li "Принят" at bounding box center [1447, 418] width 169 height 34
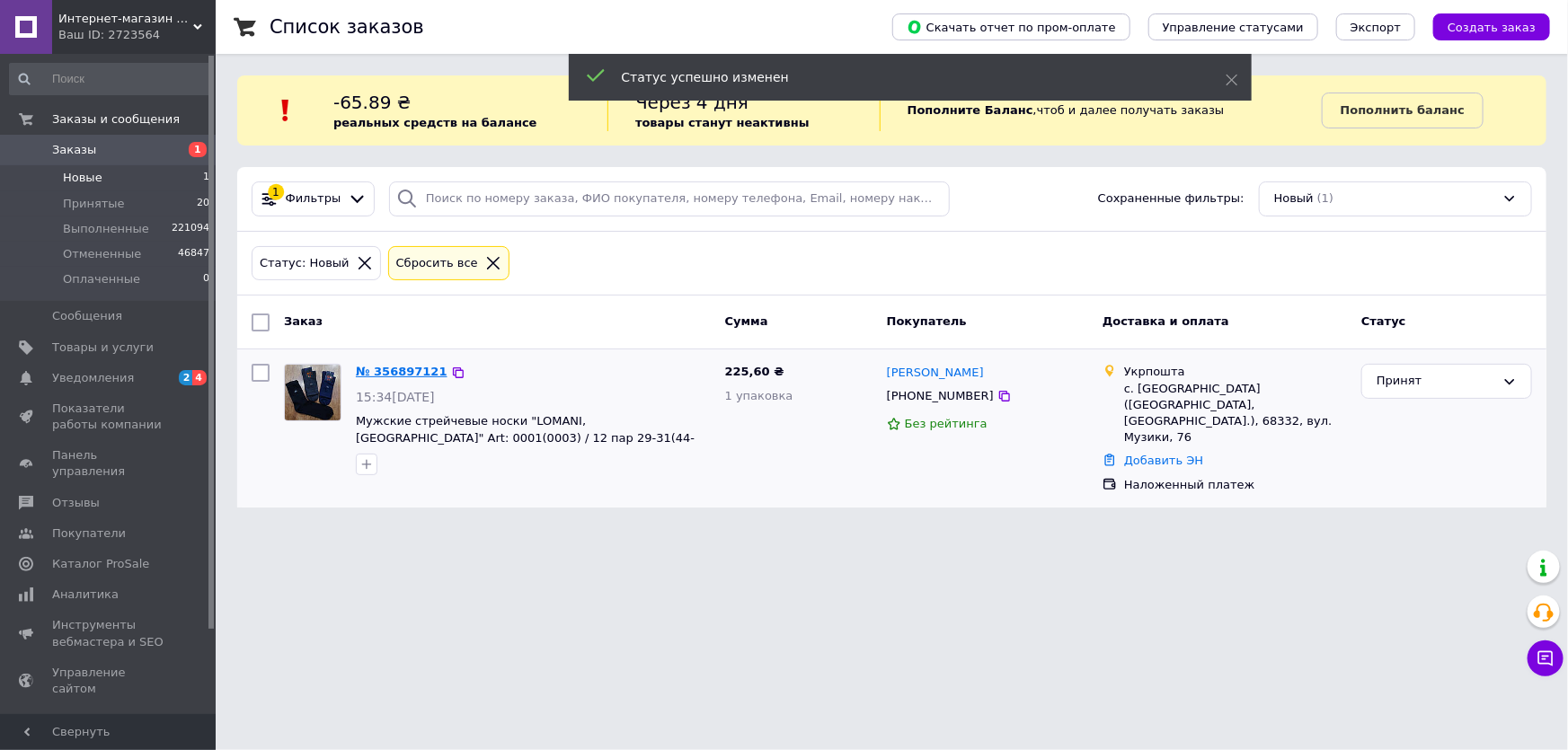
click at [402, 366] on link "№ 356897121" at bounding box center [402, 371] width 92 height 14
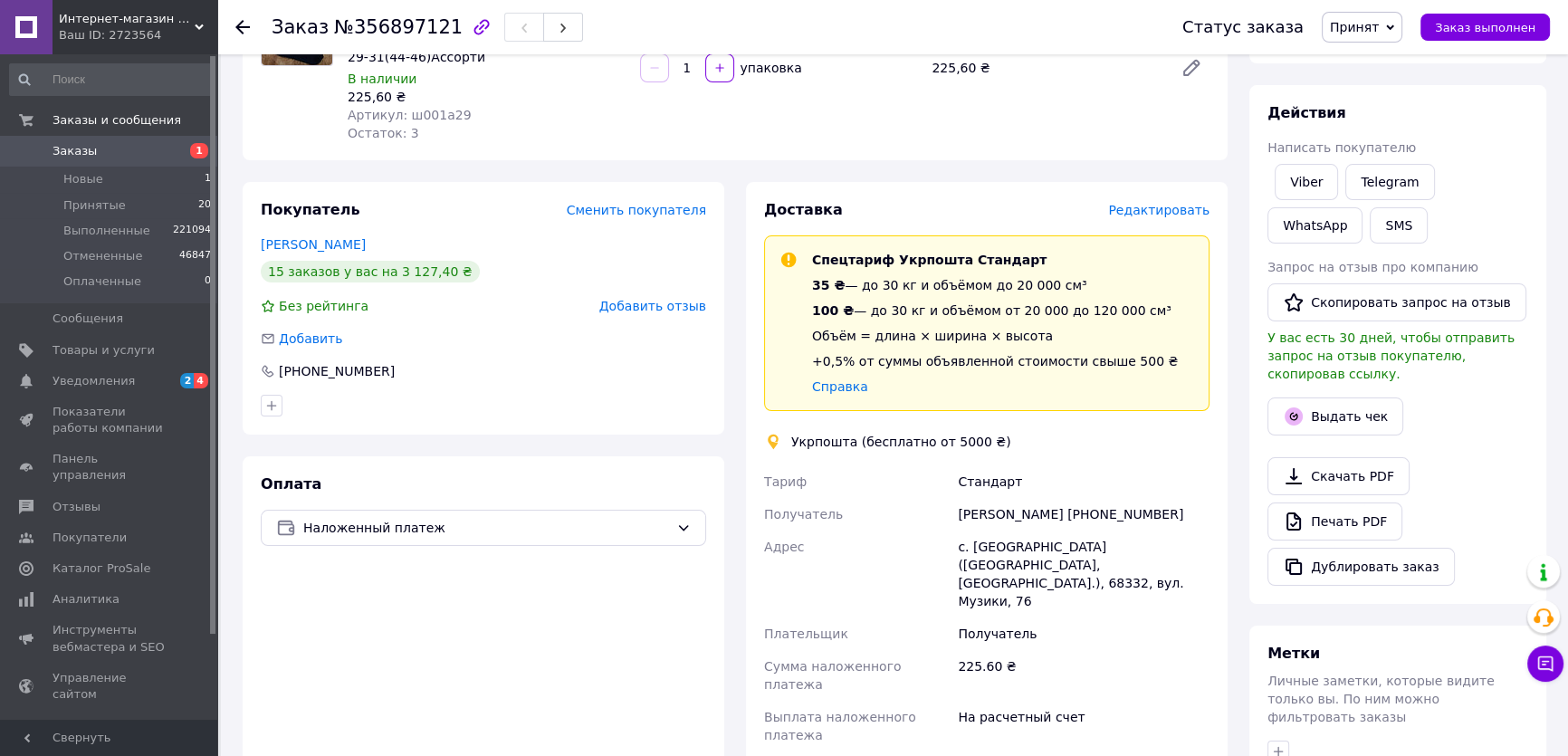
scroll to position [493, 0]
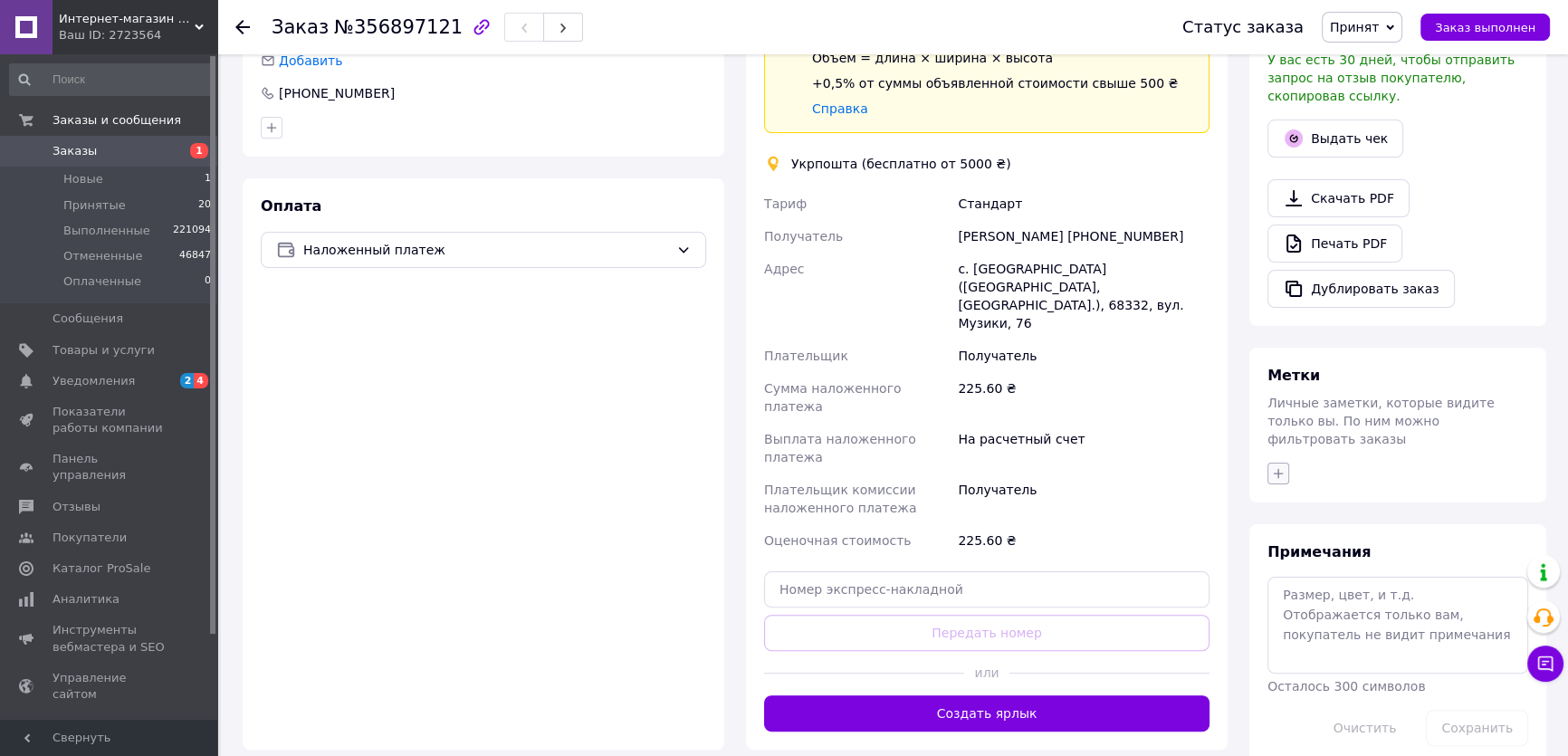
click at [1268, 463] on button "button" at bounding box center [1279, 474] width 22 height 22
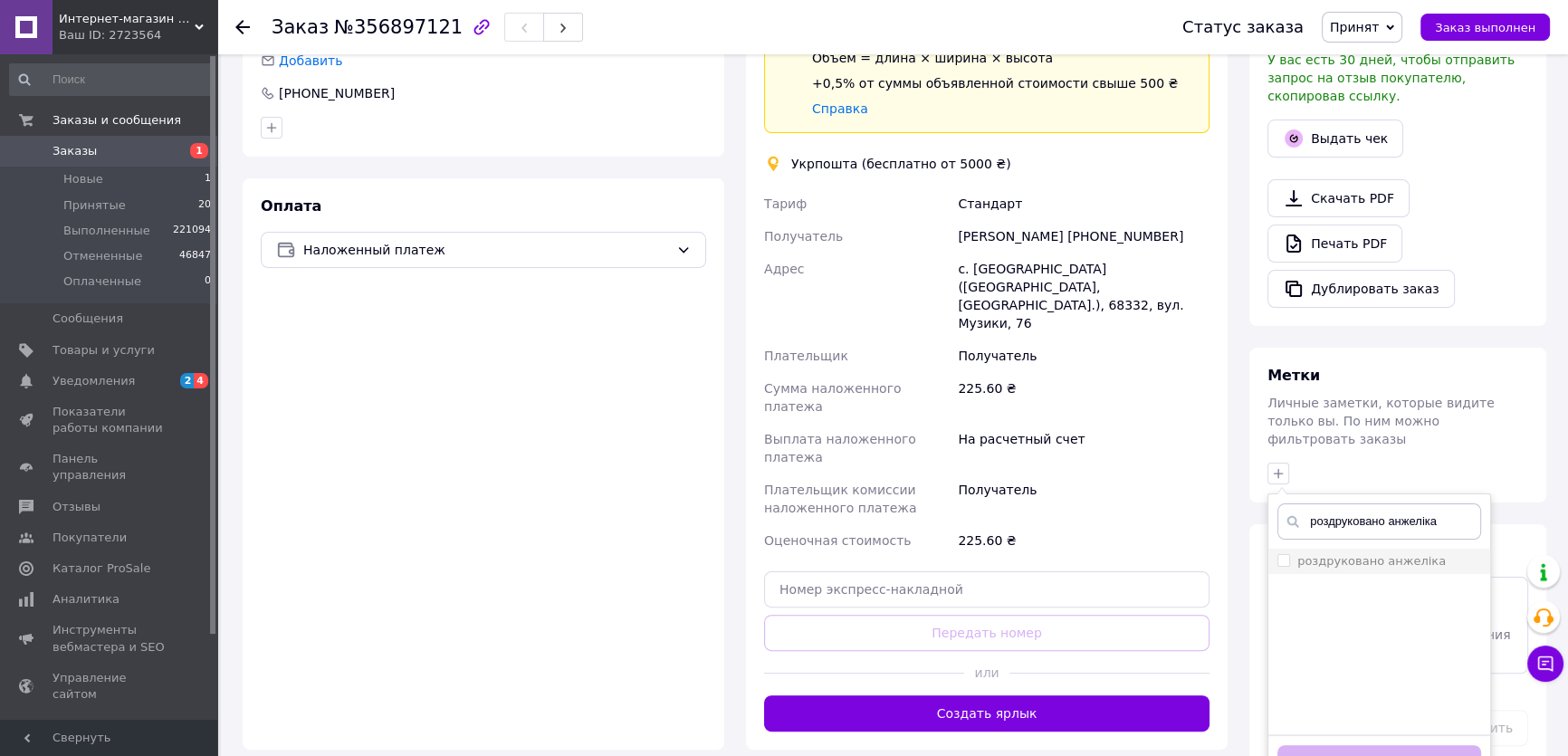
type input "роздруковано анжеліка"
click at [1312, 554] on label "роздруковано анжеліка" at bounding box center [1372, 561] width 149 height 14
checkbox input "true"
click at [1375, 745] on button "Добавить метку" at bounding box center [1379, 762] width 204 height 36
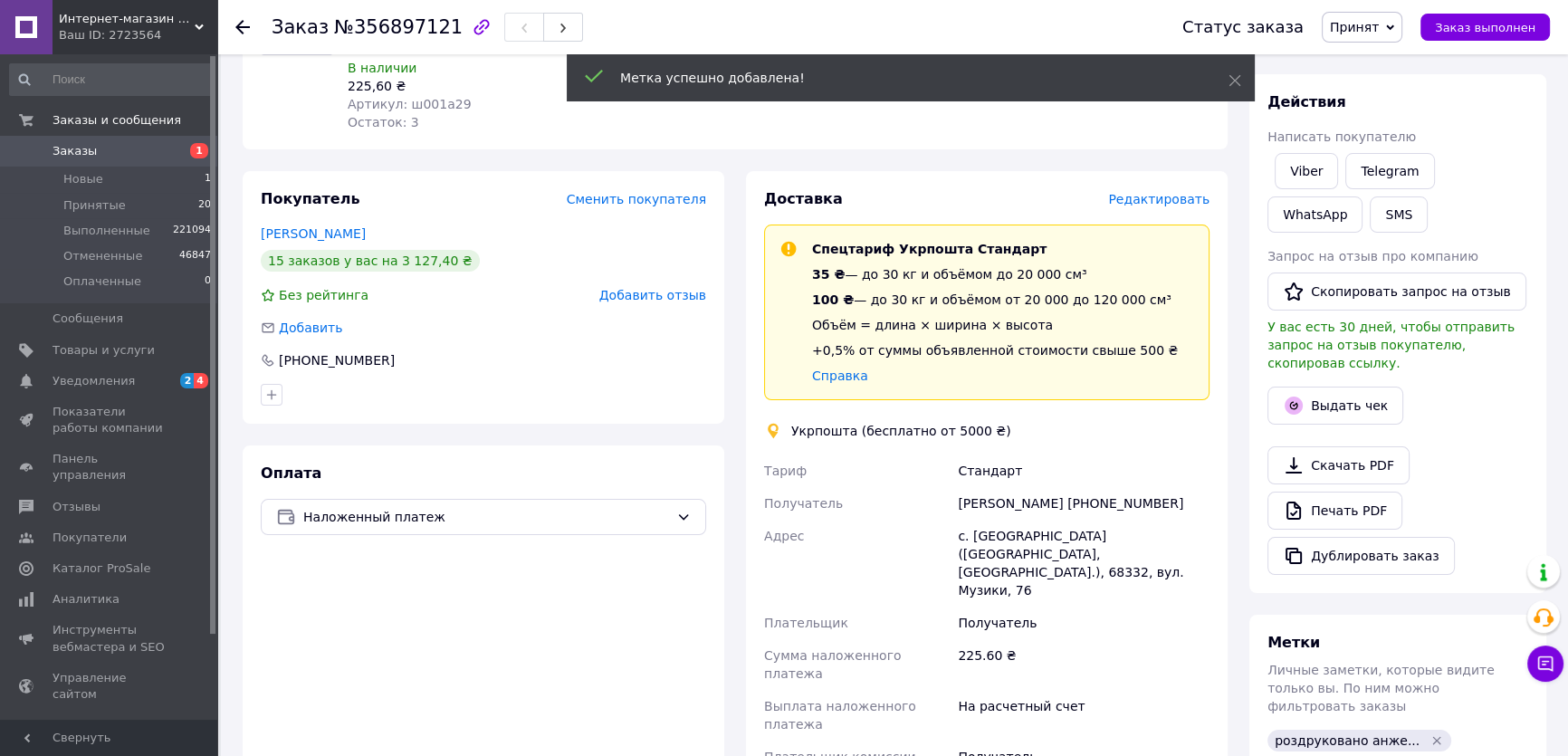
scroll to position [163, 0]
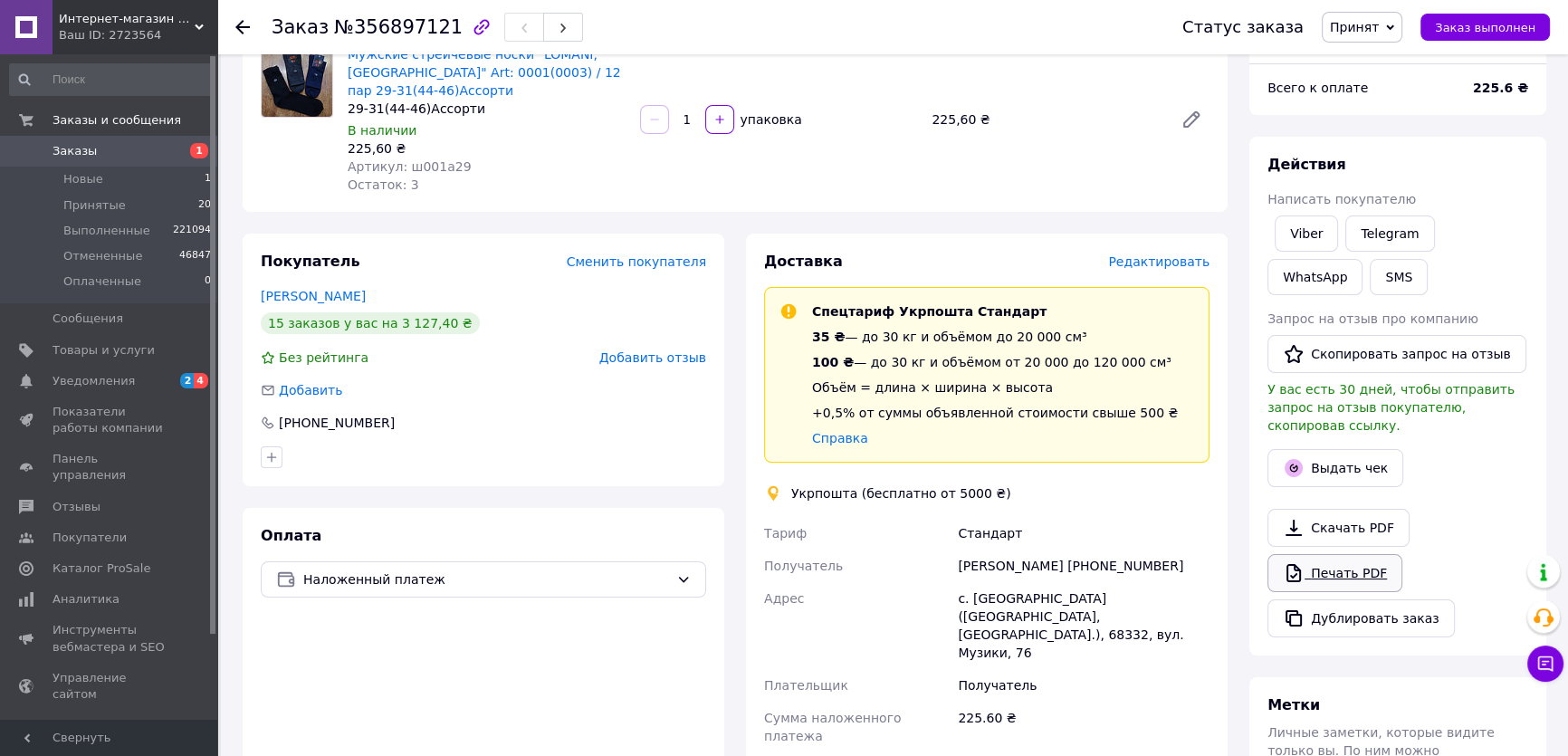
click at [1328, 555] on link "Печать PDF" at bounding box center [1335, 573] width 135 height 38
click at [108, 208] on span "Принятые" at bounding box center [94, 205] width 62 height 16
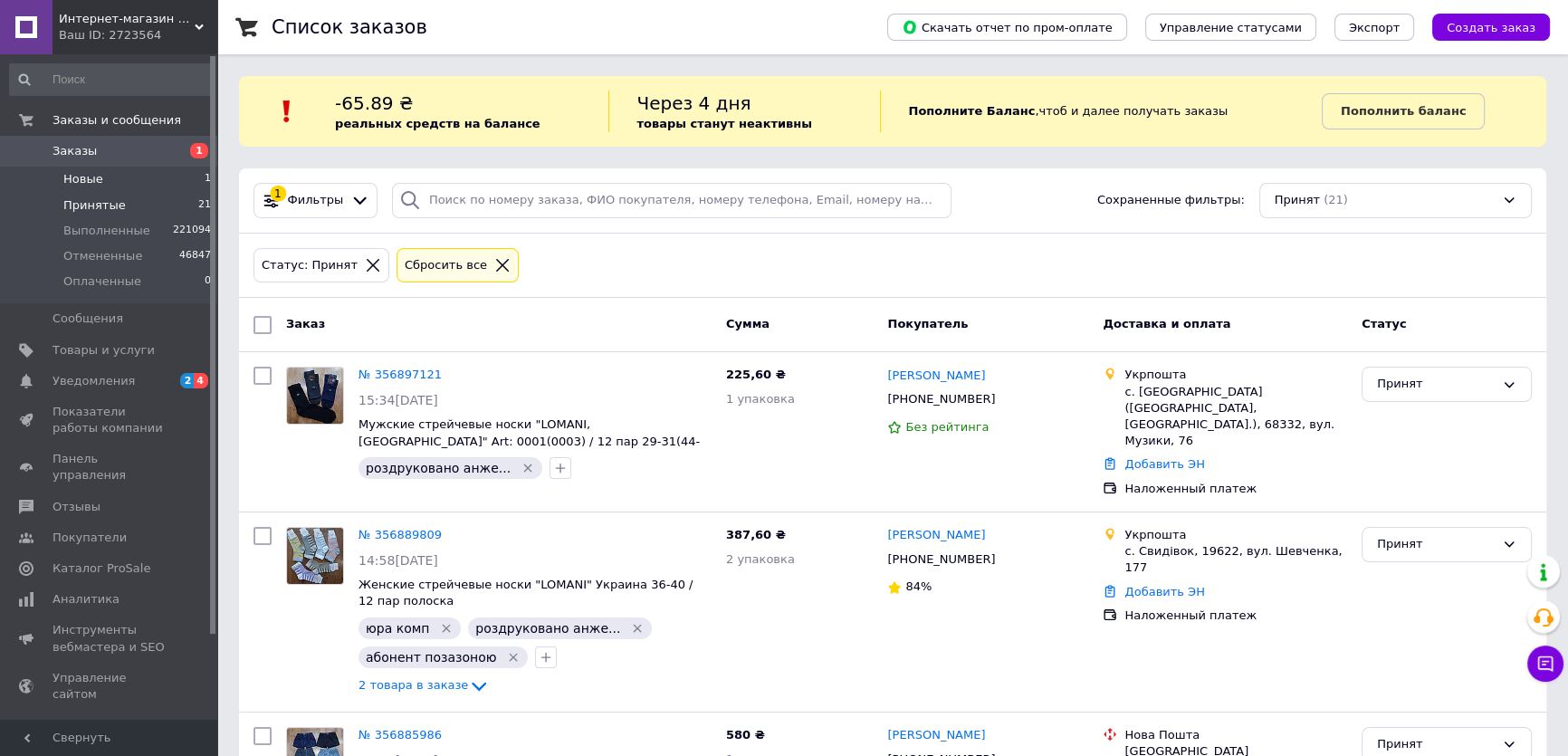
click at [143, 186] on li "Новые 1" at bounding box center [110, 179] width 222 height 26
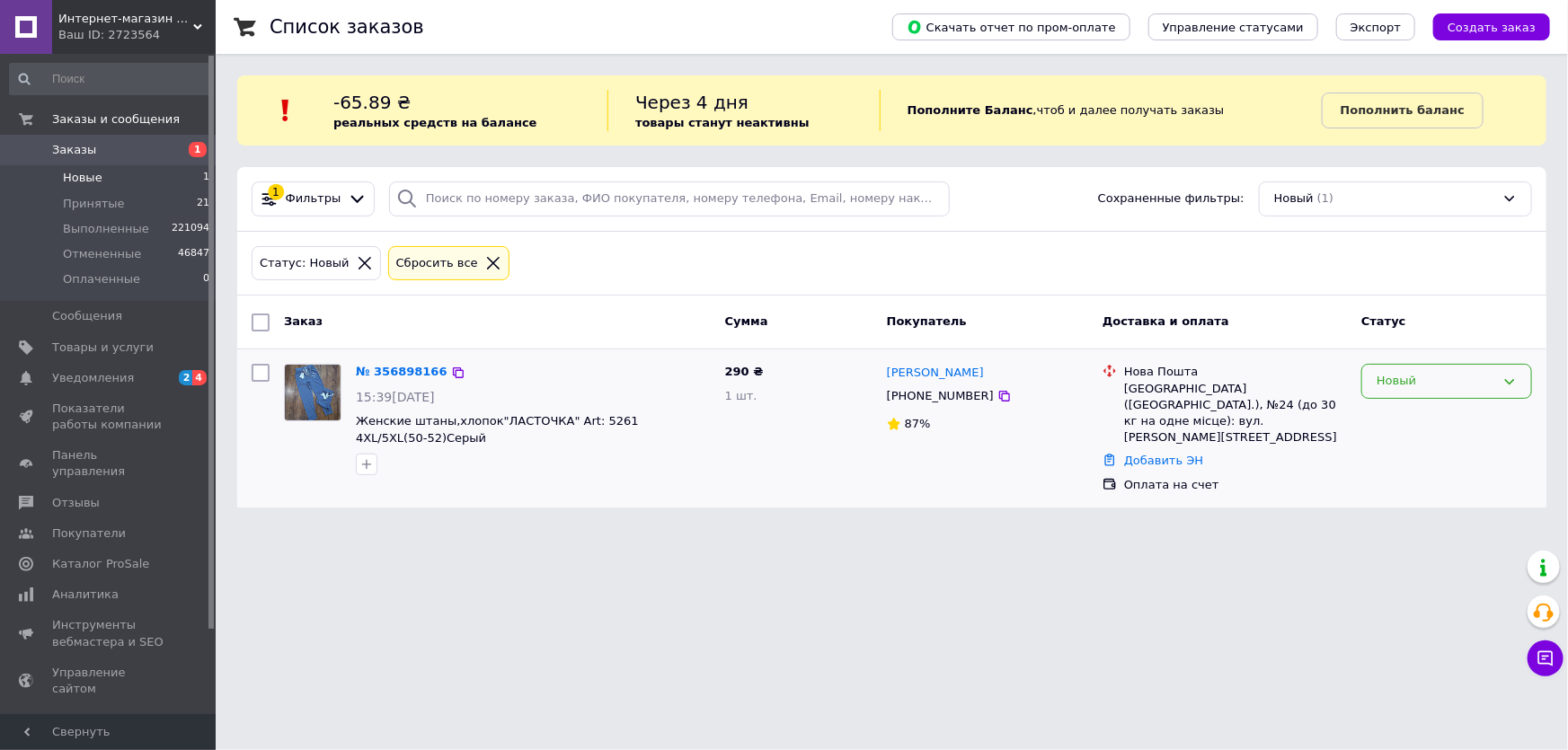
click at [1409, 389] on div "Новый" at bounding box center [1436, 381] width 119 height 19
click at [1405, 418] on li "Принят" at bounding box center [1447, 418] width 169 height 34
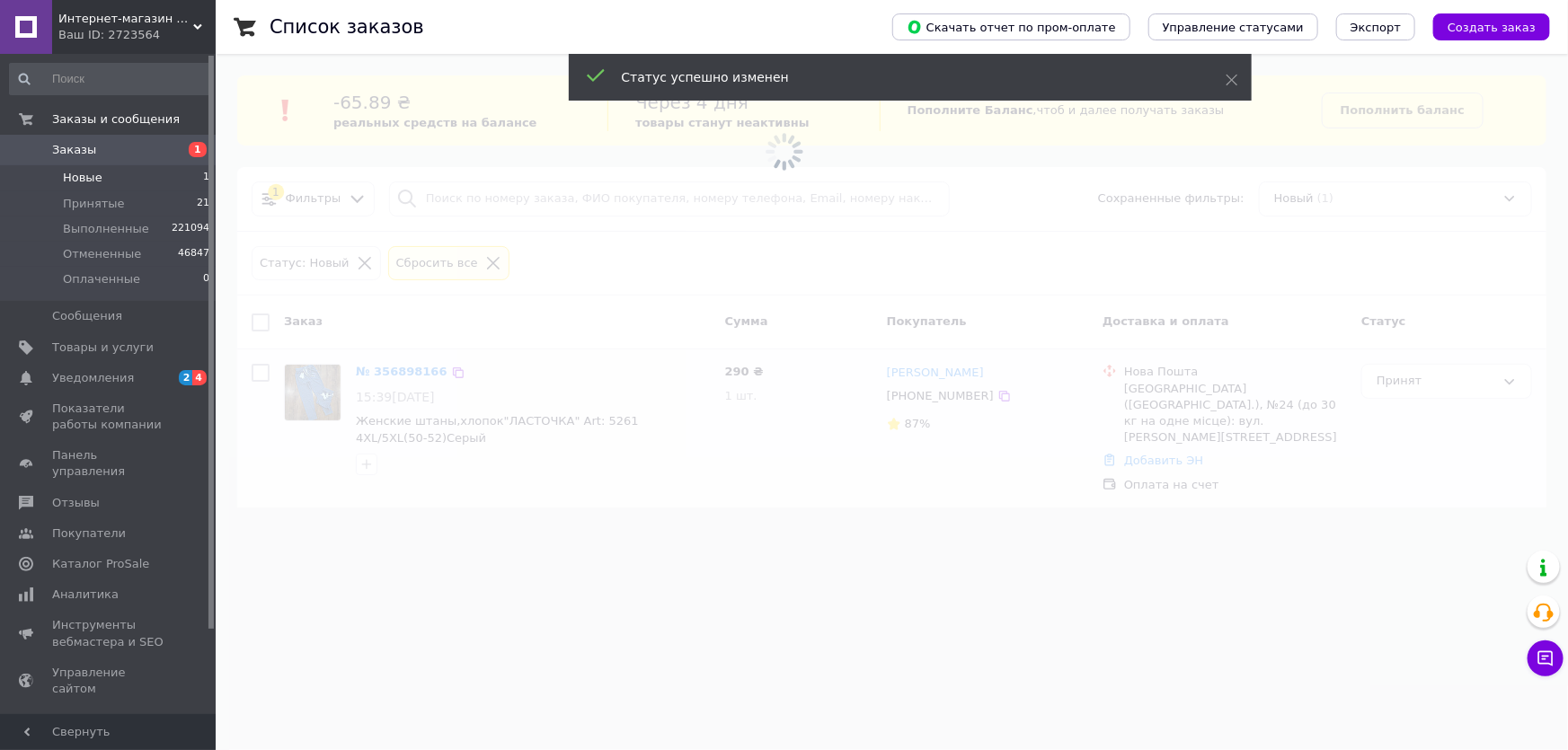
click at [394, 369] on span at bounding box center [784, 375] width 1568 height 750
click at [394, 371] on link "№ 356898166" at bounding box center [402, 371] width 92 height 14
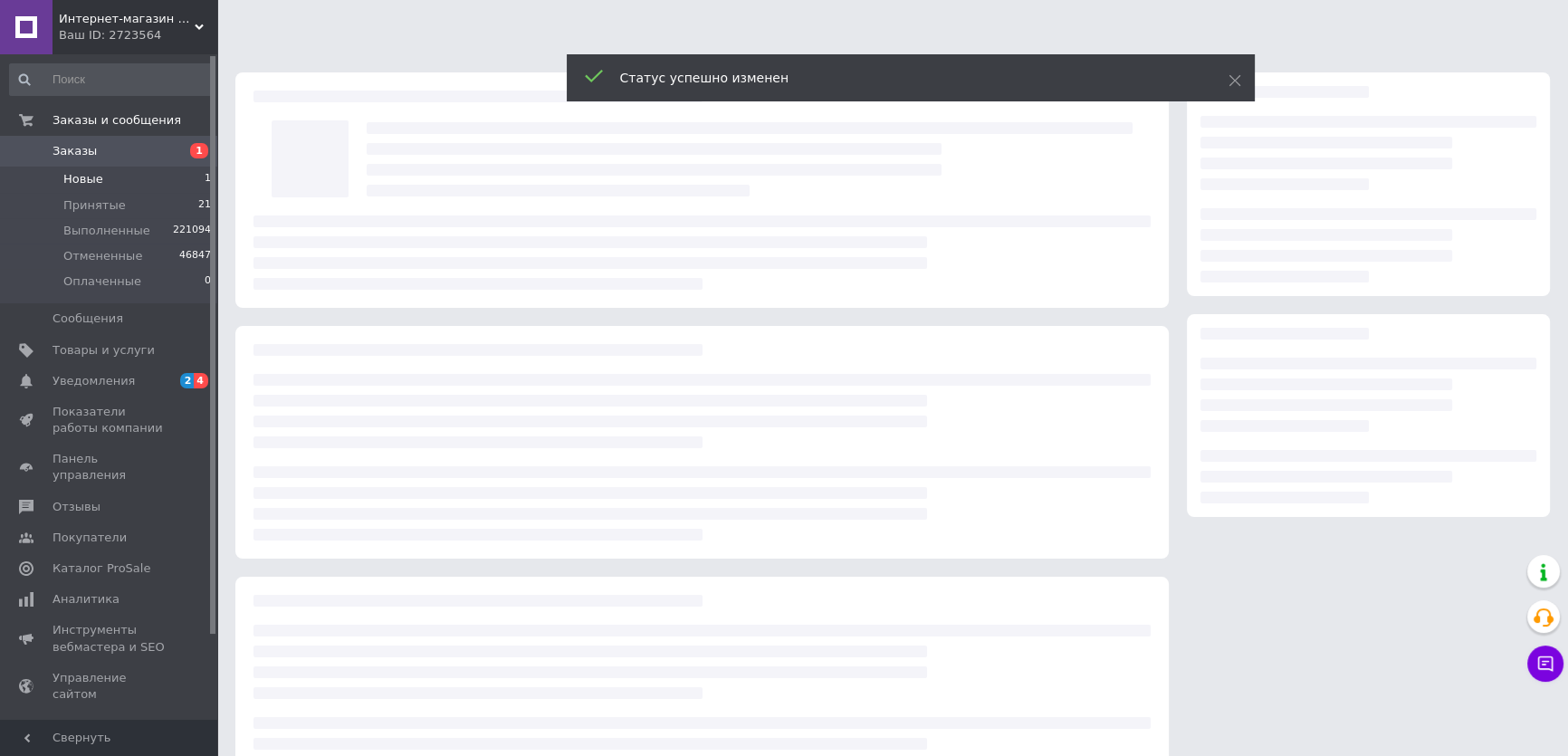
click at [397, 374] on div at bounding box center [702, 442] width 933 height 233
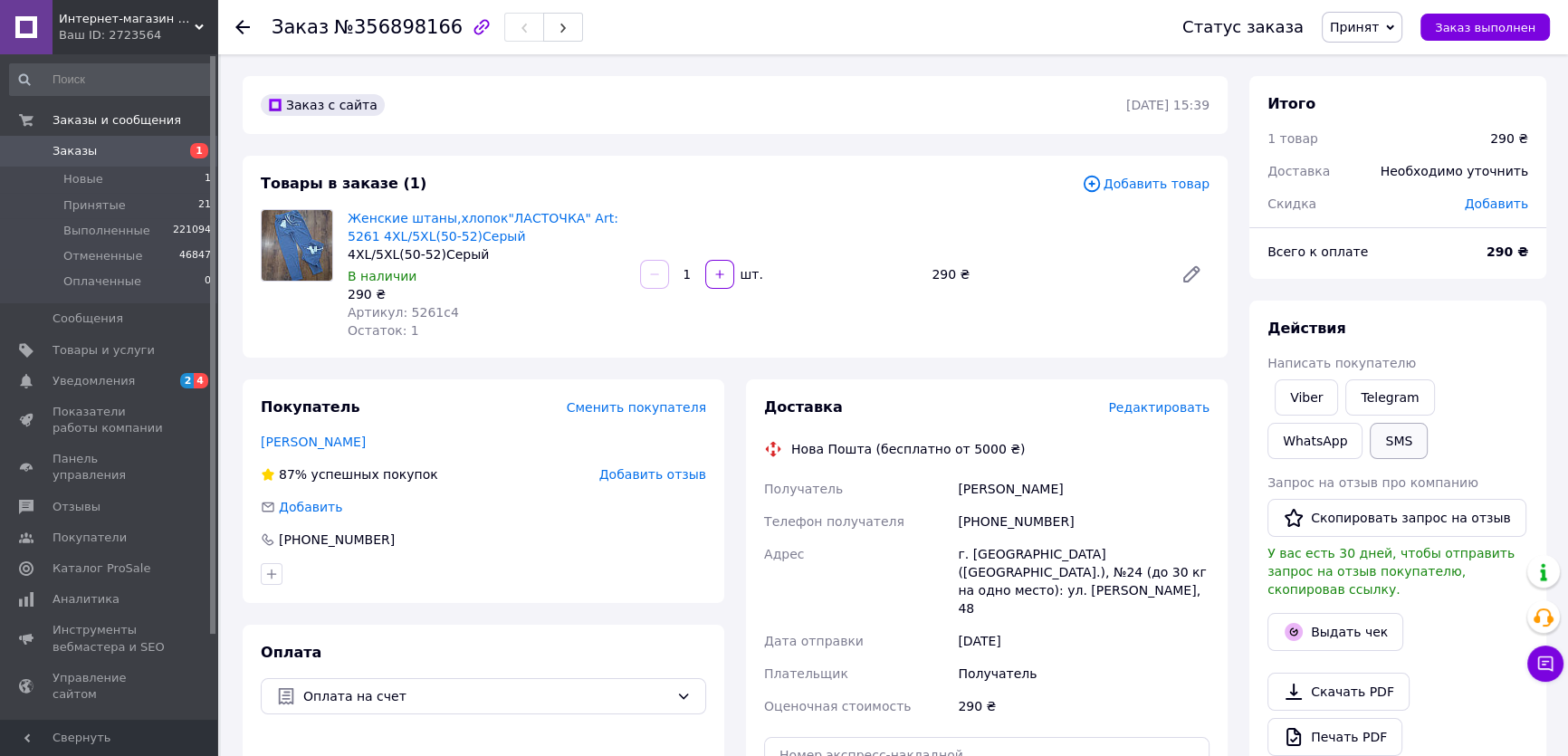
click at [1370, 443] on button "SMS" at bounding box center [1398, 441] width 58 height 37
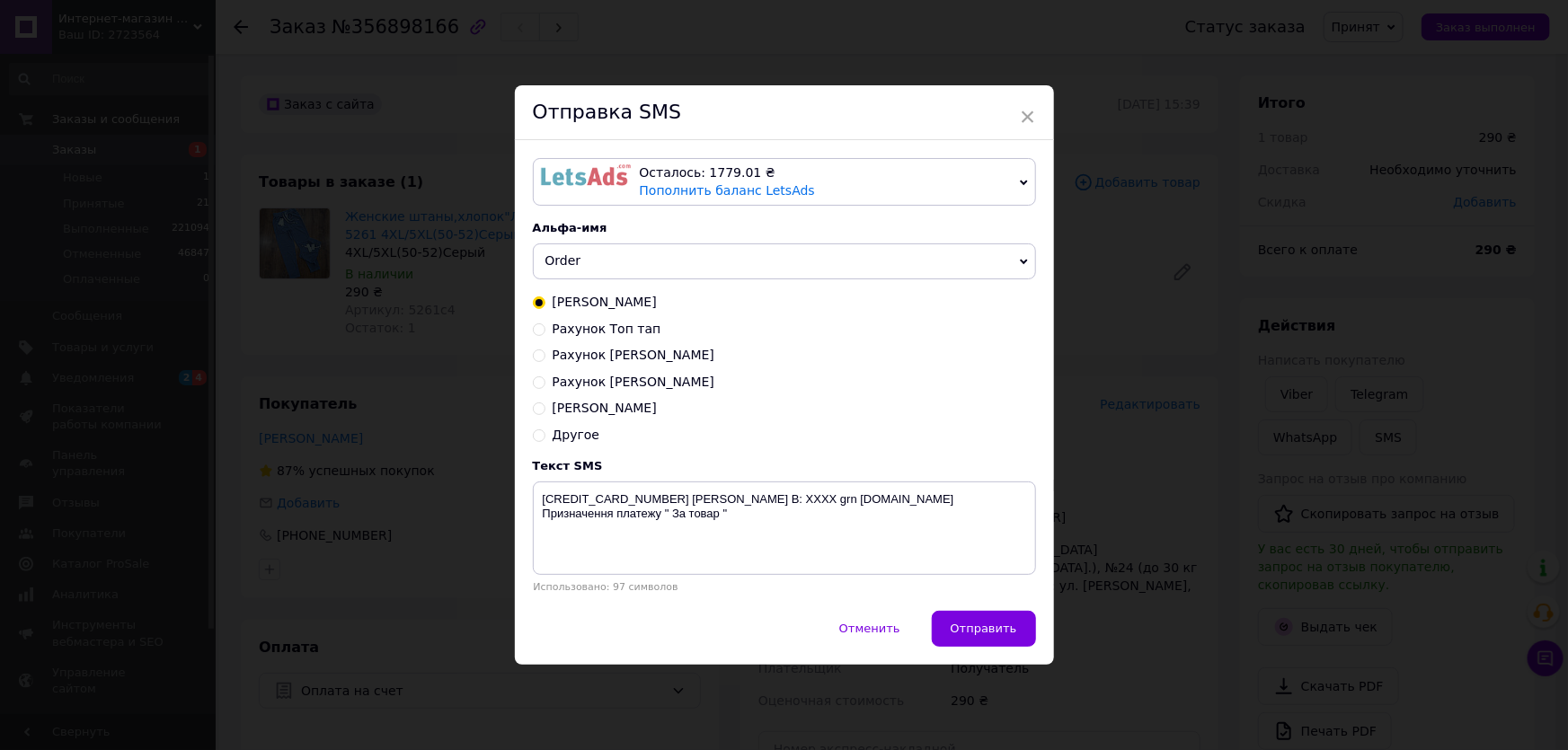
click at [583, 360] on span "Рахунок [PERSON_NAME]" at bounding box center [634, 355] width 162 height 14
click at [546, 360] on input "Рахунок [PERSON_NAME]" at bounding box center [539, 354] width 13 height 13
radio input "true"
radio input "false"
type textarea "Клієнт [PERSON_NAME] ФОП, РНОКПП 3293920260 Поточний рахунок №[FINANCIAL_ID] Су…"
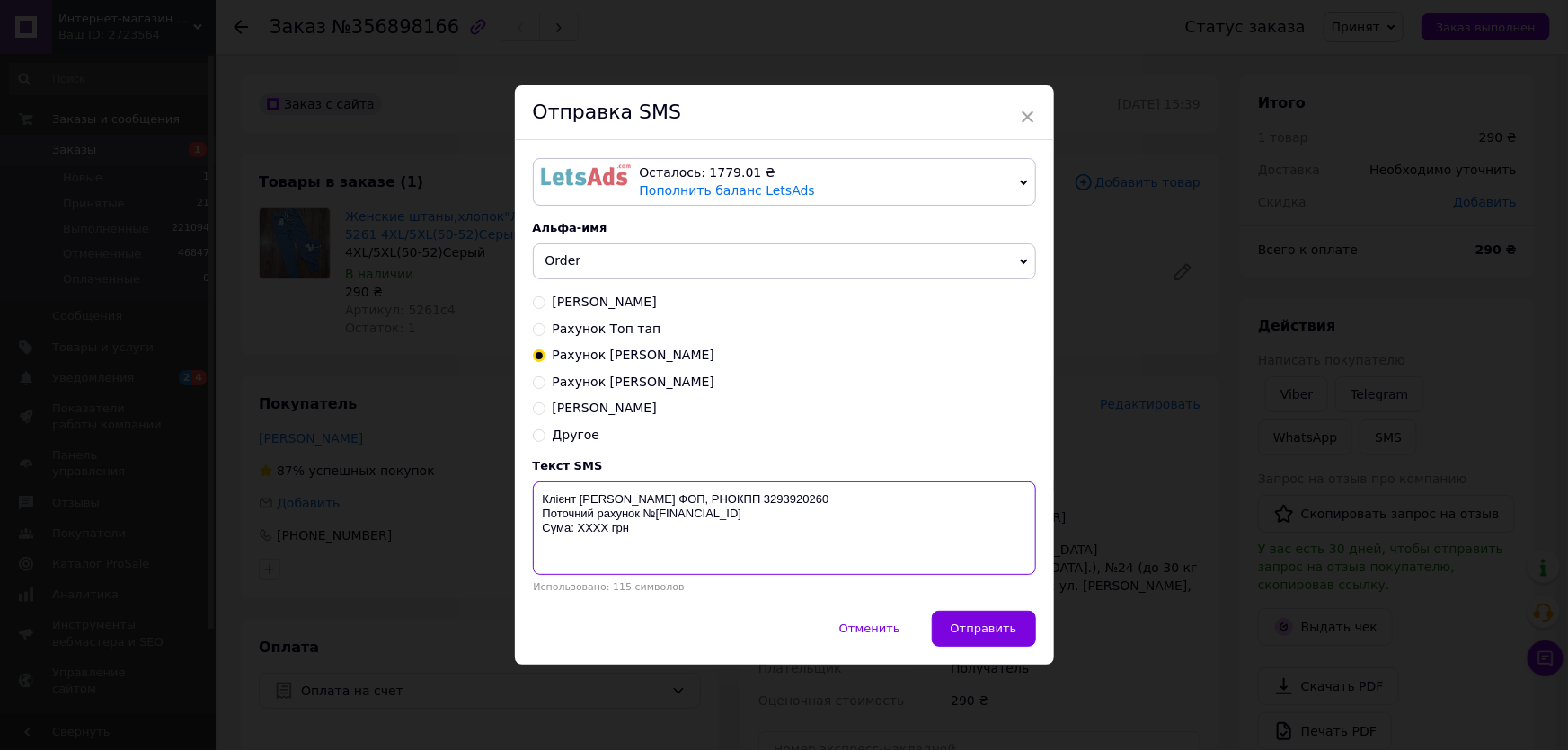
drag, startPoint x: 577, startPoint y: 497, endPoint x: 653, endPoint y: 539, distance: 86.8
click at [653, 539] on textarea "Клієнт Мохаммад Хассан Фатiма ФОП, РНОКПП 3293920260 Поточний рахунок №UA783052…" at bounding box center [784, 527] width 503 height 93
click at [1032, 118] on span "×" at bounding box center [1028, 117] width 16 height 31
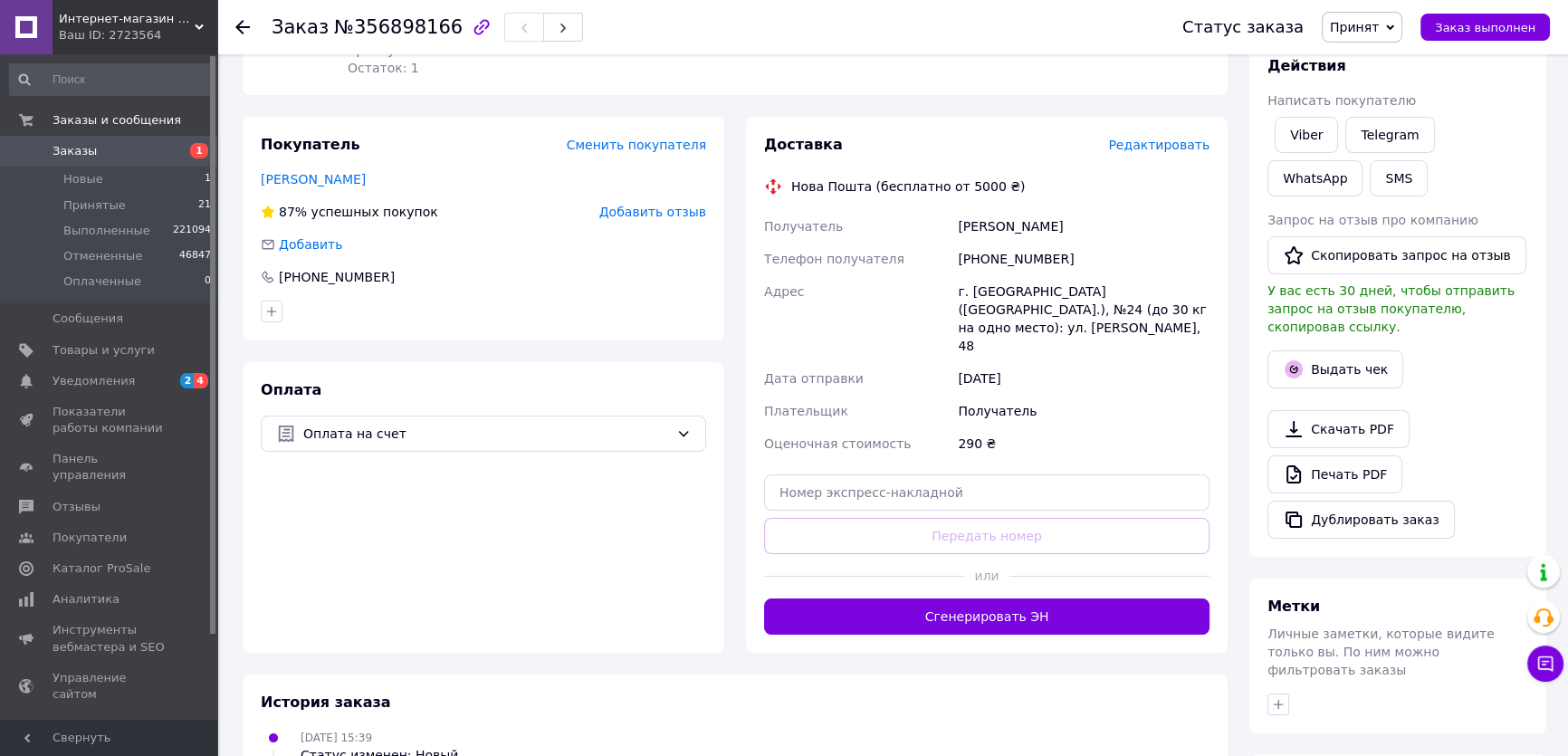
scroll to position [329, 0]
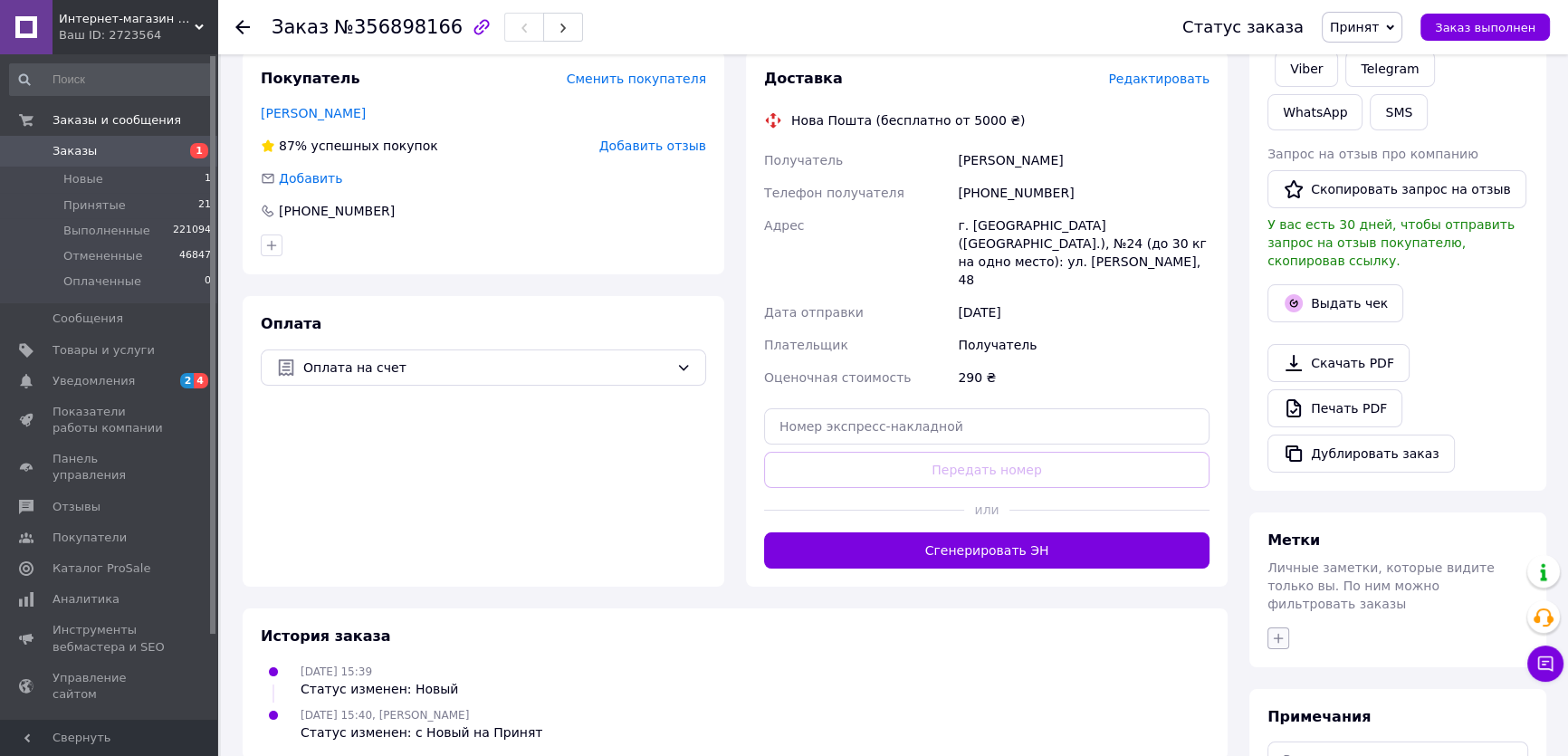
click at [1280, 631] on icon "button" at bounding box center [1279, 638] width 15 height 15
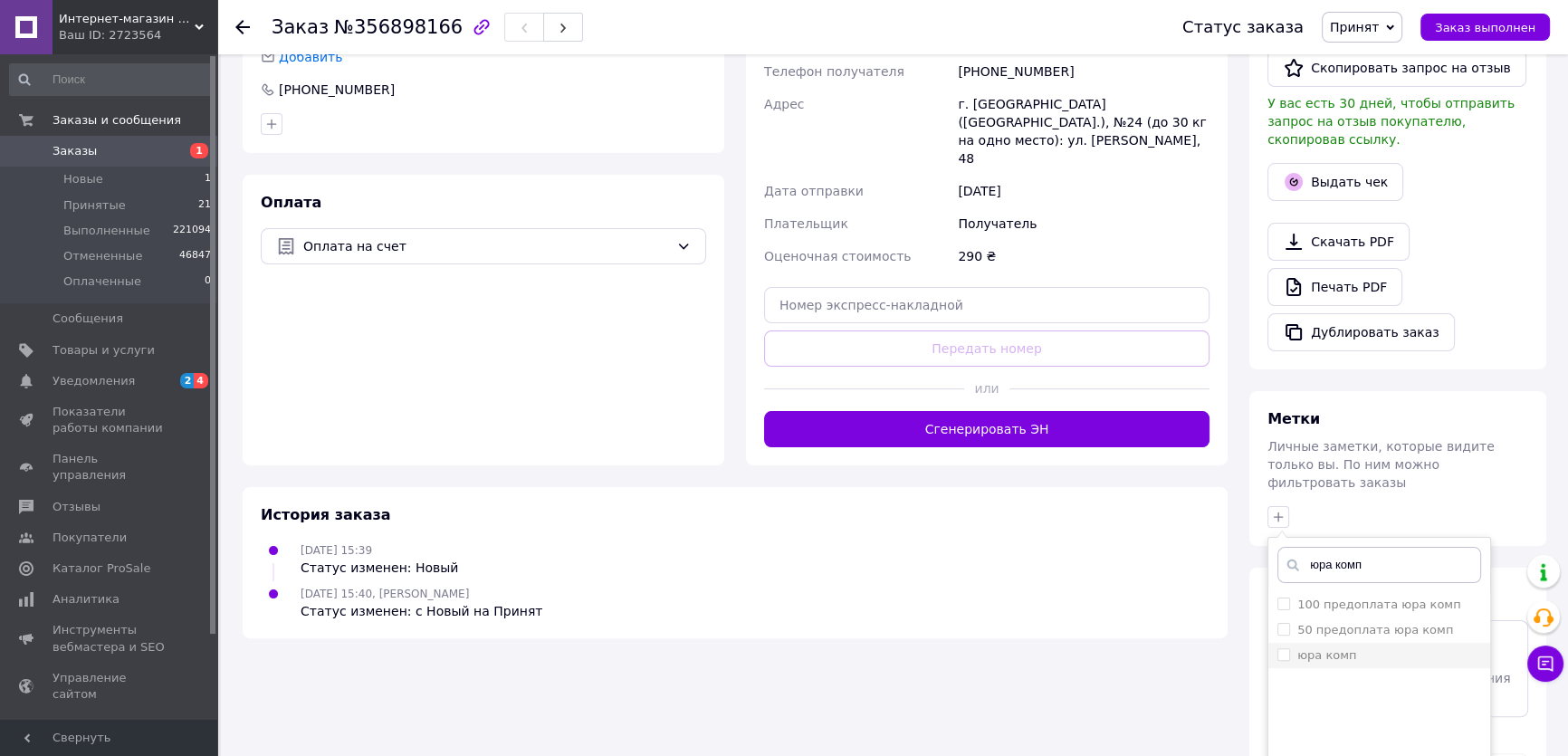
scroll to position [488, 0]
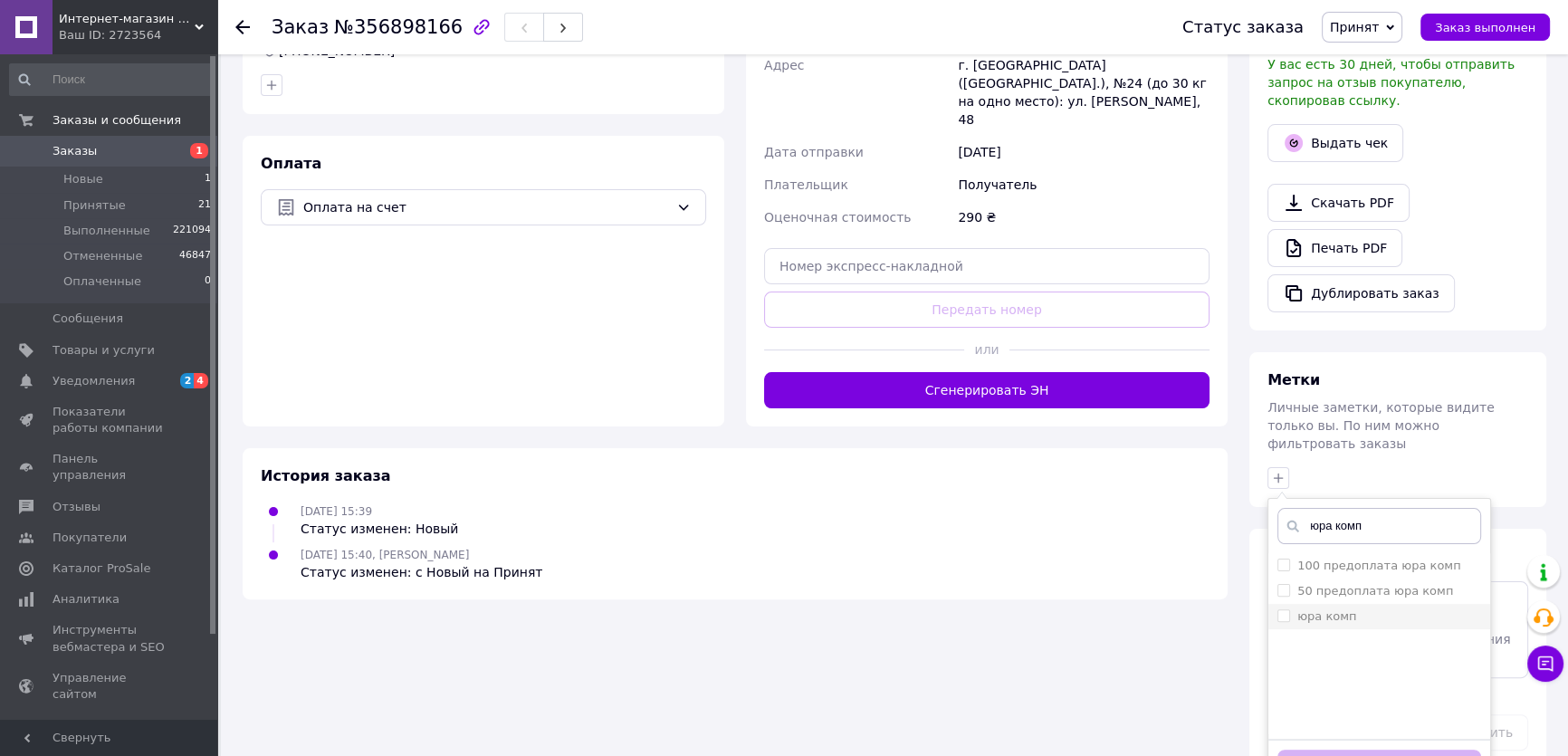
type input "юра комп"
click at [1324, 609] on label "юра комп" at bounding box center [1327, 615] width 58 height 14
checkbox input "true"
click at [1373, 750] on button "Добавить метку" at bounding box center [1379, 767] width 204 height 36
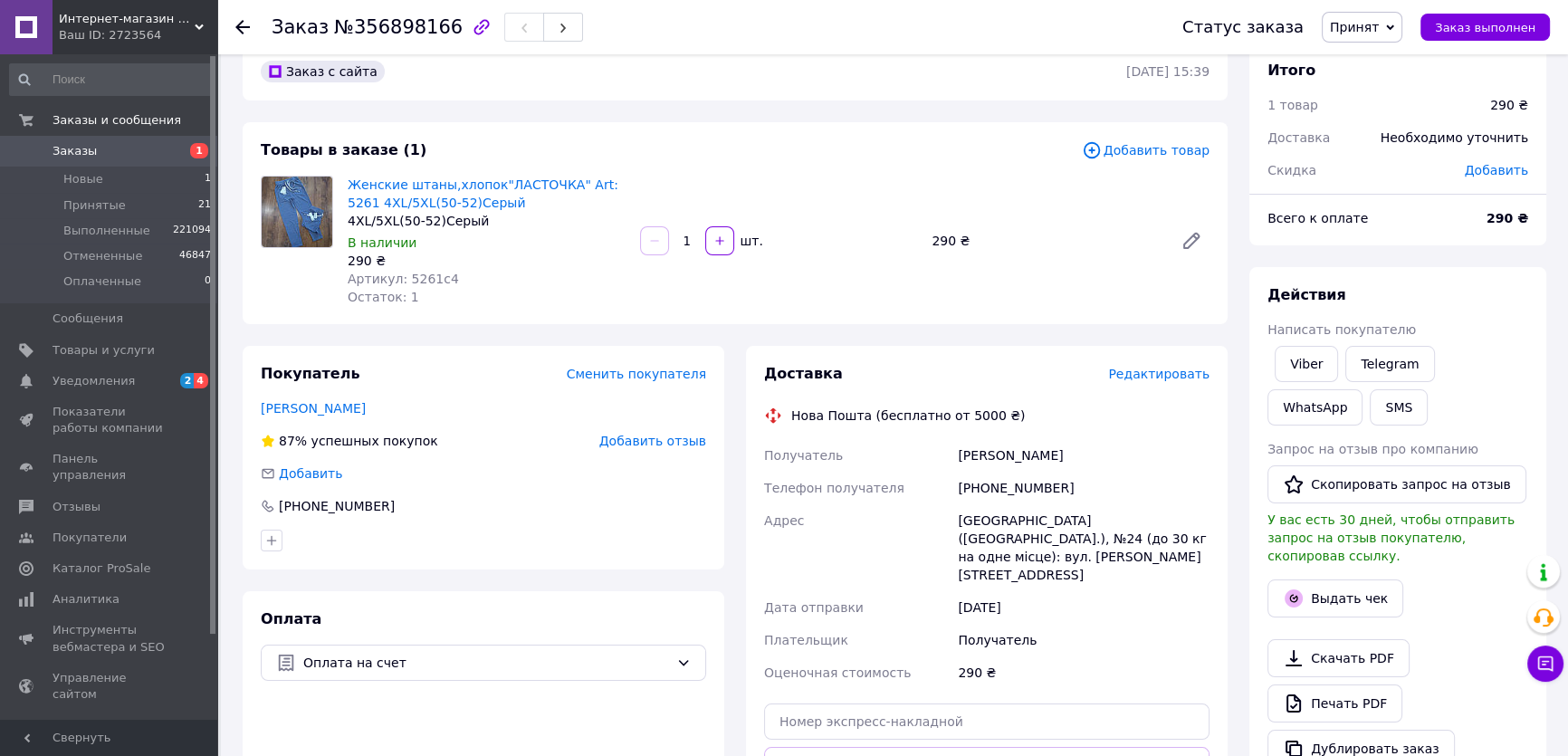
scroll to position [0, 0]
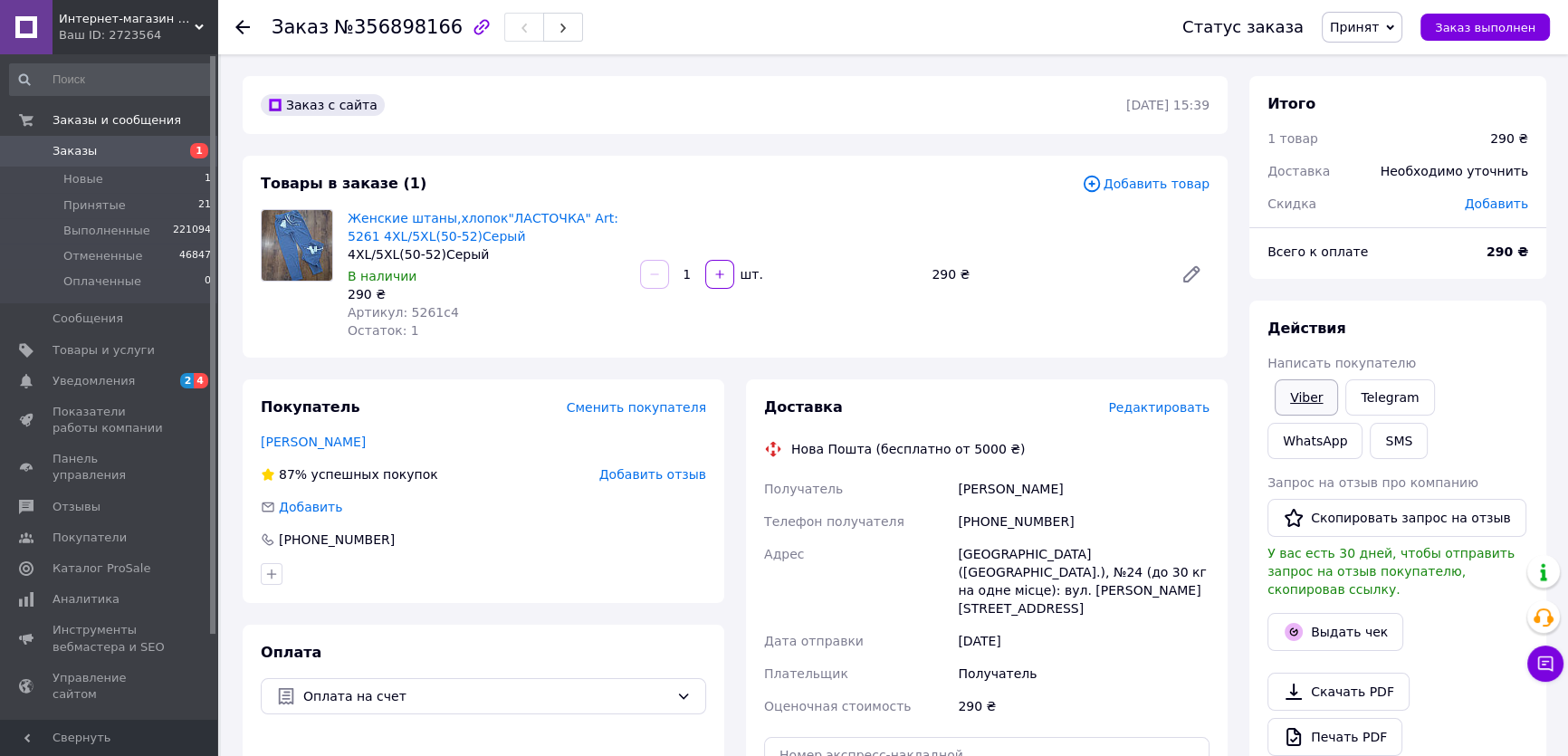
click at [1290, 389] on link "Viber" at bounding box center [1306, 397] width 63 height 37
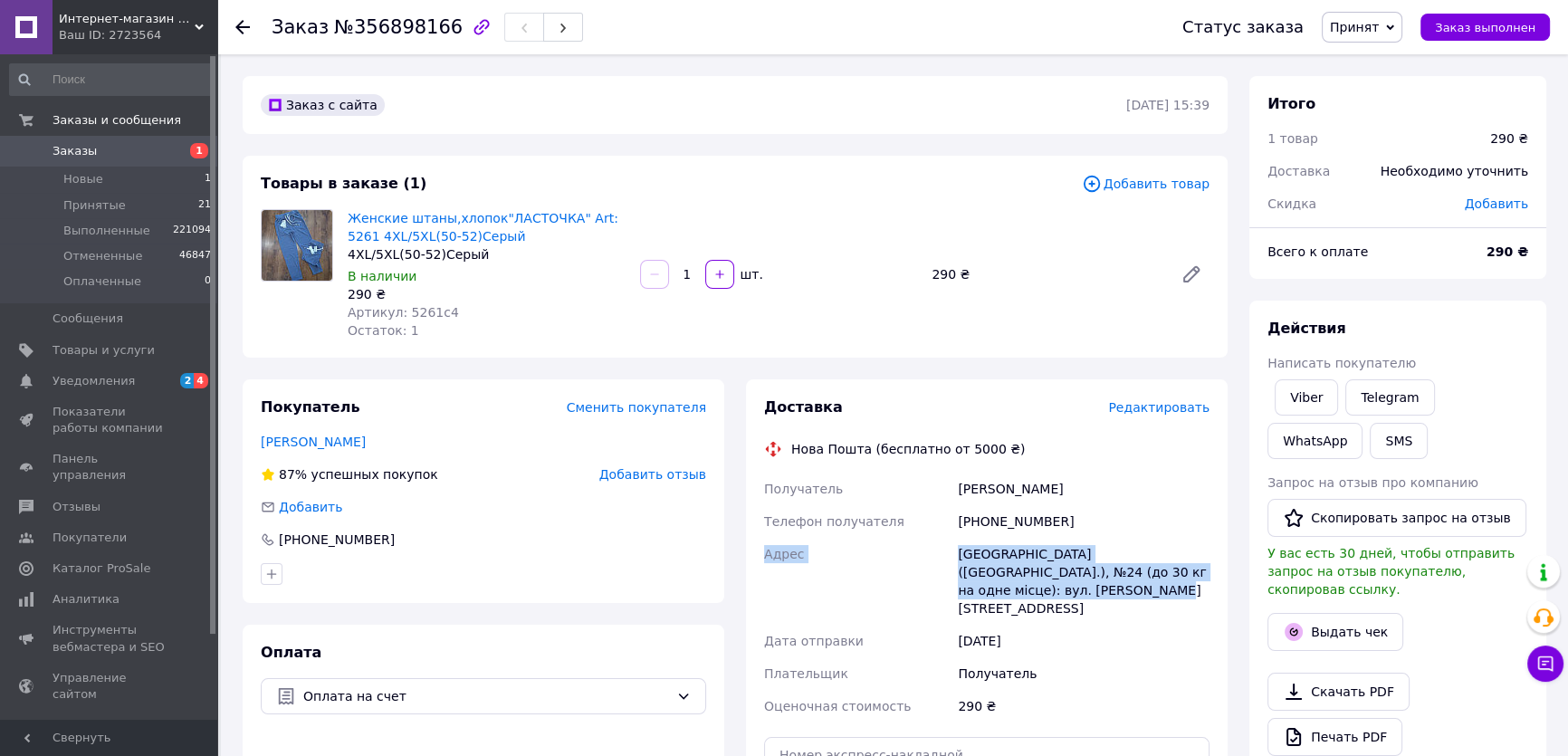
drag, startPoint x: 764, startPoint y: 551, endPoint x: 1061, endPoint y: 592, distance: 299.8
click at [1061, 592] on div "Получатель Майборода Аліна Телефон получателя +380958612629 Адрес Полтава (Полт…" at bounding box center [987, 598] width 453 height 250
copy div "Адрес Полтава (Полтавська обл.), №24 (до 30 кг на одне місце): вул. Олександра …"
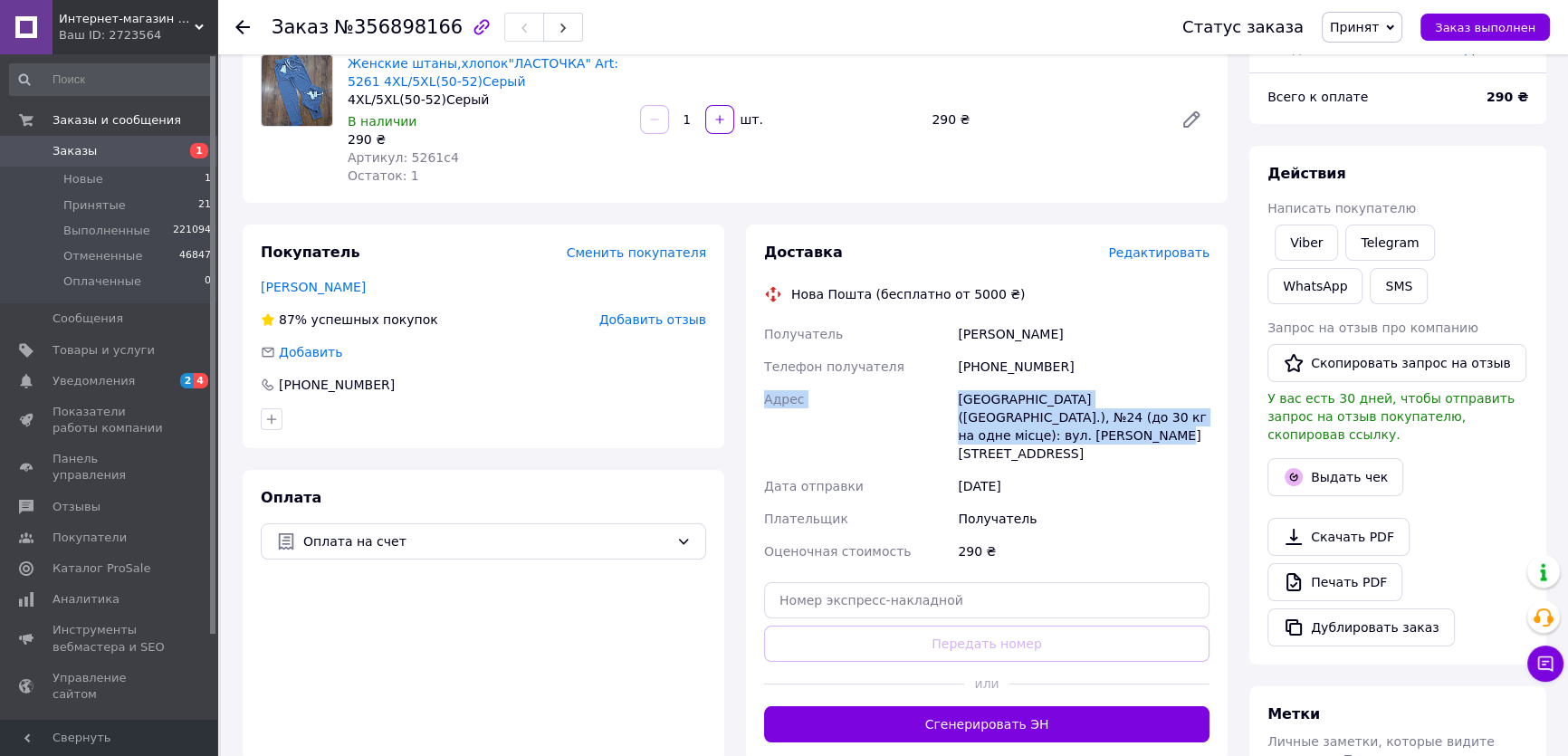
scroll to position [329, 0]
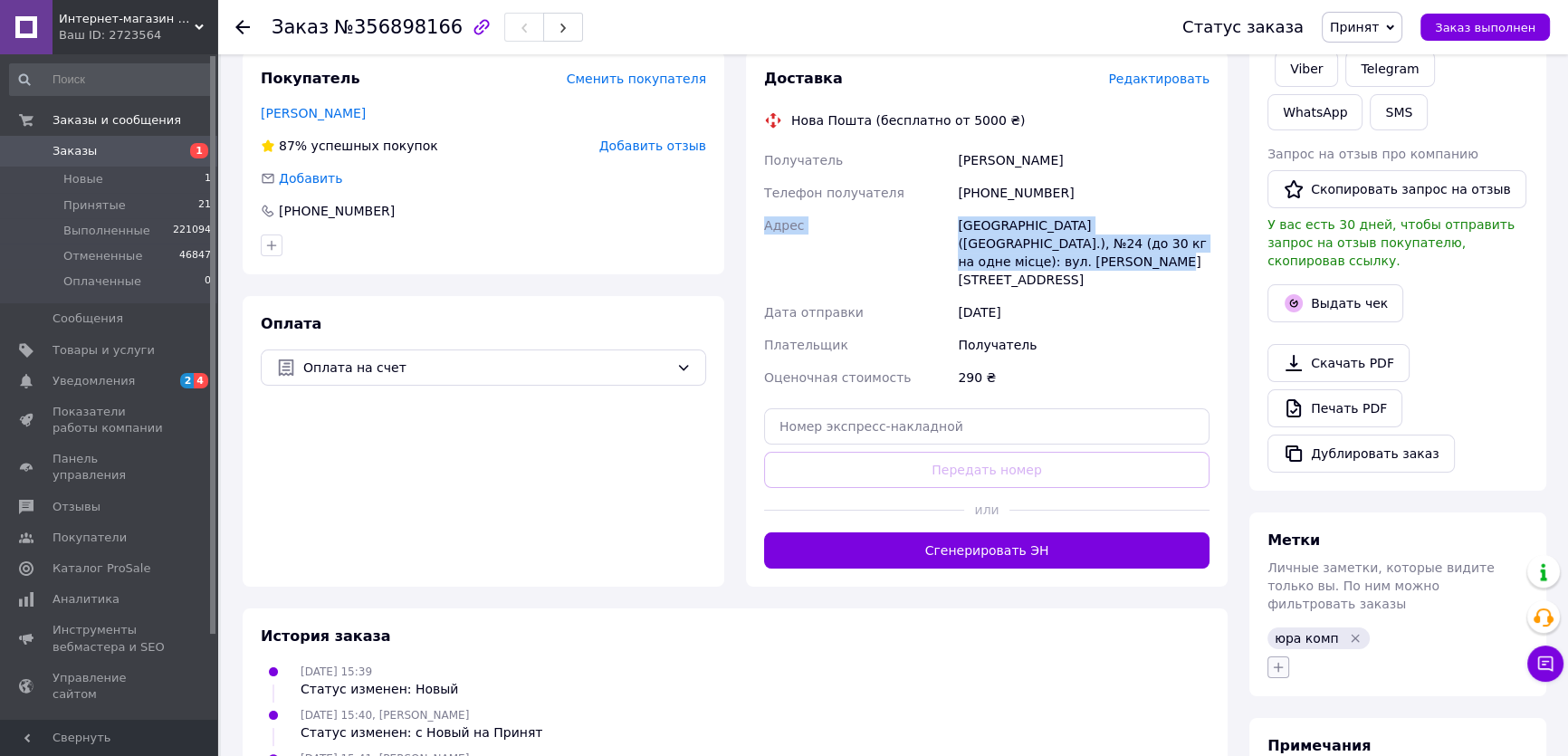
click at [1278, 660] on icon "button" at bounding box center [1279, 667] width 15 height 15
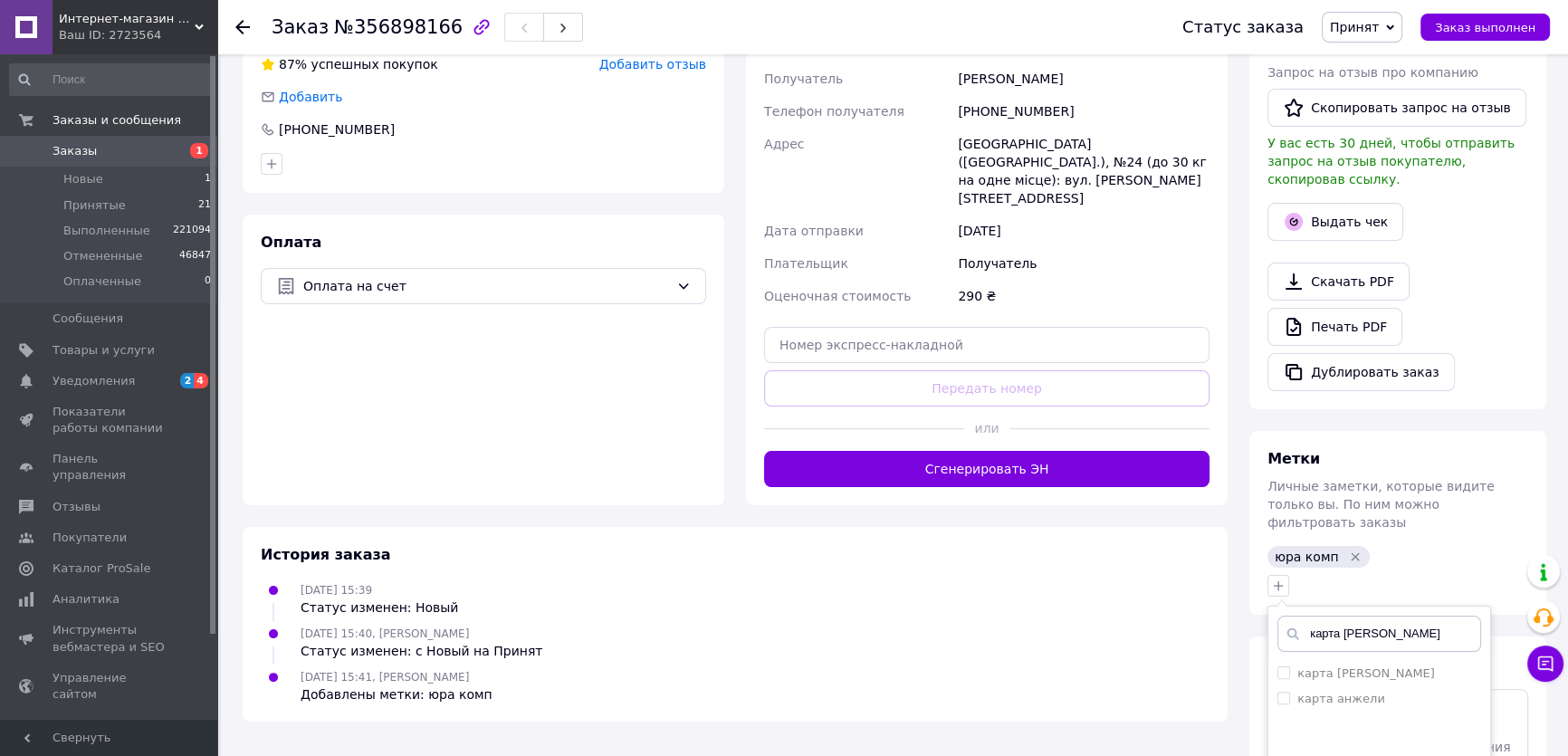
scroll to position [558, 0]
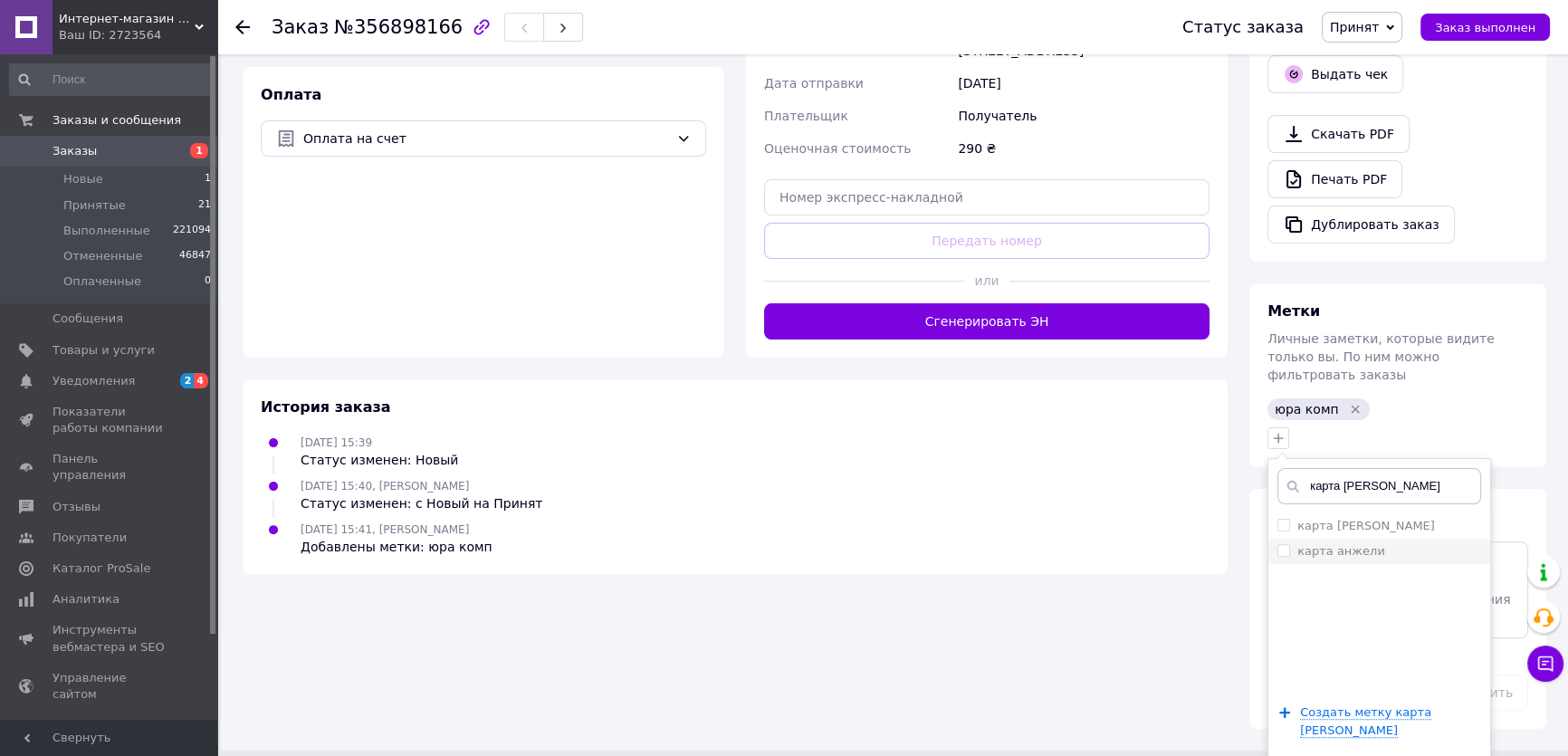
type input "карта а"
click at [1358, 544] on label "карта анжели" at bounding box center [1342, 551] width 88 height 14
checkbox input "true"
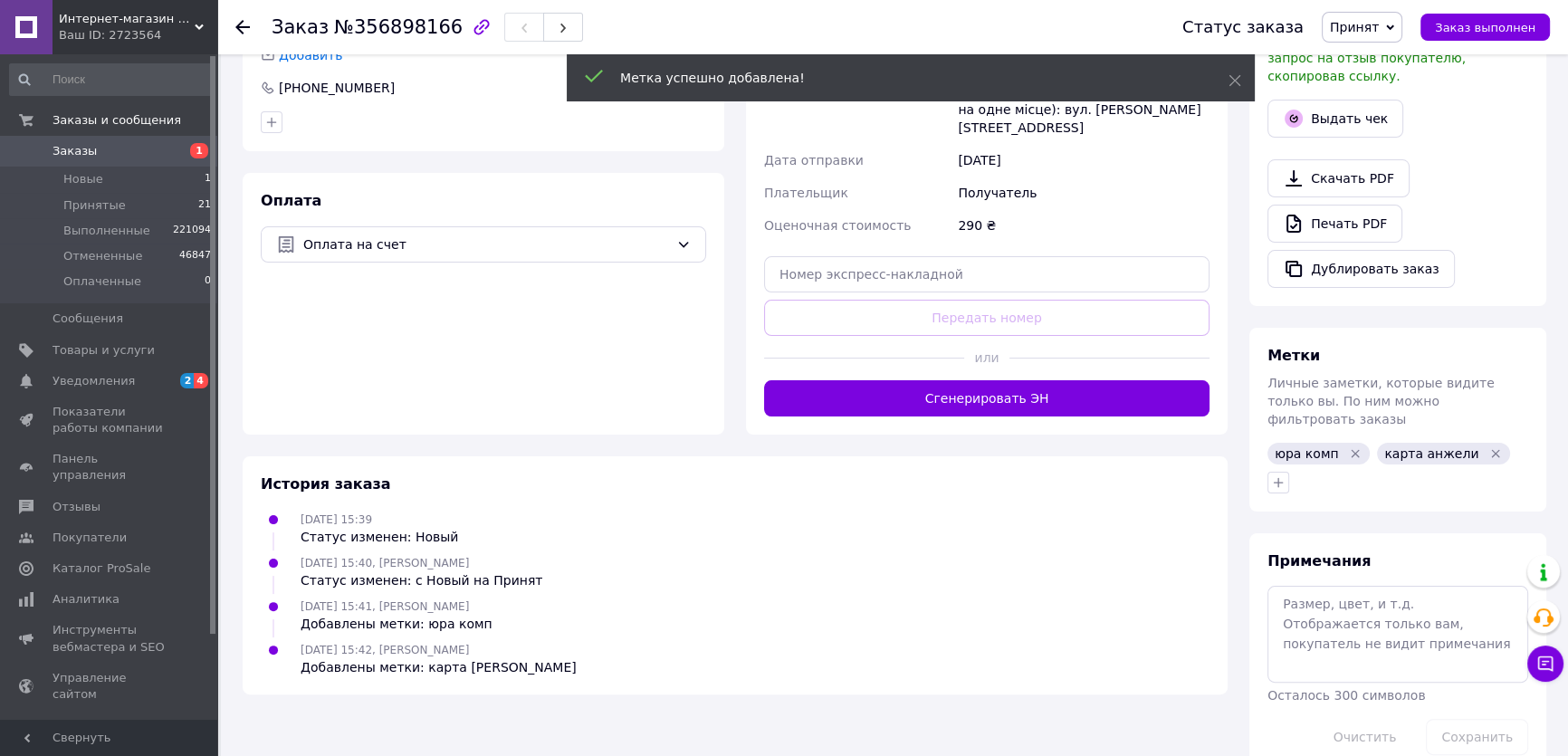
scroll to position [513, 0]
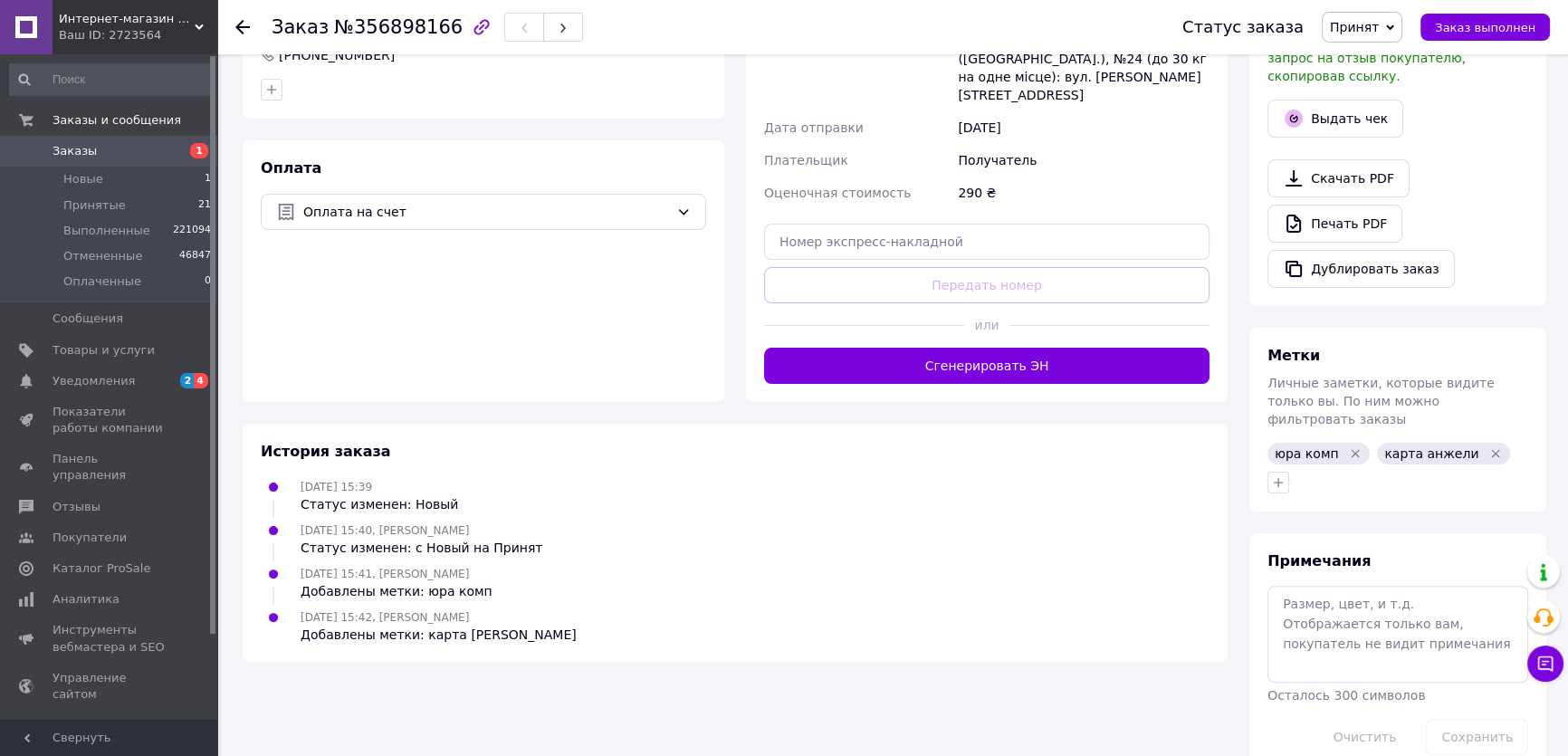
click at [298, 269] on div "Оплата Оплата на счет" at bounding box center [484, 271] width 482 height 262
click at [166, 210] on li "Принятые 21" at bounding box center [110, 205] width 222 height 26
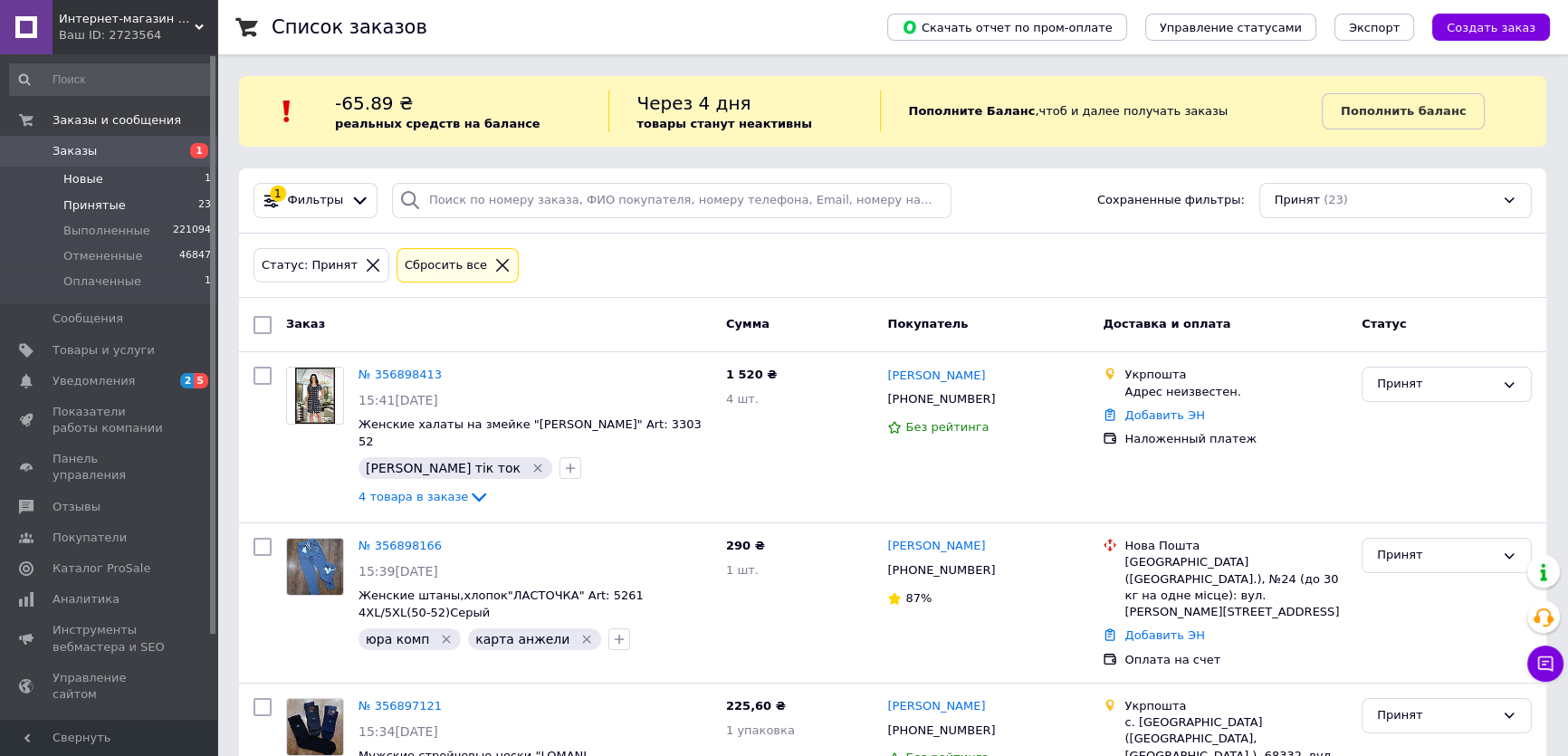
click at [128, 179] on li "Новые 1" at bounding box center [110, 179] width 222 height 26
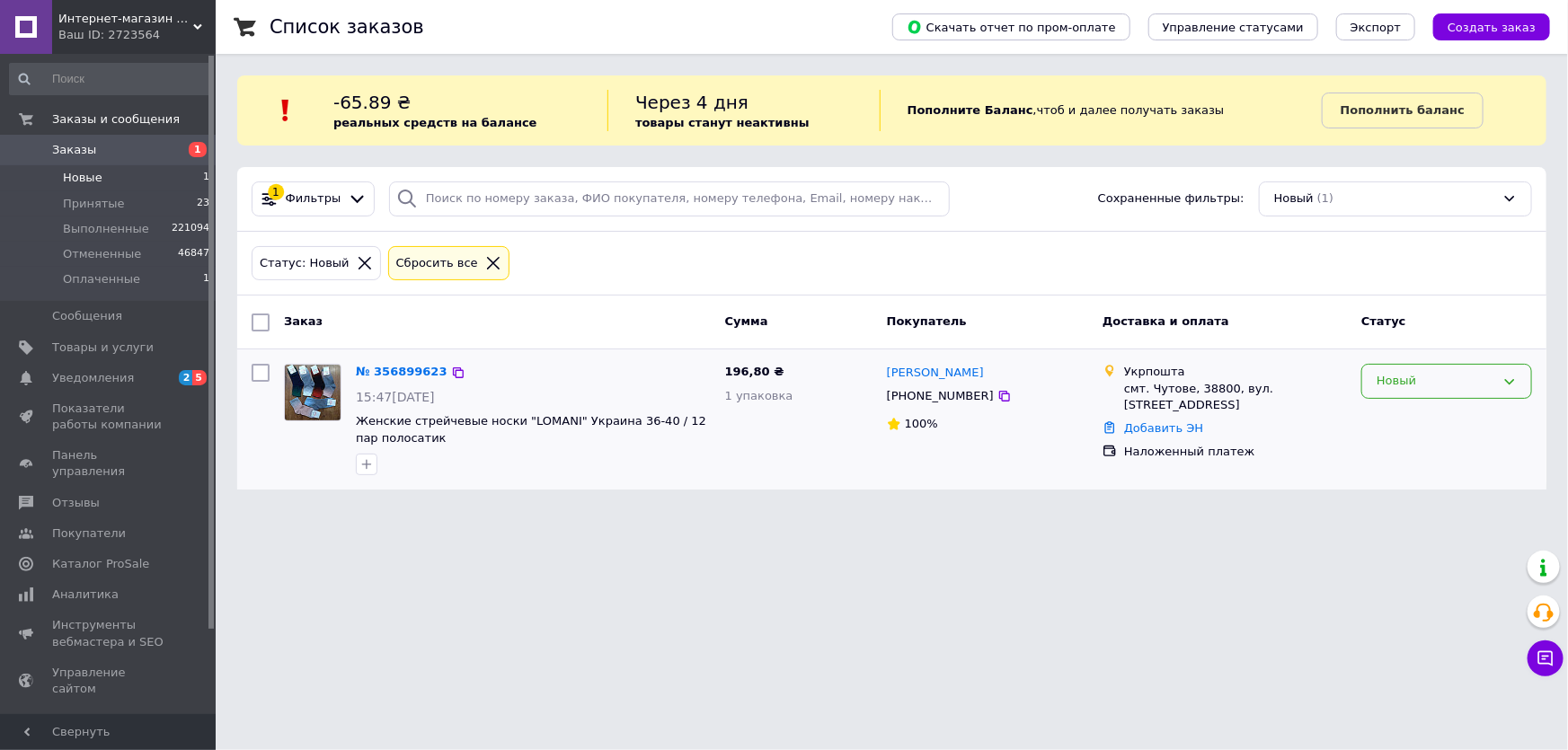
click at [1426, 373] on div "Новый" at bounding box center [1436, 381] width 119 height 19
click at [1401, 412] on li "Принят" at bounding box center [1447, 418] width 169 height 34
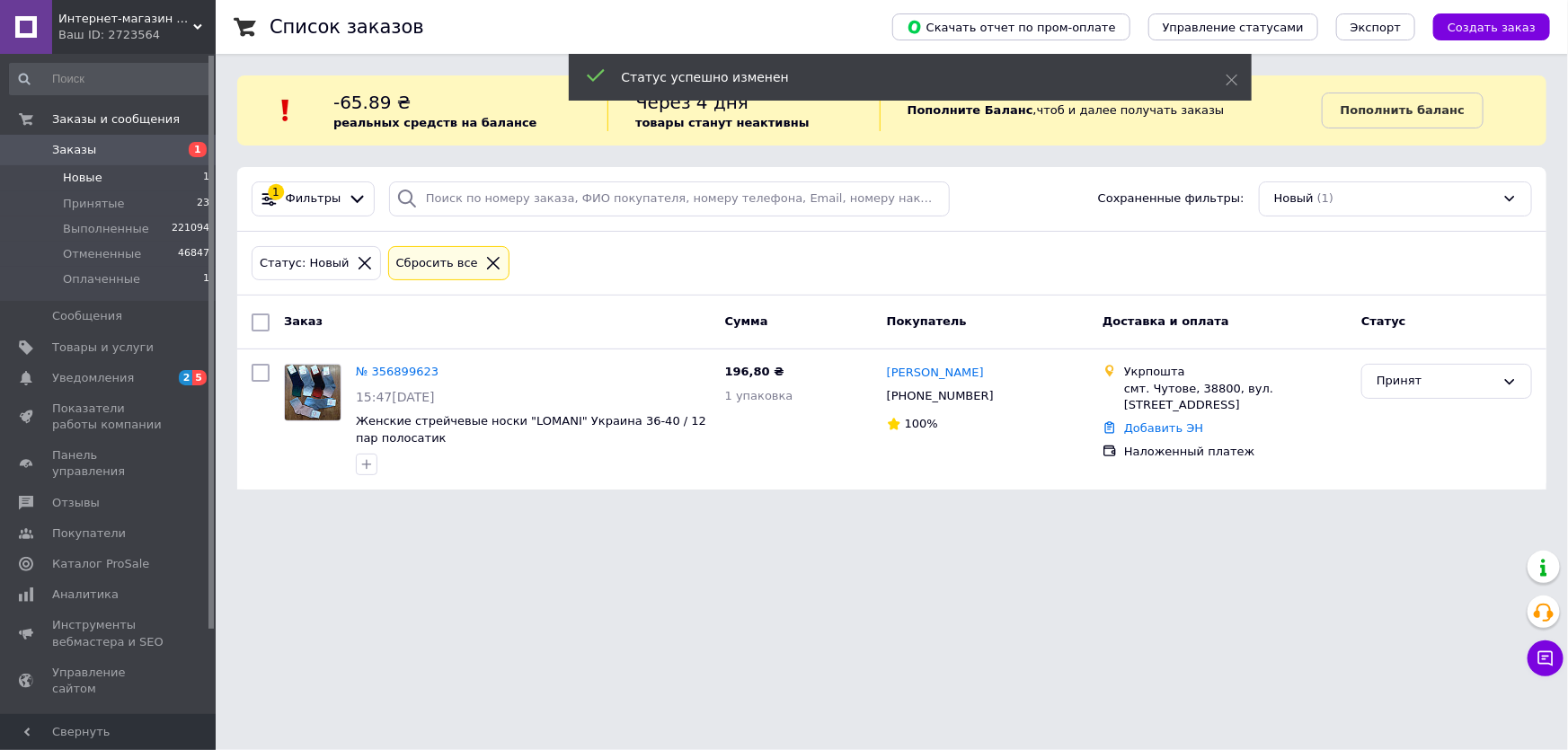
click at [369, 373] on link "№ 356899623" at bounding box center [397, 371] width 82 height 14
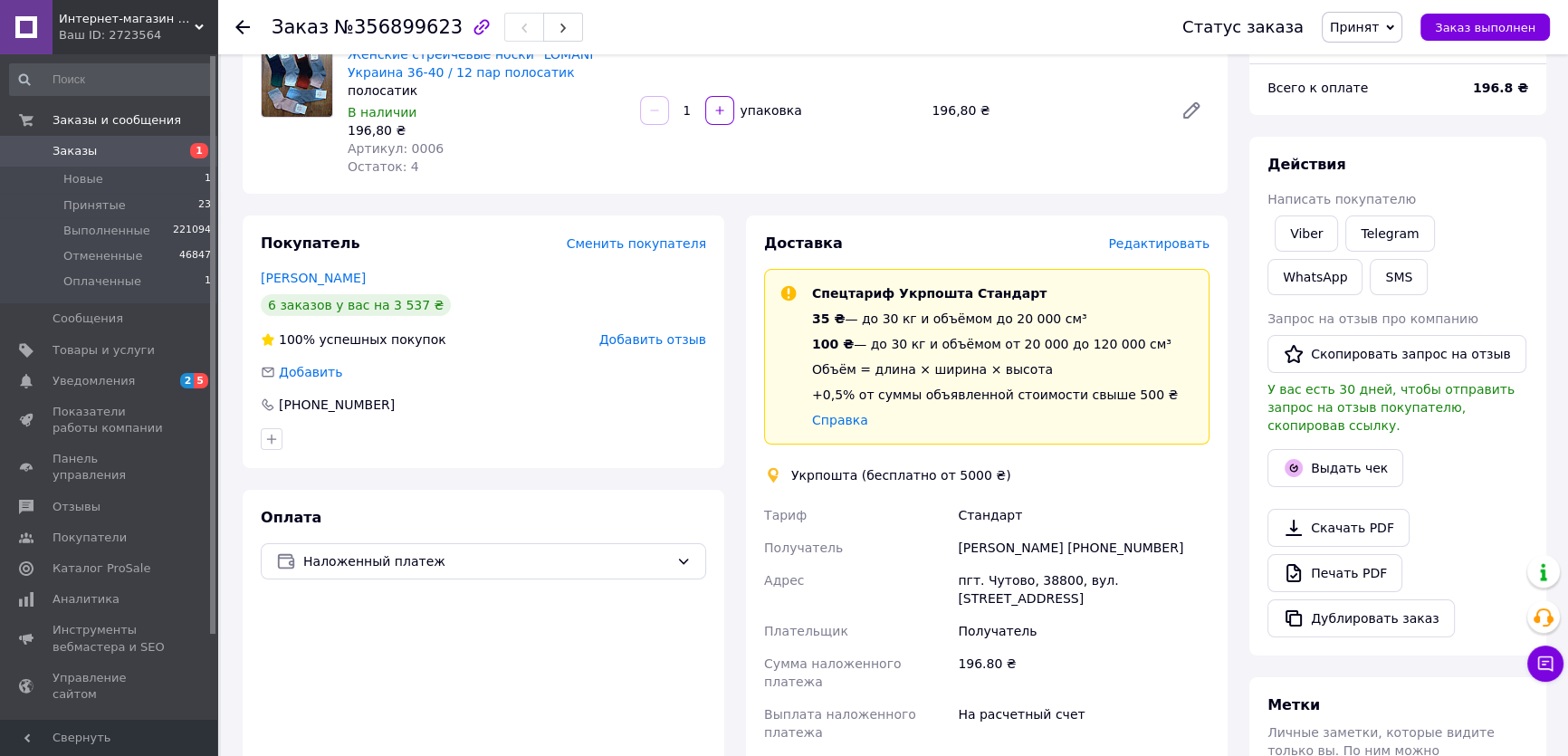
scroll to position [329, 0]
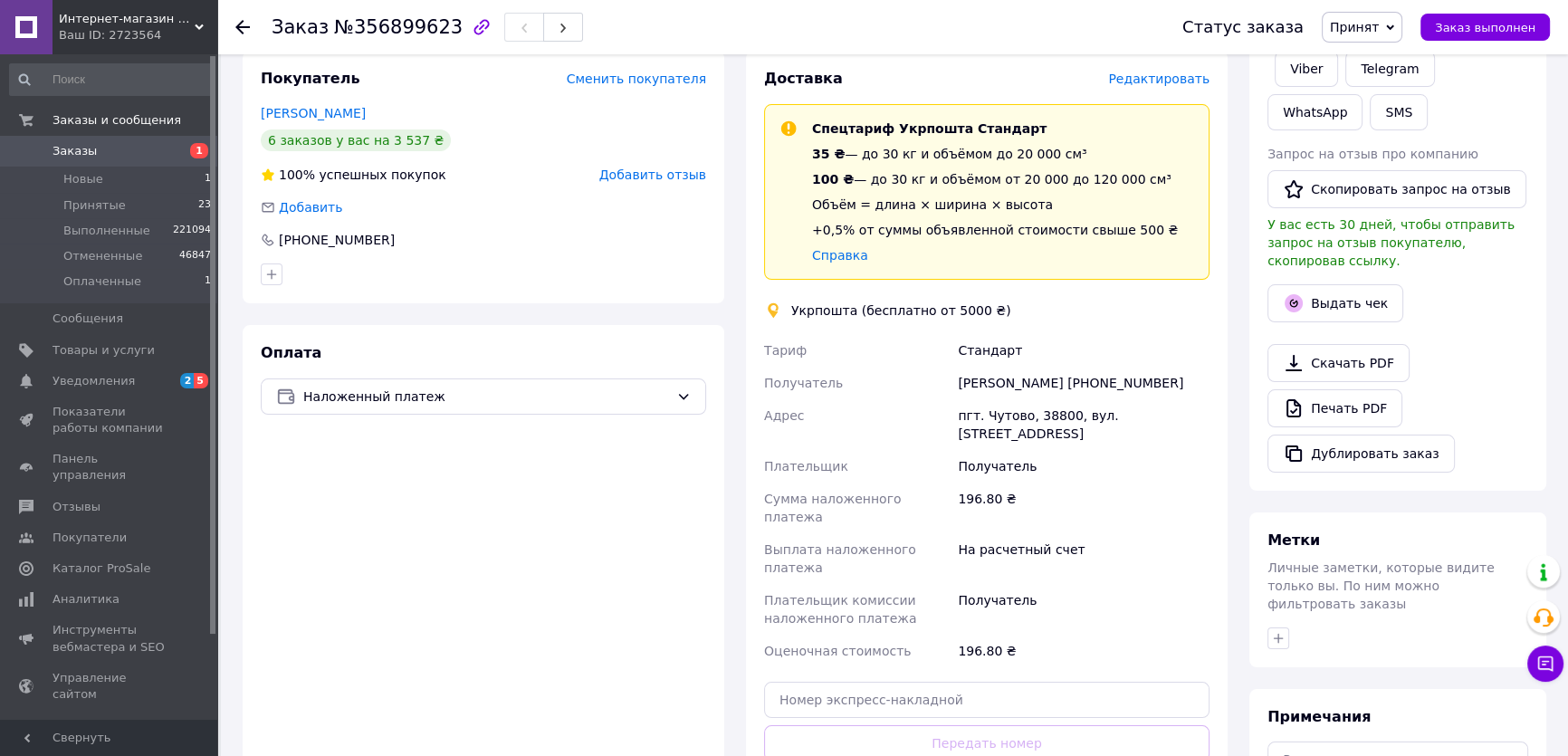
drag, startPoint x: 1281, startPoint y: 596, endPoint x: 1268, endPoint y: 523, distance: 74.1
click at [1279, 631] on icon "button" at bounding box center [1279, 638] width 15 height 15
type input "роздруковано анжеліка"
drag, startPoint x: 1389, startPoint y: 681, endPoint x: 1255, endPoint y: 615, distance: 149.4
click at [1388, 719] on label "роздруковано анжеліка" at bounding box center [1372, 725] width 149 height 14
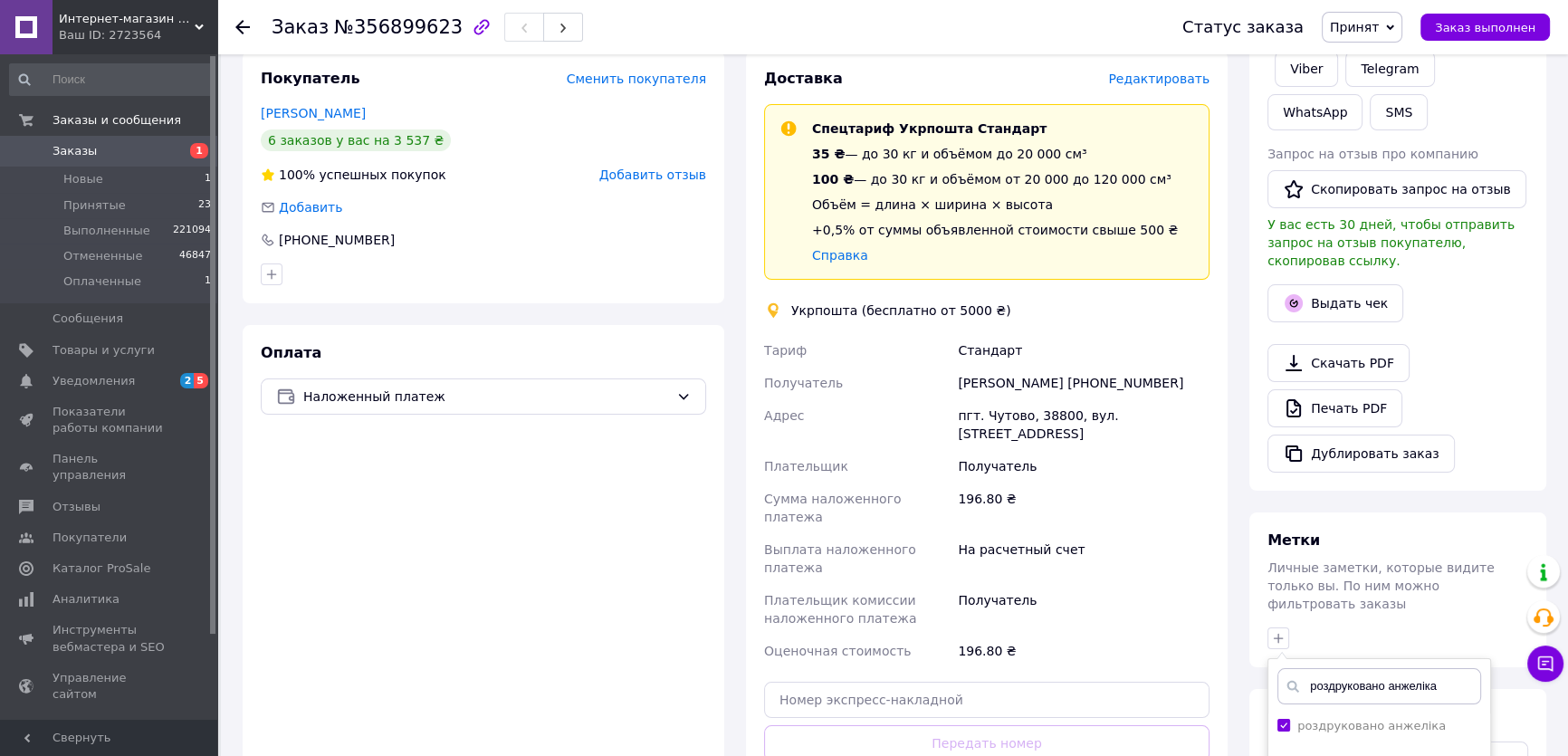
checkbox input "true"
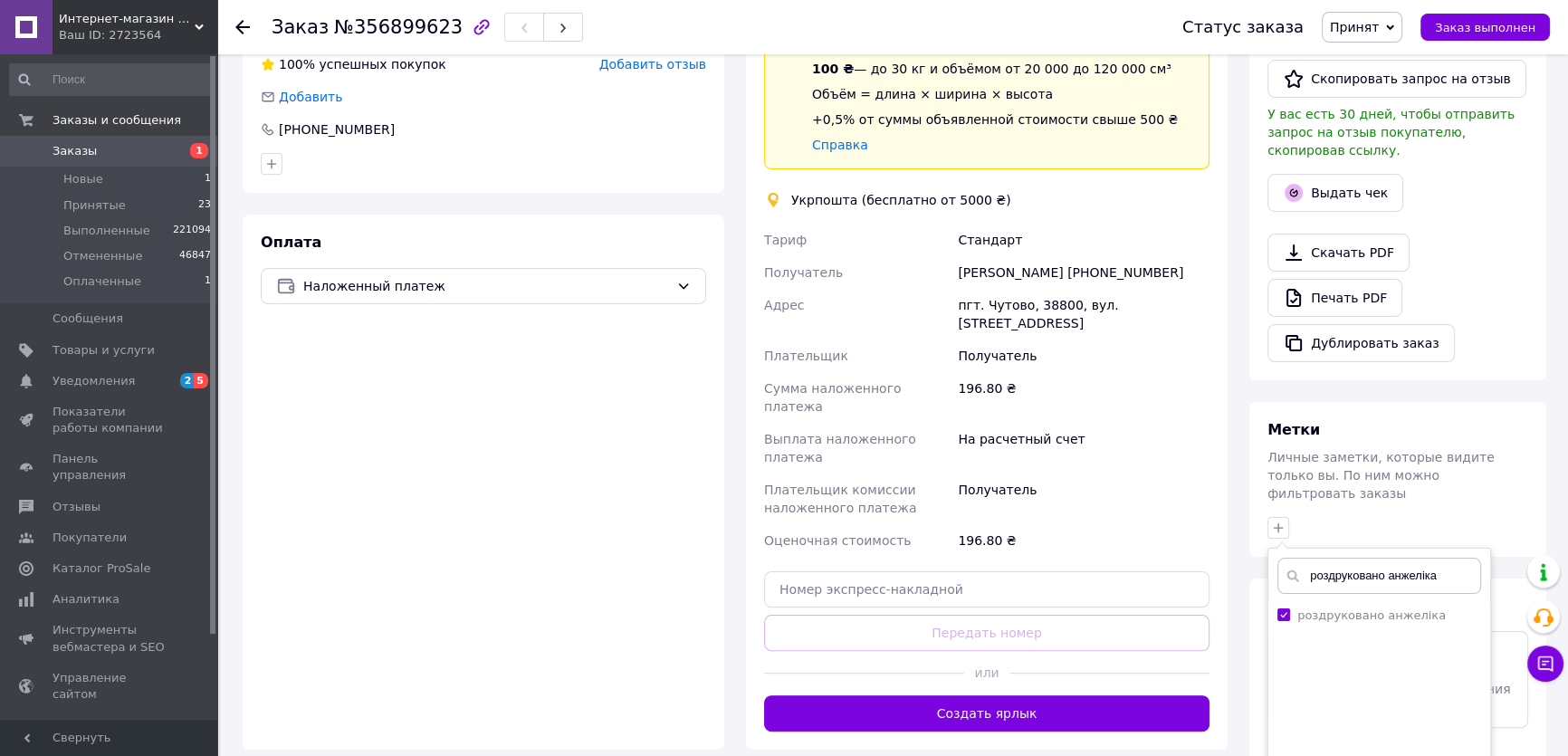
scroll to position [493, 0]
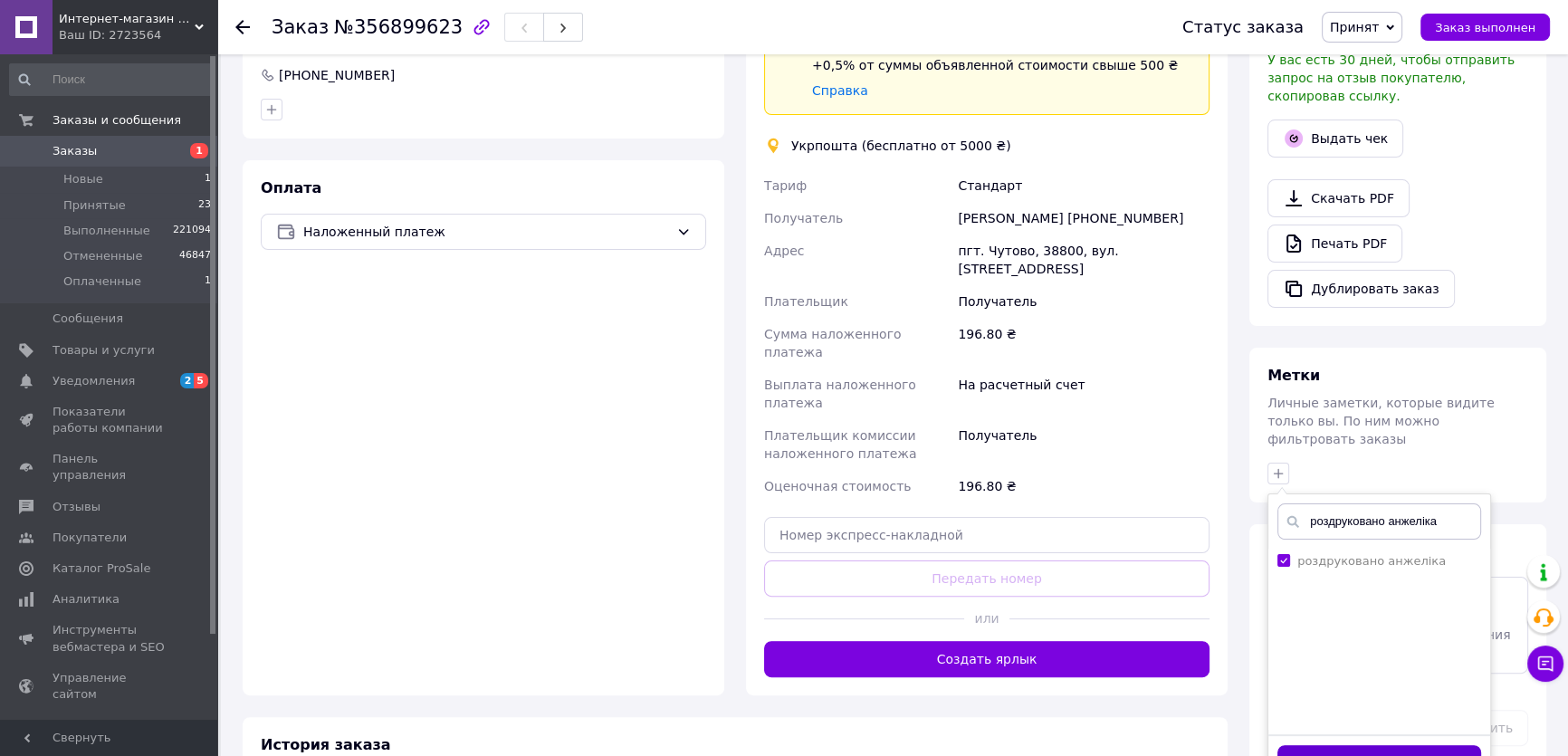
click at [1391, 745] on button "Добавить метку" at bounding box center [1379, 762] width 204 height 36
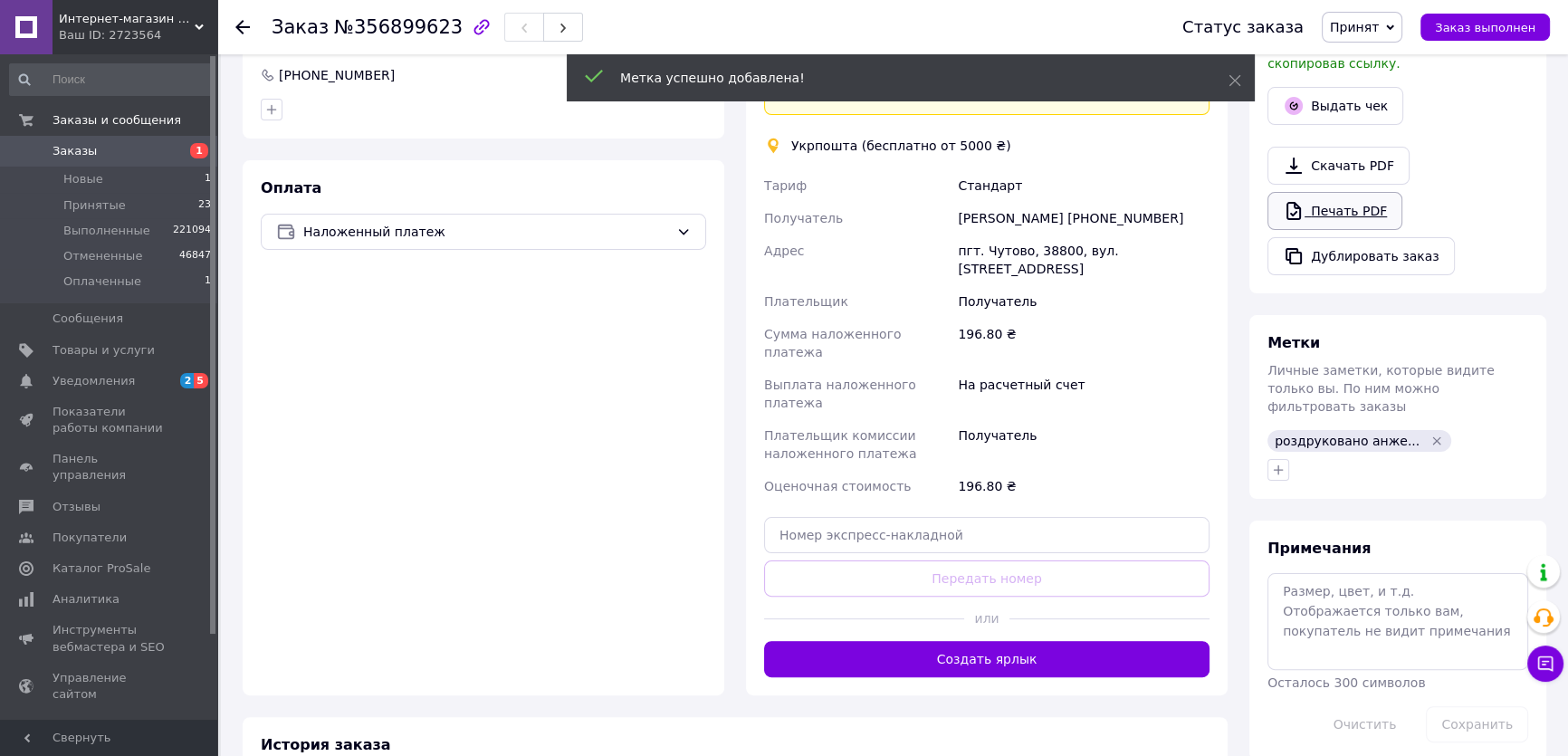
click at [1333, 201] on link "Печать PDF" at bounding box center [1335, 211] width 135 height 38
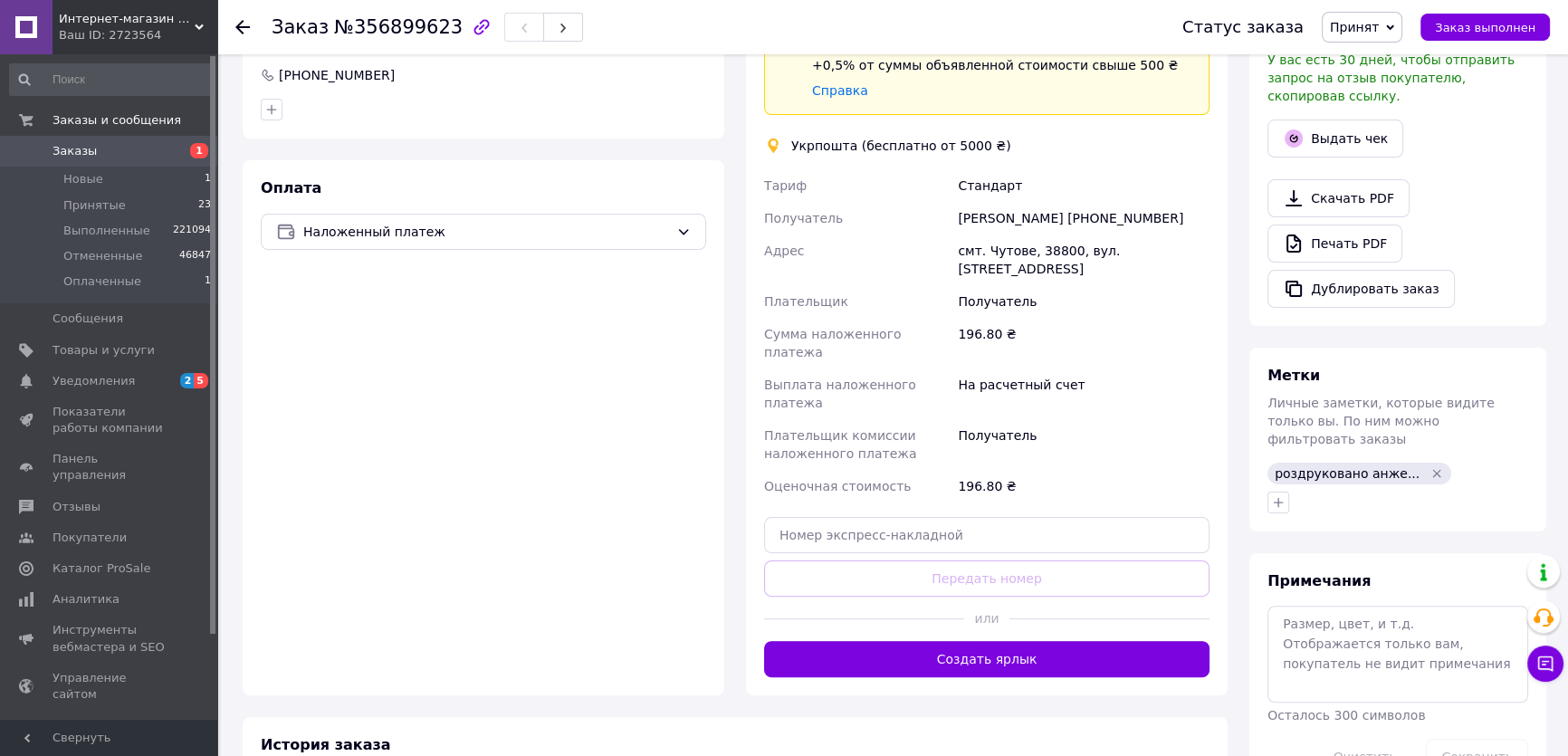
scroll to position [0, 0]
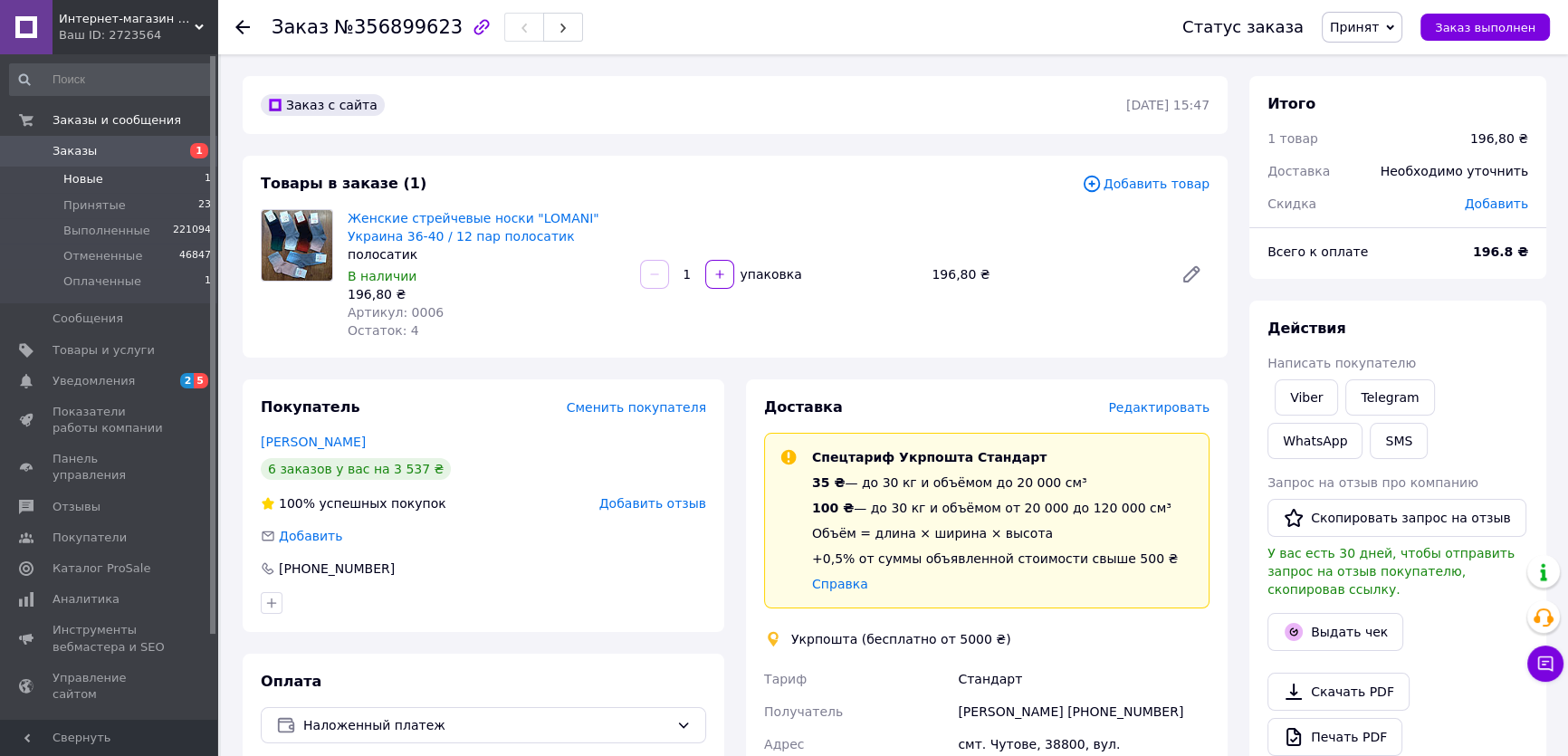
click at [99, 180] on li "Новые 1" at bounding box center [110, 179] width 222 height 26
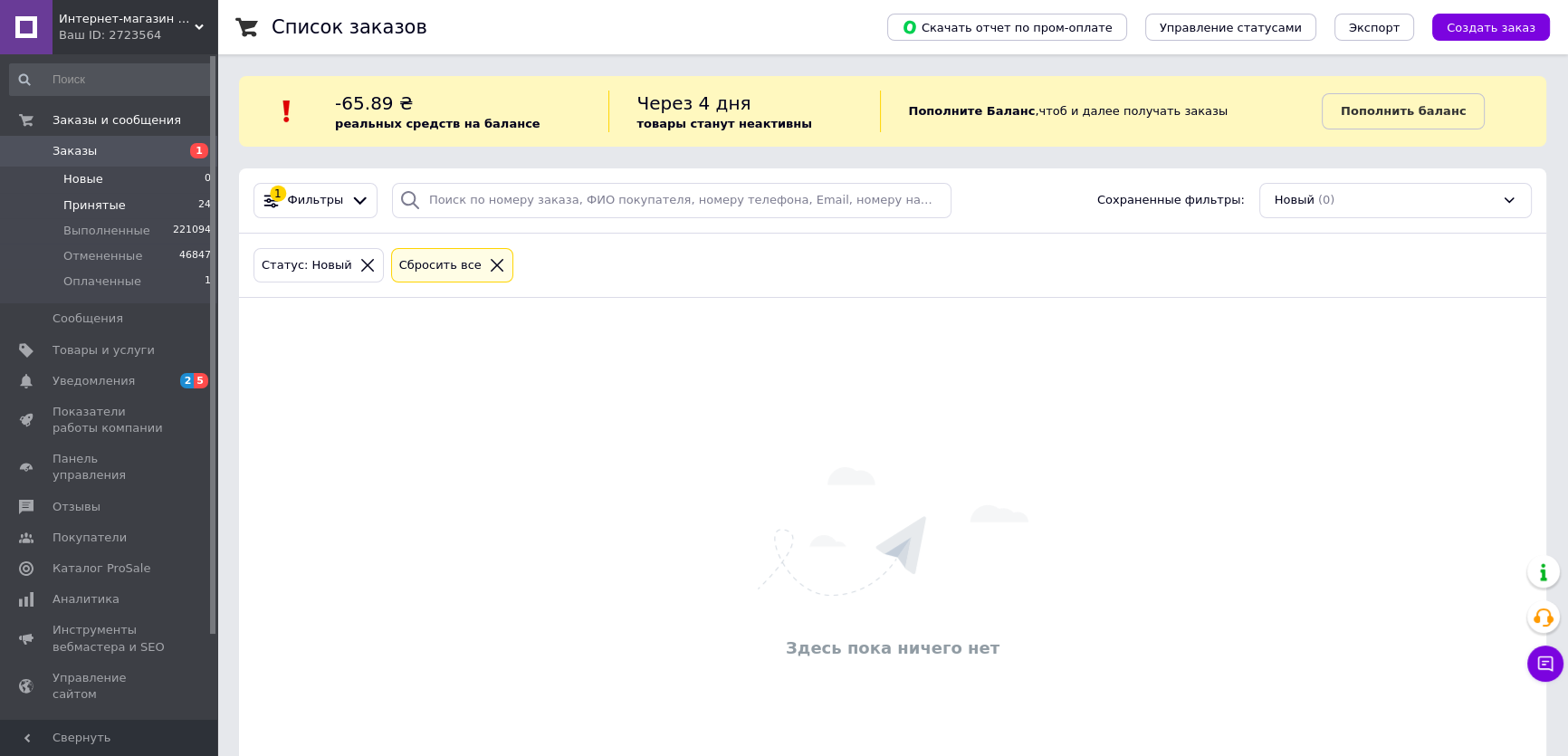
click at [149, 210] on li "Принятые 24" at bounding box center [110, 205] width 222 height 26
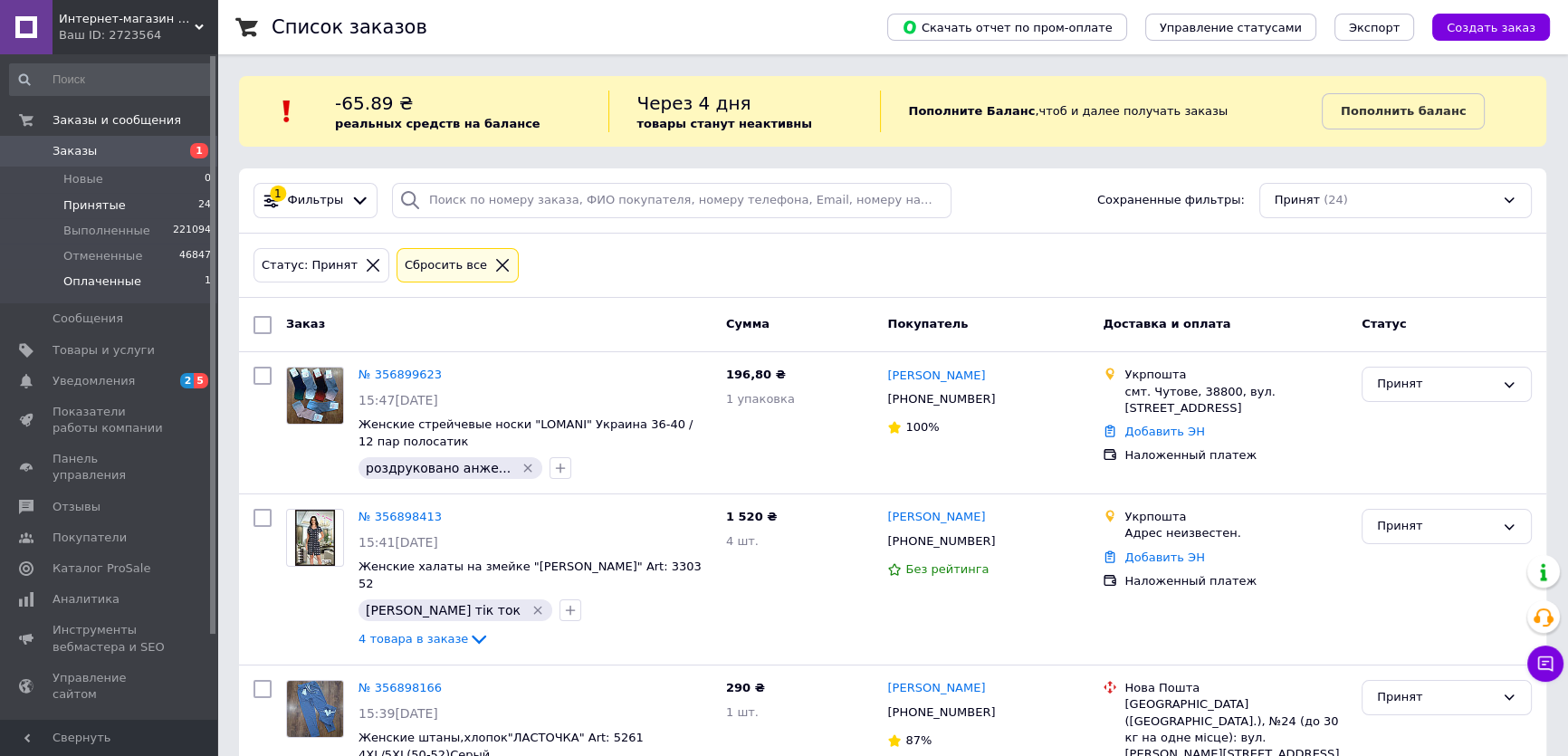
click at [137, 277] on li "Оплаченные 1" at bounding box center [110, 286] width 222 height 35
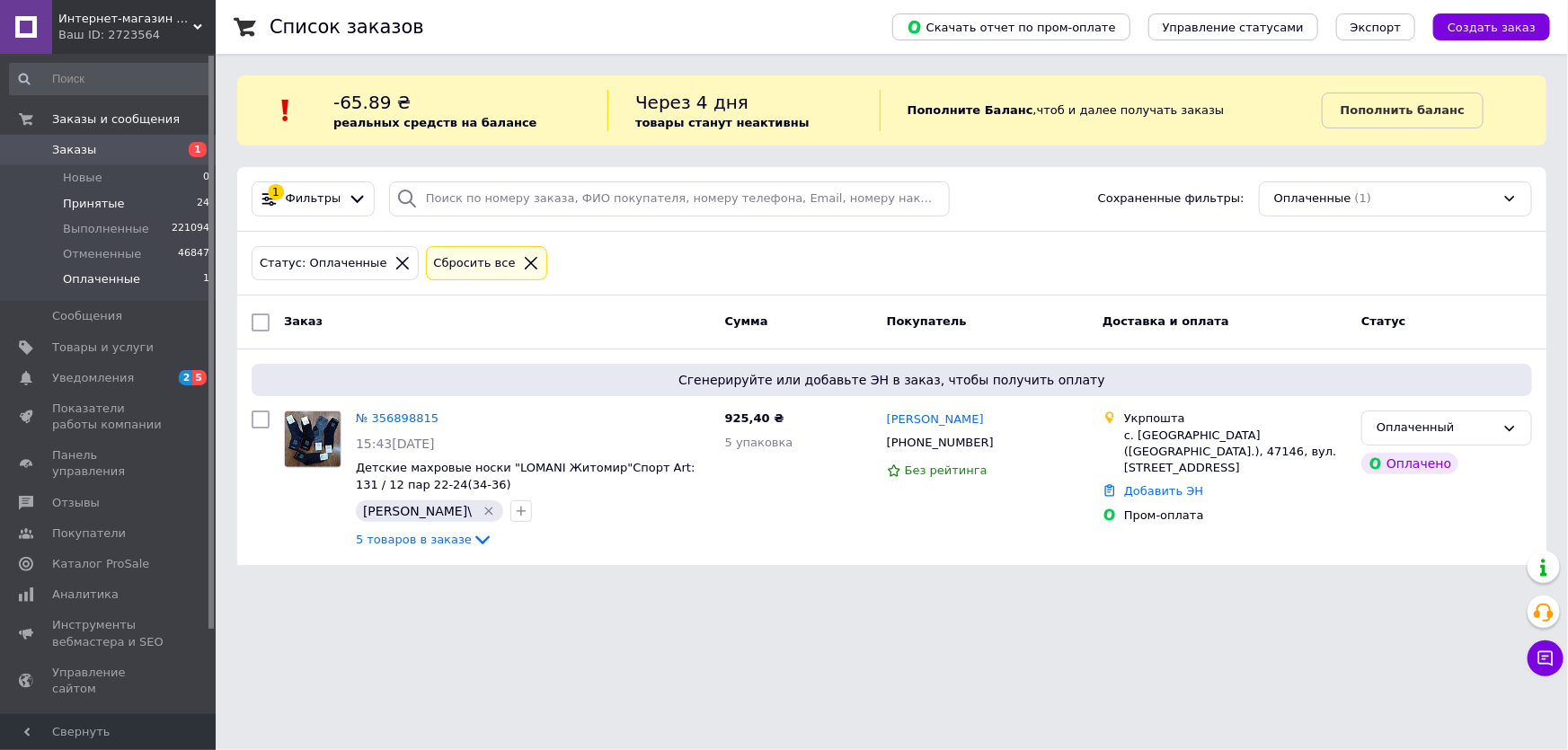
click at [138, 206] on li "Принятые 24" at bounding box center [110, 204] width 220 height 25
